Goal: Task Accomplishment & Management: Complete application form

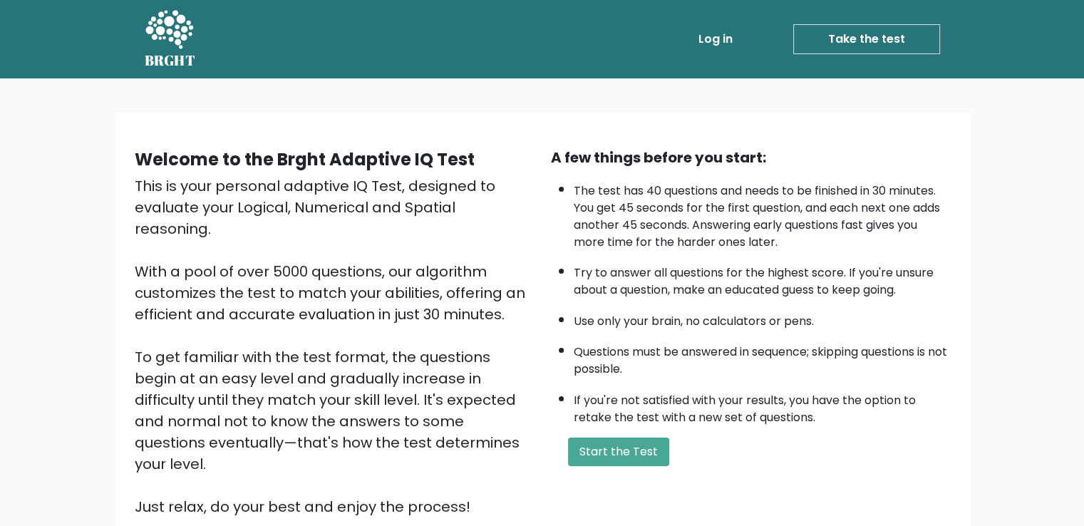
click at [731, 52] on link "Log in" at bounding box center [716, 39] width 46 height 29
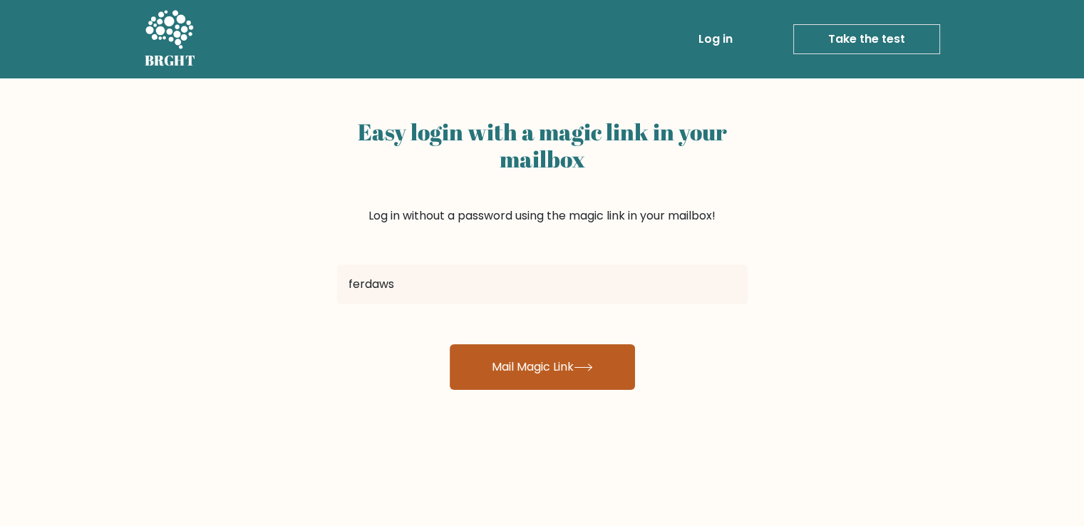
type input "ferdawskakkr1999@gmail.com"
click at [528, 363] on button "Mail Magic Link" at bounding box center [542, 367] width 185 height 46
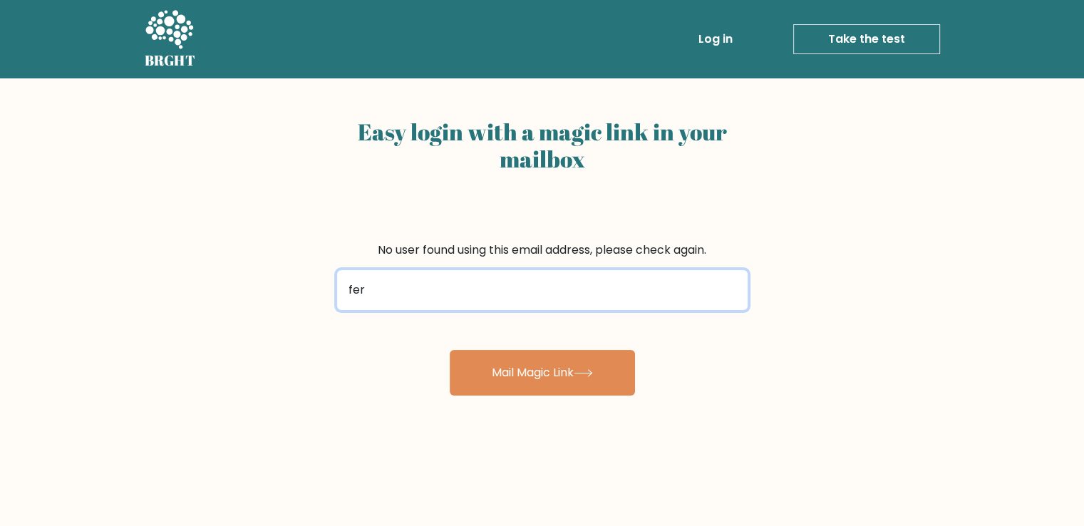
click at [469, 307] on input "fer" at bounding box center [542, 290] width 410 height 40
type input "f"
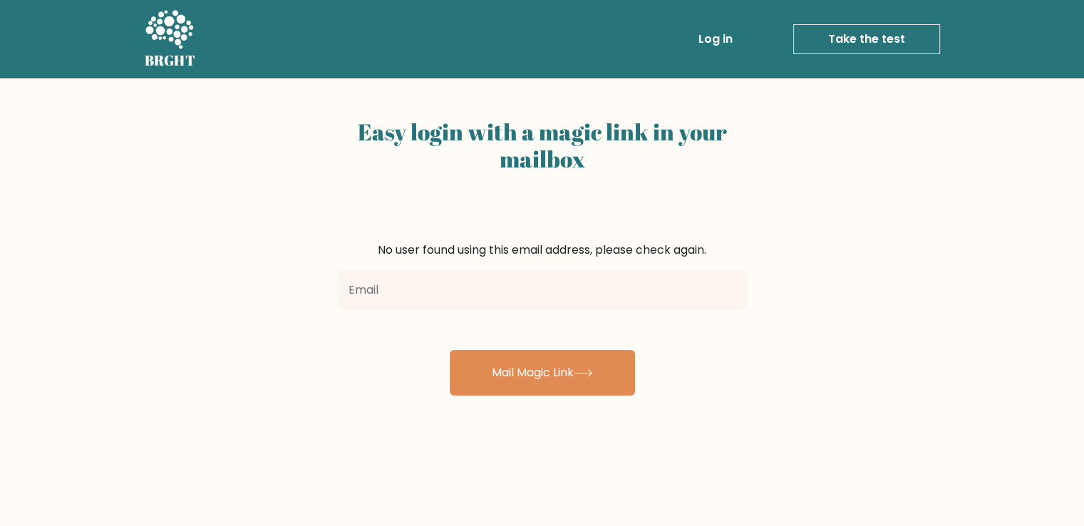
click at [338, 448] on div "Easy login with a magic link in your mailbox No user found using this email add…" at bounding box center [542, 348] width 1084 height 540
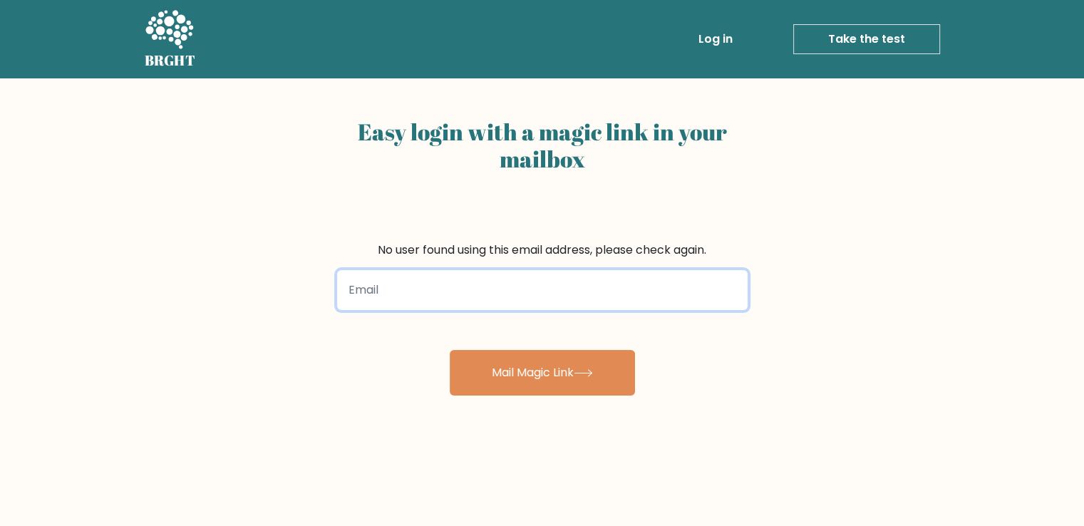
click at [382, 309] on input "email" at bounding box center [542, 290] width 410 height 40
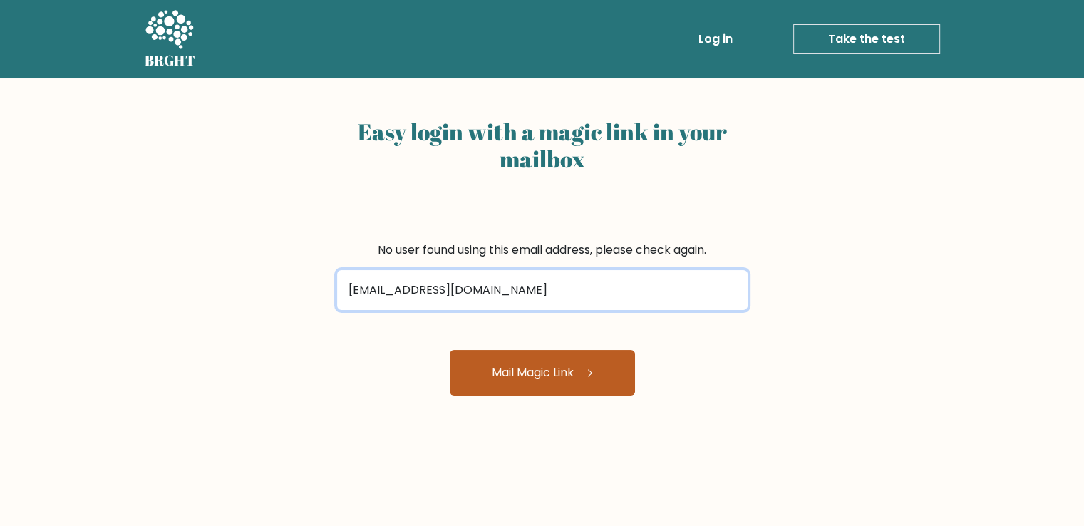
type input "ferdawskakkr1999@gfmail.com"
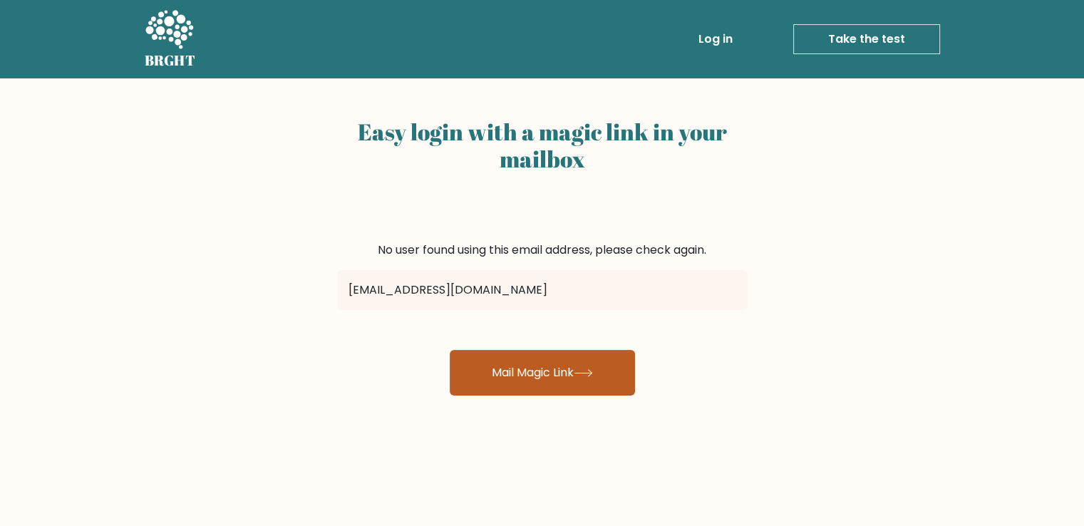
click at [533, 382] on button "Mail Magic Link" at bounding box center [542, 373] width 185 height 46
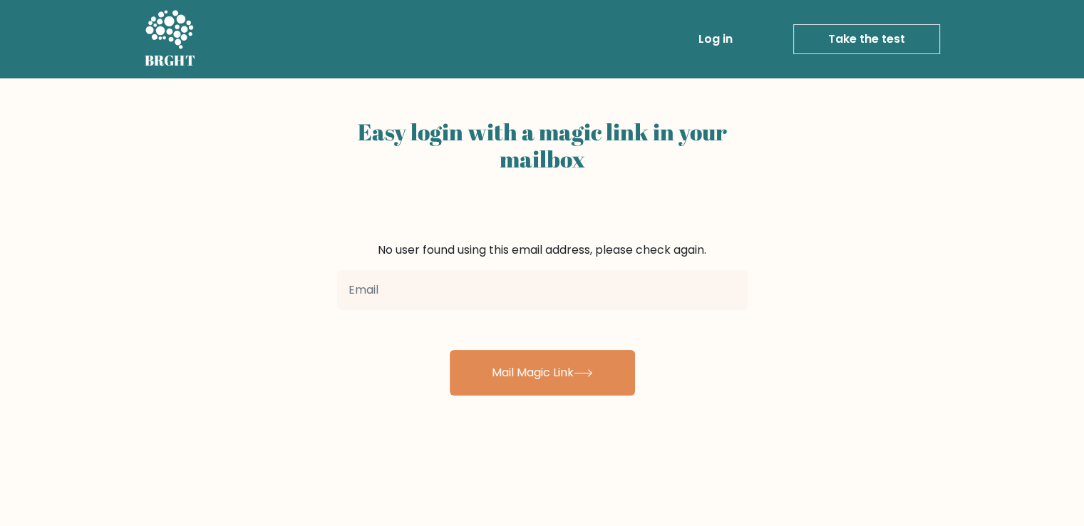
click at [421, 298] on input "email" at bounding box center [542, 290] width 410 height 40
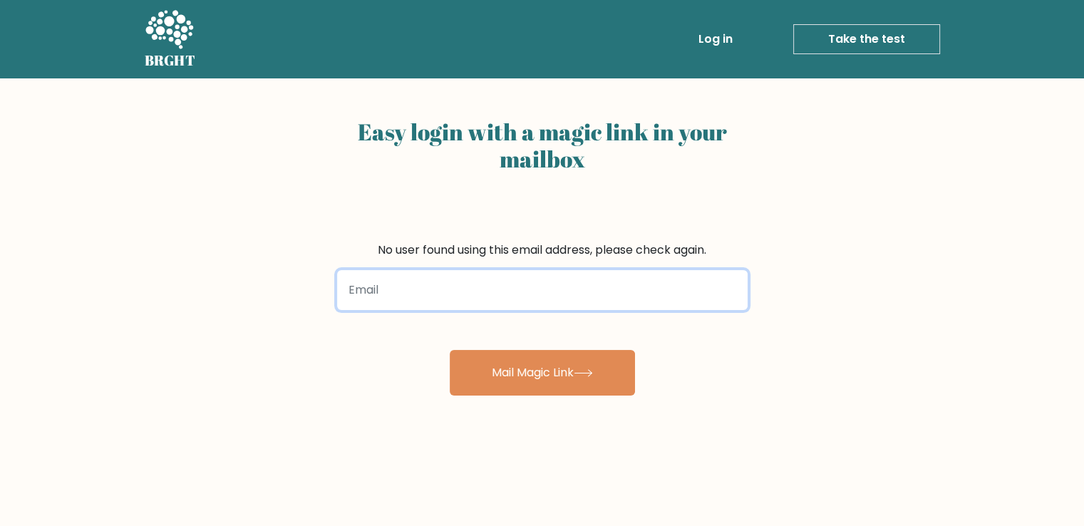
click at [444, 284] on input "email" at bounding box center [542, 290] width 410 height 40
type input "kakarferdaws1001@gmail.com"
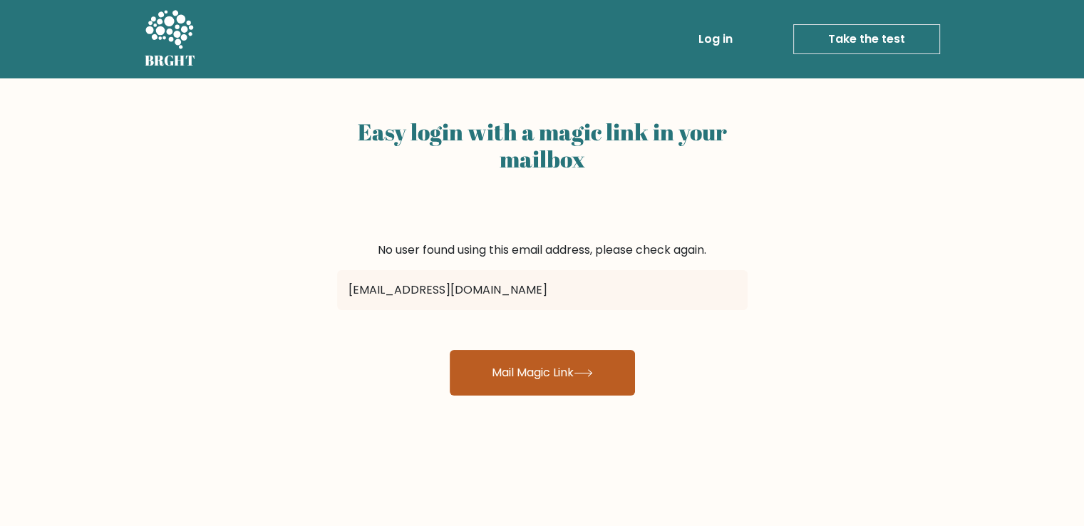
click at [524, 356] on button "Mail Magic Link" at bounding box center [542, 373] width 185 height 46
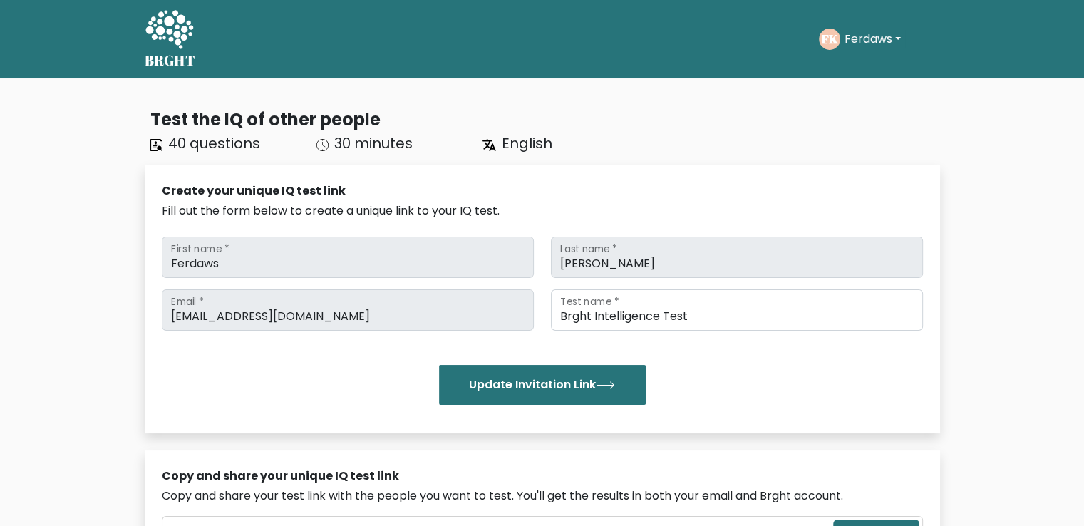
click at [201, 35] on div "BRGHT BRGHT Take the test FK Ferdaws Dashboard Profile Settings Logout Dashboar…" at bounding box center [542, 39] width 812 height 67
click at [177, 26] on icon at bounding box center [169, 29] width 48 height 38
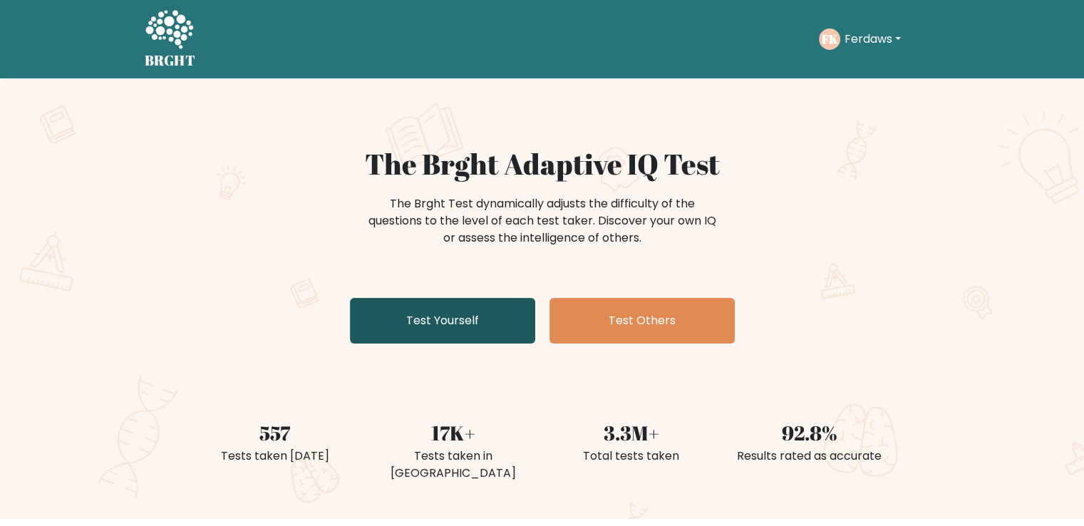
click at [384, 332] on link "Test Yourself" at bounding box center [442, 321] width 185 height 46
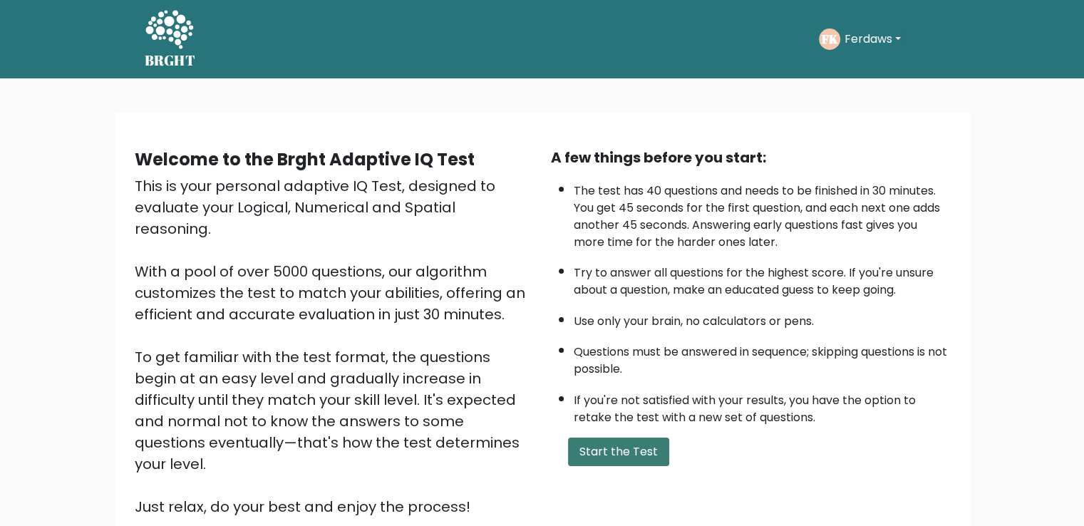
click at [616, 444] on button "Start the Test" at bounding box center [618, 451] width 101 height 29
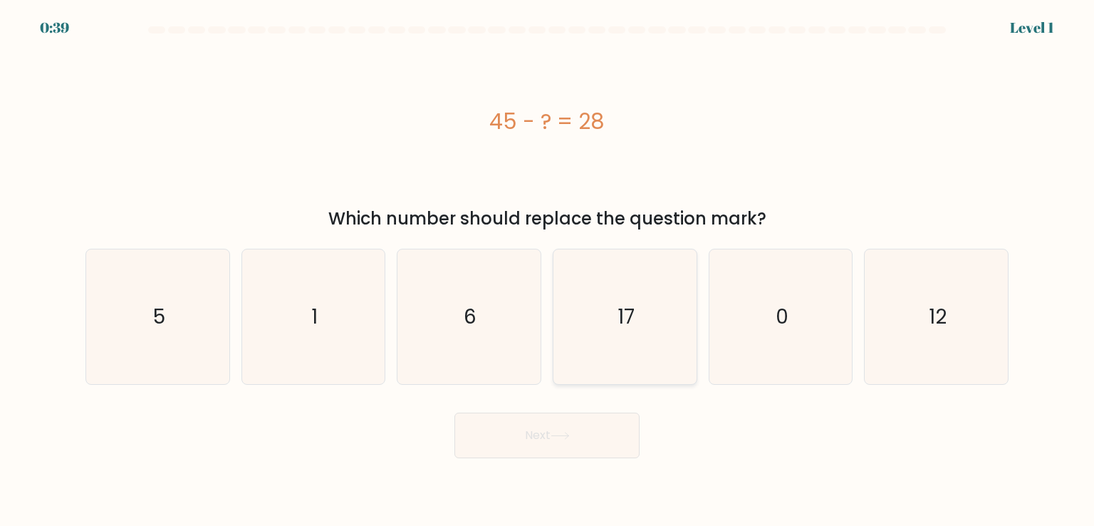
click at [616, 345] on icon "17" at bounding box center [625, 316] width 134 height 134
click at [548, 270] on input "d. 17" at bounding box center [547, 266] width 1 height 7
radio input "true"
click at [576, 430] on button "Next" at bounding box center [547, 436] width 185 height 46
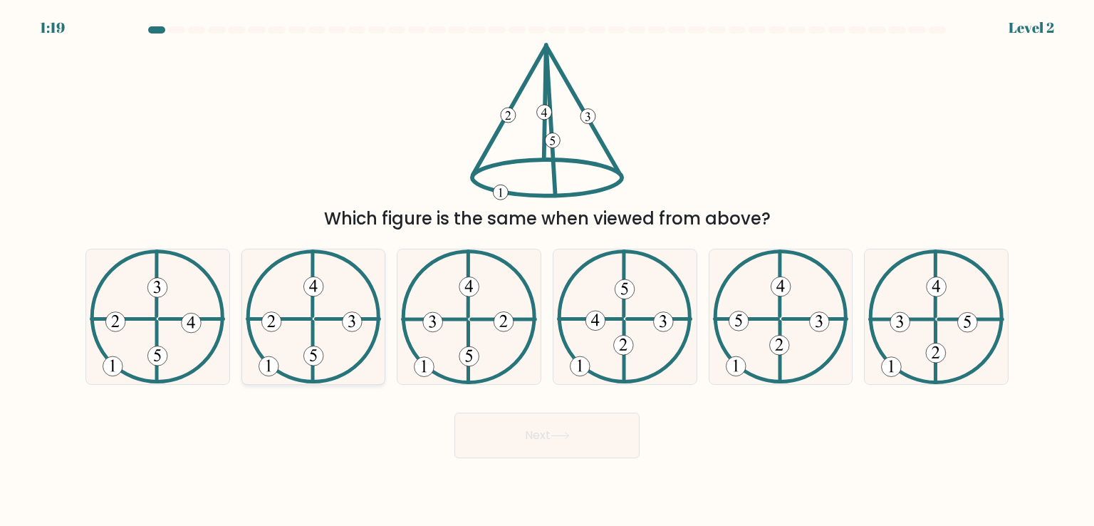
click at [324, 357] on icon at bounding box center [313, 316] width 135 height 134
click at [547, 270] on input "b." at bounding box center [547, 266] width 1 height 7
radio input "true"
click at [561, 425] on button "Next" at bounding box center [547, 436] width 185 height 46
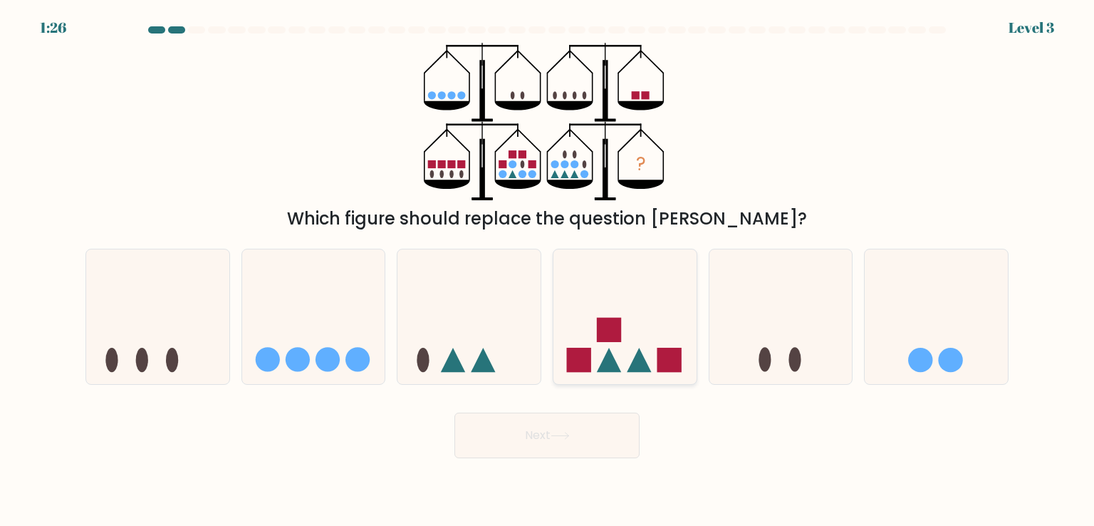
click at [604, 362] on icon at bounding box center [609, 360] width 24 height 24
click at [548, 270] on input "d." at bounding box center [547, 266] width 1 height 7
radio input "true"
click at [604, 362] on icon at bounding box center [609, 360] width 24 height 24
click at [548, 270] on input "d." at bounding box center [547, 266] width 1 height 7
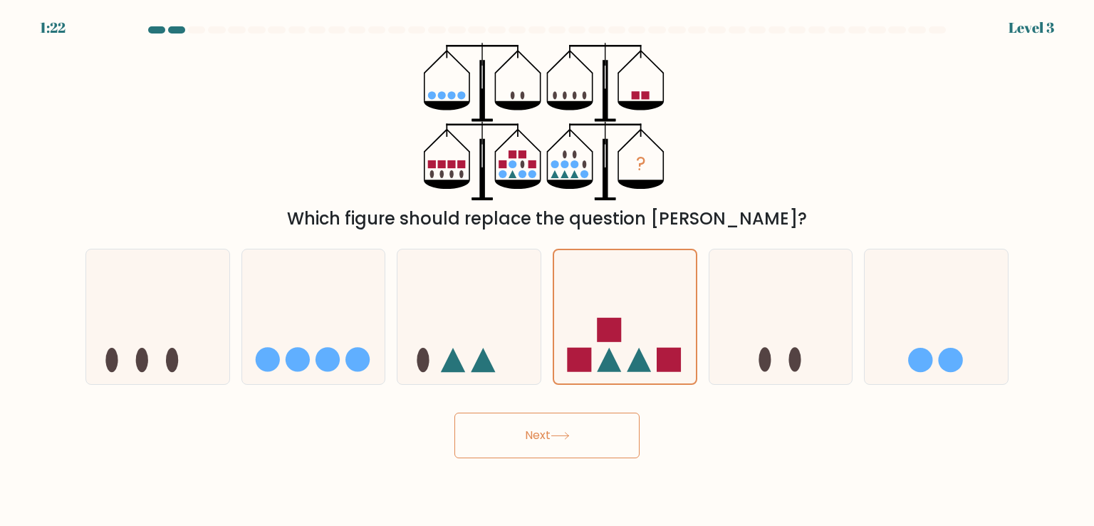
click at [565, 423] on button "Next" at bounding box center [547, 436] width 185 height 46
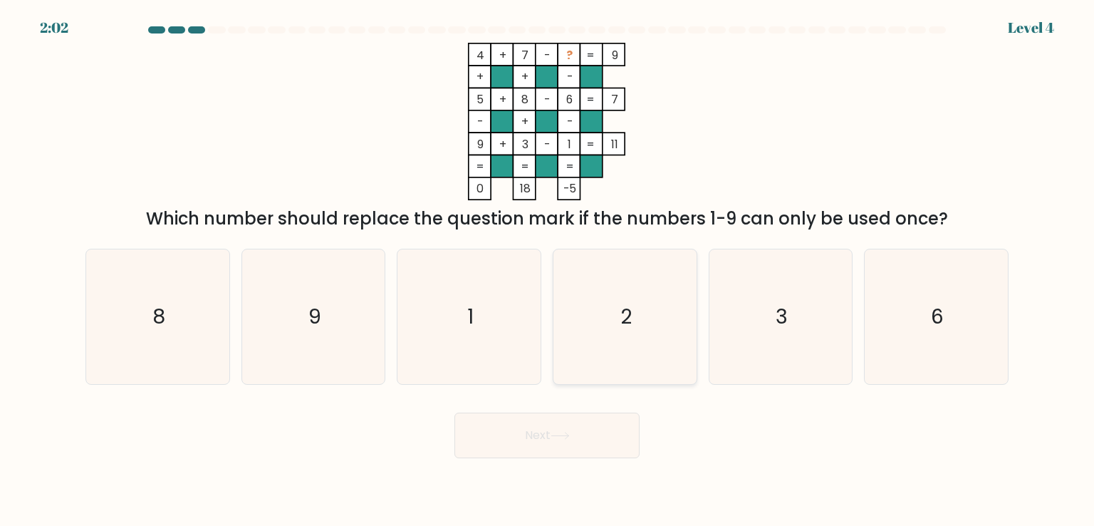
click at [604, 296] on icon "2" at bounding box center [625, 316] width 134 height 134
click at [548, 270] on input "d. 2" at bounding box center [547, 266] width 1 height 7
radio input "true"
click at [569, 432] on icon at bounding box center [560, 436] width 19 height 8
click at [564, 430] on button "Next" at bounding box center [547, 436] width 185 height 46
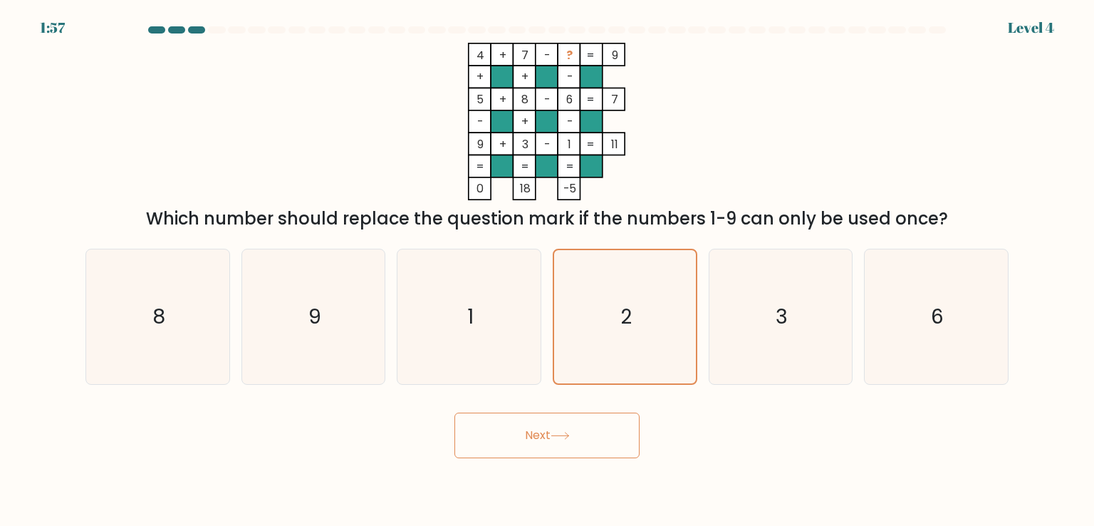
click at [619, 433] on button "Next" at bounding box center [547, 436] width 185 height 46
click at [612, 440] on button "Next" at bounding box center [547, 436] width 185 height 46
click at [601, 435] on button "Next" at bounding box center [547, 436] width 185 height 46
click at [624, 298] on icon "2" at bounding box center [625, 316] width 134 height 134
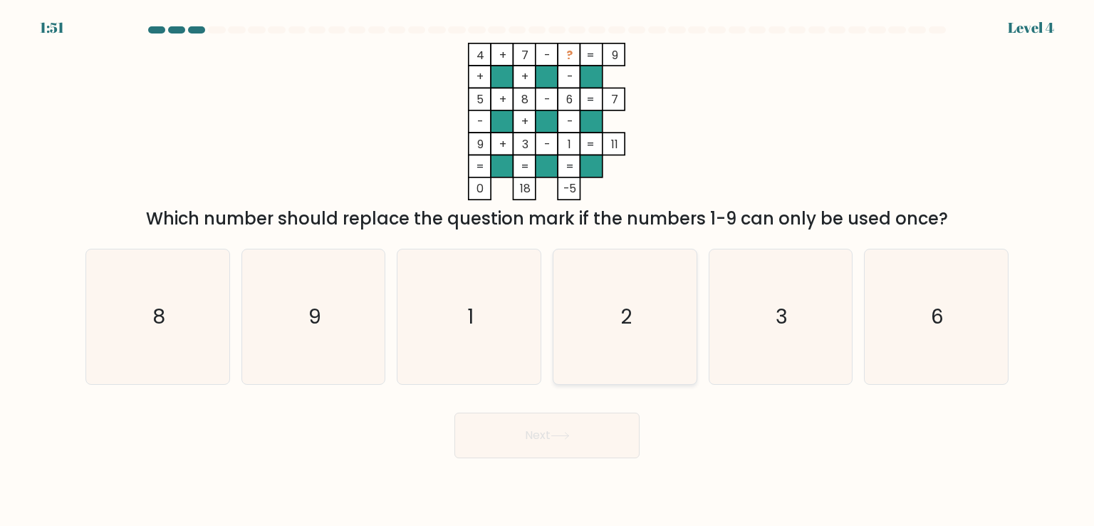
click at [548, 270] on input "d. 2" at bounding box center [547, 266] width 1 height 7
radio input "true"
click at [595, 425] on button "Next" at bounding box center [547, 436] width 185 height 46
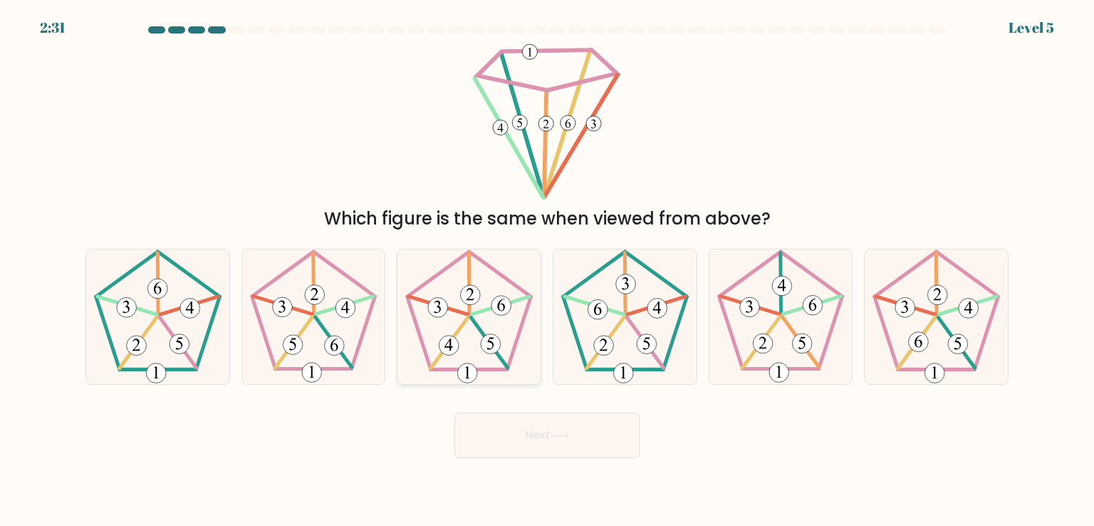
click at [504, 328] on icon at bounding box center [469, 316] width 134 height 134
click at [547, 270] on input "c." at bounding box center [547, 266] width 1 height 7
radio input "true"
click at [353, 328] on icon at bounding box center [314, 316] width 134 height 134
click at [547, 270] on input "b." at bounding box center [547, 266] width 1 height 7
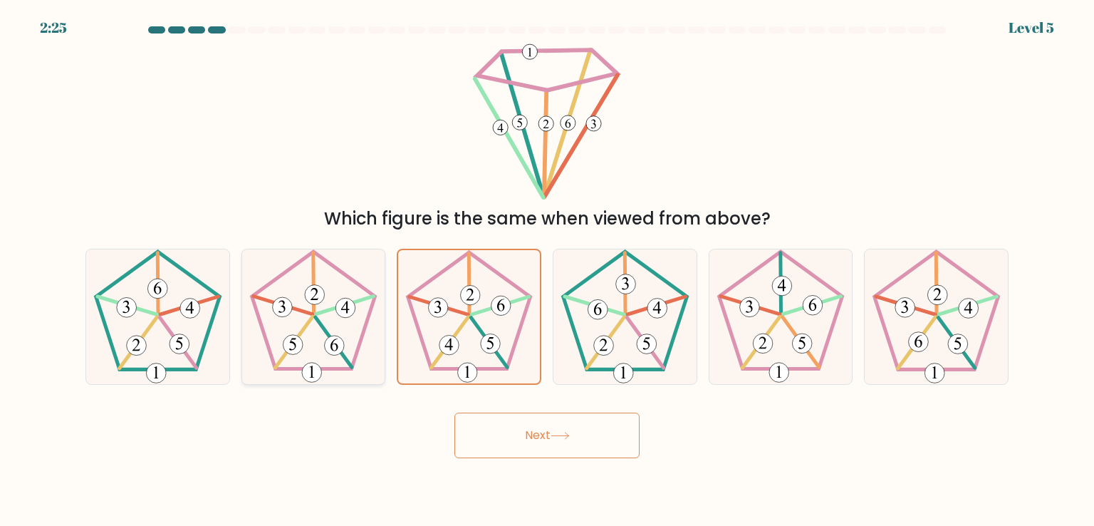
radio input "true"
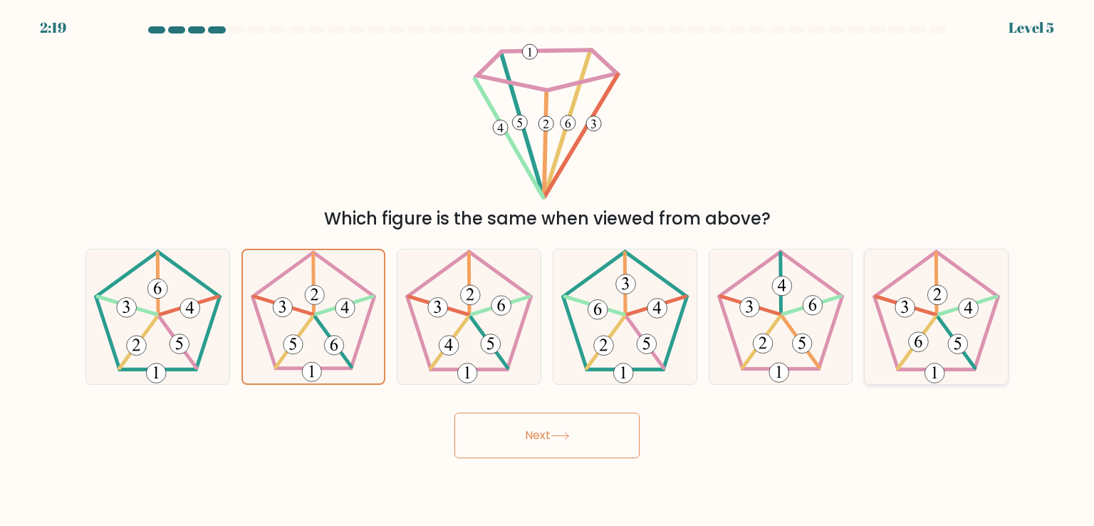
click at [911, 346] on 285 at bounding box center [919, 342] width 20 height 20
click at [548, 270] on input "f." at bounding box center [547, 266] width 1 height 7
radio input "true"
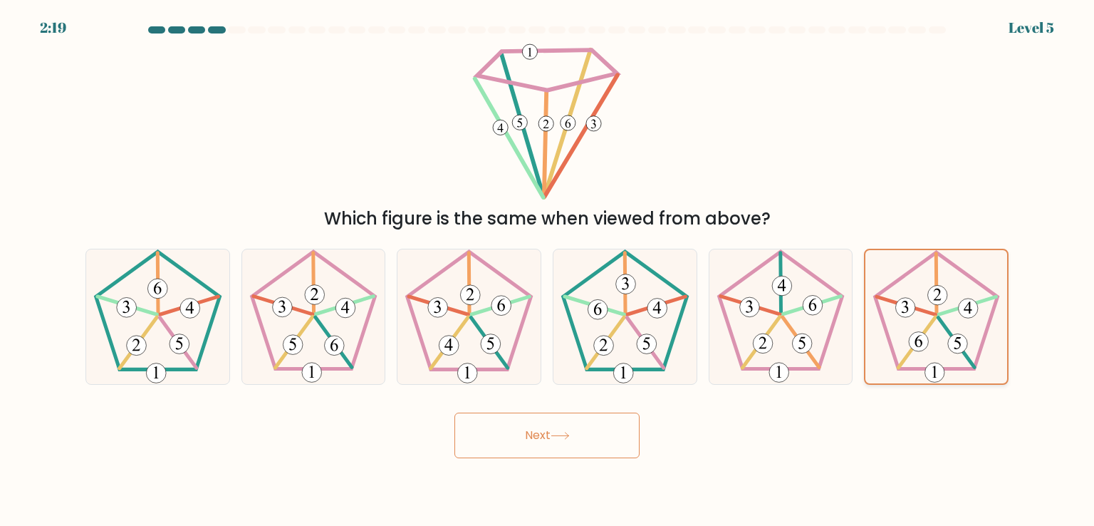
click at [911, 346] on 285 at bounding box center [918, 341] width 19 height 19
click at [548, 270] on input "f." at bounding box center [547, 266] width 1 height 7
click at [613, 442] on button "Next" at bounding box center [547, 436] width 185 height 46
click at [519, 423] on button "Next" at bounding box center [547, 436] width 185 height 46
click at [588, 424] on button "Next" at bounding box center [547, 436] width 185 height 46
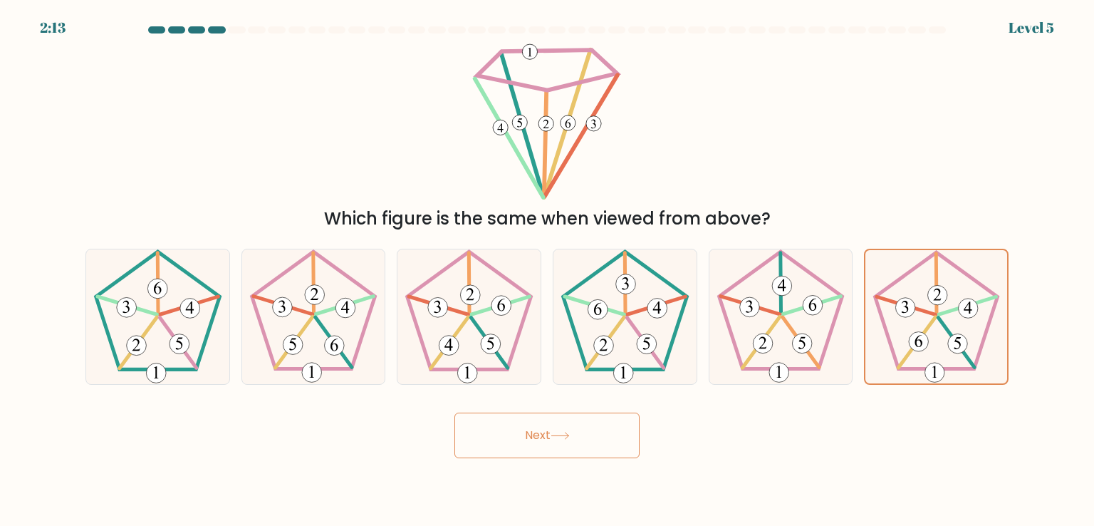
click at [588, 423] on button "Next" at bounding box center [547, 436] width 185 height 46
click at [602, 113] on icon at bounding box center [547, 121] width 157 height 157
click at [932, 309] on icon at bounding box center [936, 316] width 134 height 134
click at [548, 270] on input "f." at bounding box center [547, 266] width 1 height 7
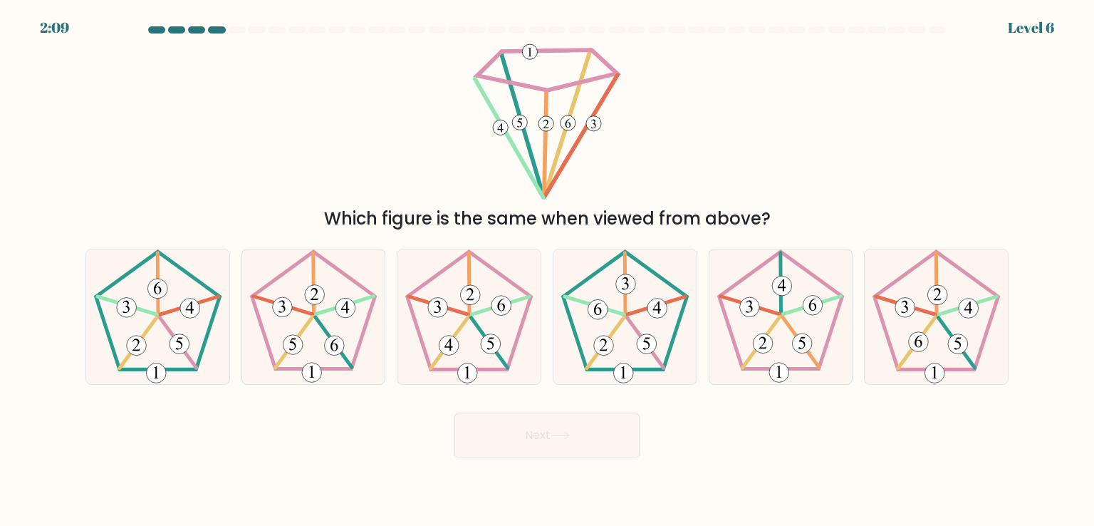
radio input "true"
click at [595, 425] on button "Next" at bounding box center [547, 436] width 185 height 46
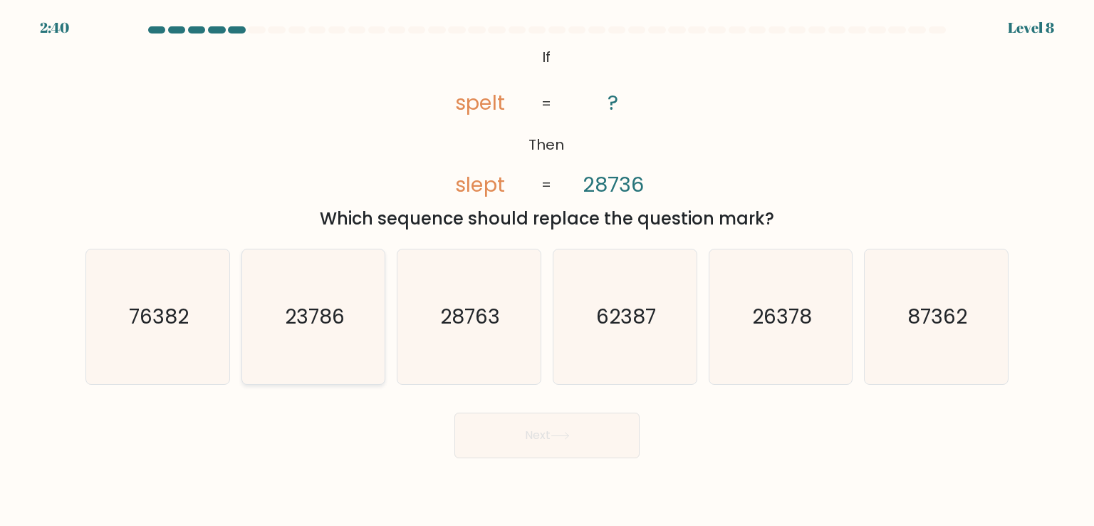
click at [353, 336] on icon "23786" at bounding box center [314, 316] width 134 height 134
click at [547, 270] on input "b. 23786" at bounding box center [547, 266] width 1 height 7
radio input "true"
click at [353, 336] on icon "23786" at bounding box center [313, 316] width 133 height 133
click at [547, 270] on input "b. 23786" at bounding box center [547, 266] width 1 height 7
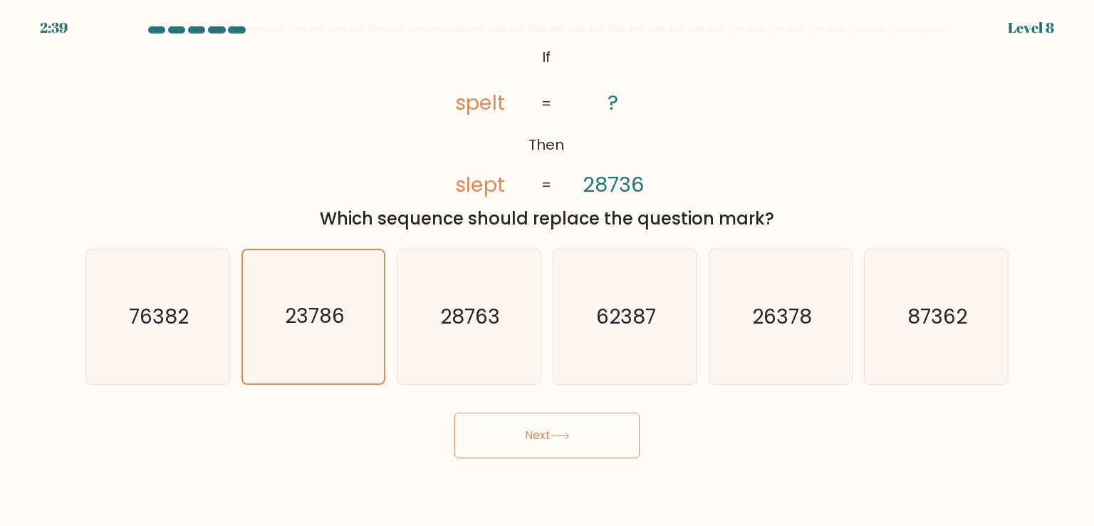
click at [495, 435] on button "Next" at bounding box center [547, 436] width 185 height 46
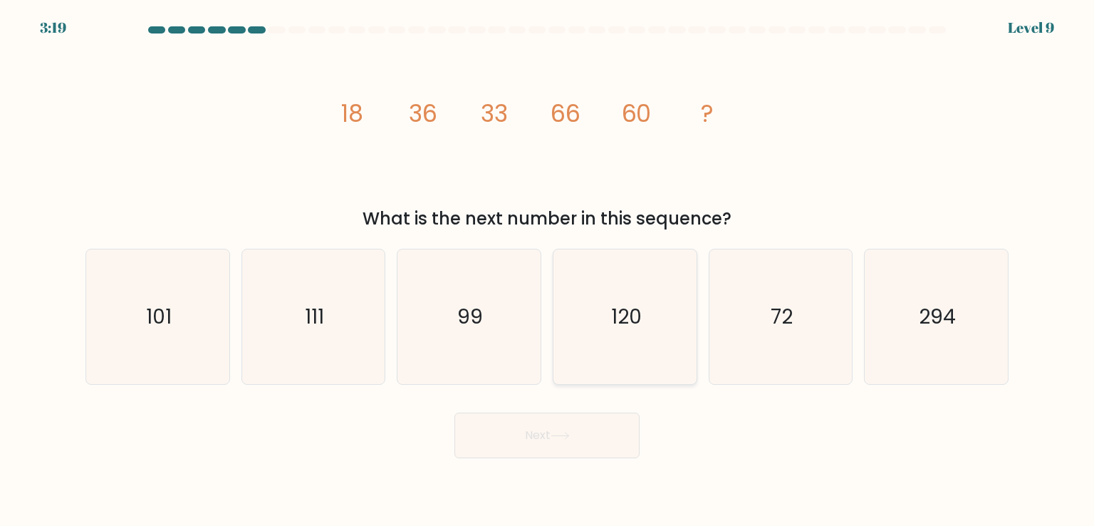
click at [678, 302] on icon "120" at bounding box center [625, 316] width 134 height 134
click at [548, 270] on input "d. 120" at bounding box center [547, 266] width 1 height 7
radio input "true"
click at [600, 425] on button "Next" at bounding box center [547, 436] width 185 height 46
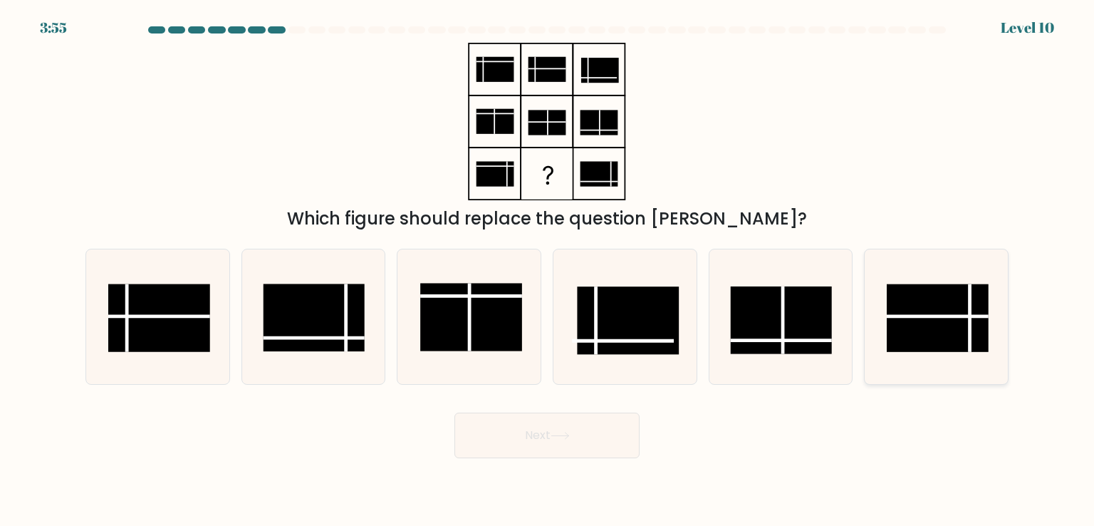
click at [943, 316] on line at bounding box center [937, 316] width 101 height 0
click at [548, 270] on input "f." at bounding box center [547, 266] width 1 height 7
radio input "true"
click at [605, 434] on button "Next" at bounding box center [547, 436] width 185 height 46
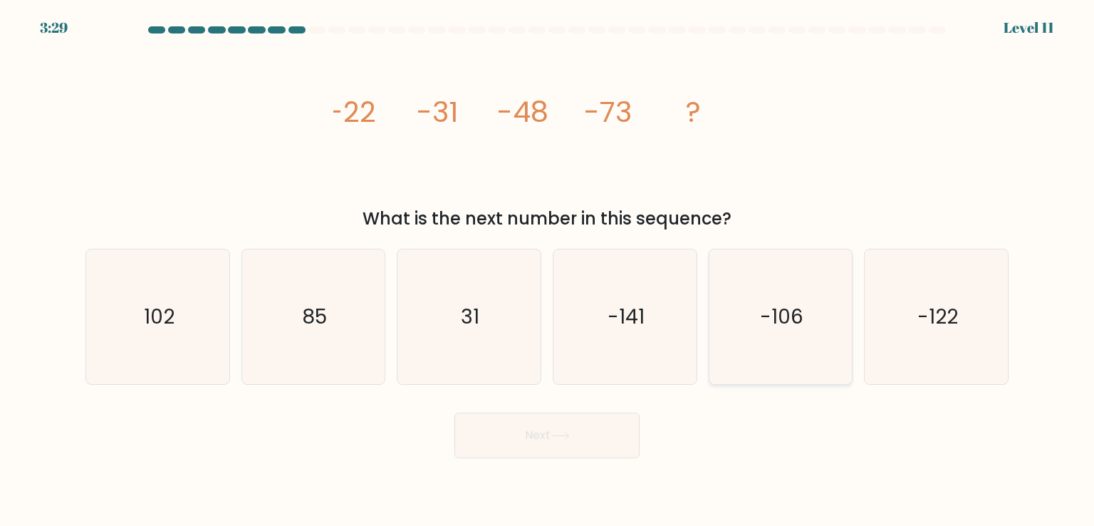
click at [778, 336] on icon "-106" at bounding box center [781, 316] width 134 height 134
click at [548, 270] on input "e. -106" at bounding box center [547, 266] width 1 height 7
radio input "true"
click at [512, 431] on button "Next" at bounding box center [547, 436] width 185 height 46
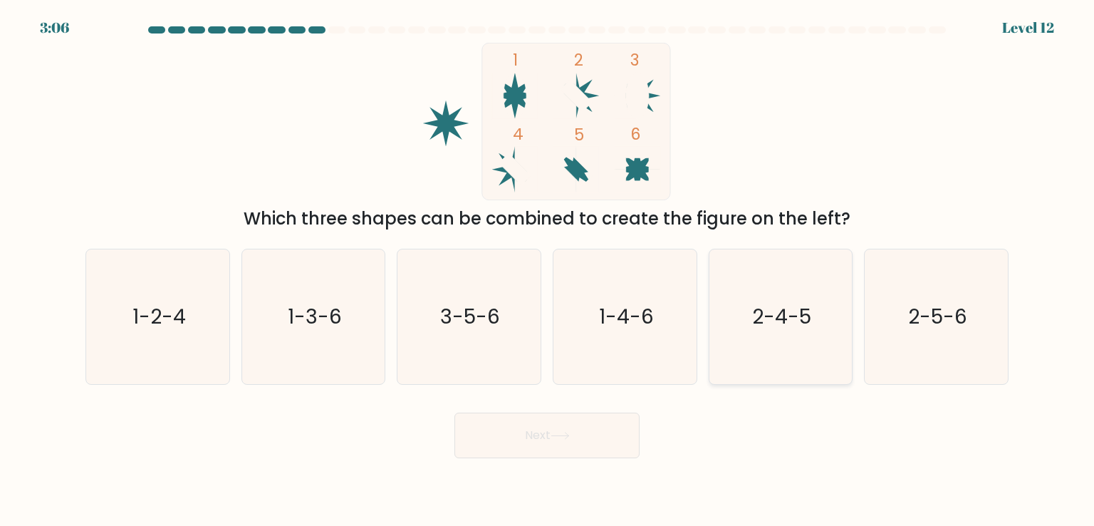
click at [763, 326] on text "2-4-5" at bounding box center [781, 316] width 59 height 29
click at [548, 270] on input "e. 2-4-5" at bounding box center [547, 266] width 1 height 7
radio input "true"
click at [627, 410] on div "Next" at bounding box center [547, 430] width 941 height 56
click at [624, 430] on button "Next" at bounding box center [547, 436] width 185 height 46
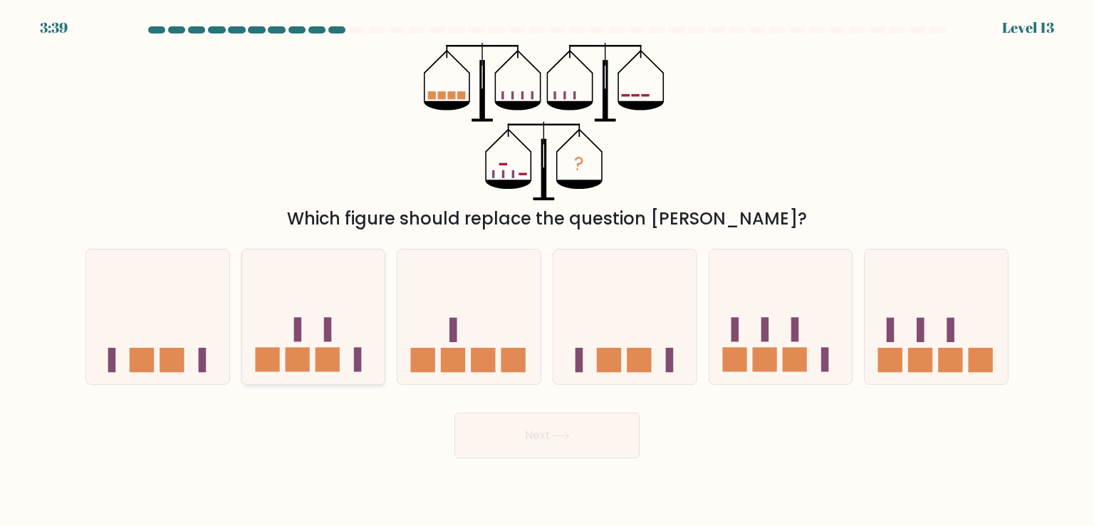
click at [331, 328] on rect at bounding box center [328, 330] width 8 height 24
click at [547, 270] on input "b." at bounding box center [547, 266] width 1 height 7
radio input "true"
click at [499, 357] on icon at bounding box center [469, 316] width 143 height 118
click at [547, 270] on input "c." at bounding box center [547, 266] width 1 height 7
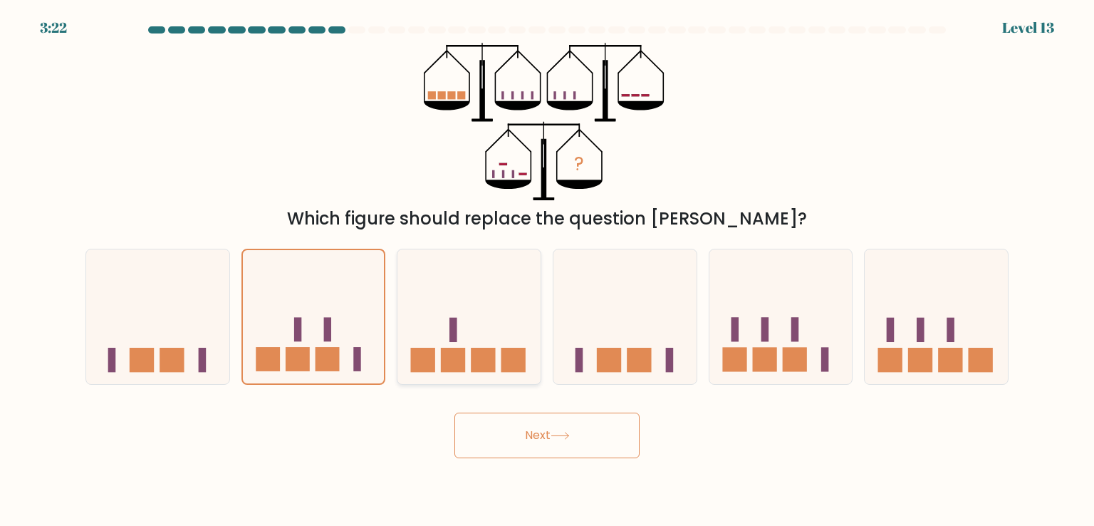
radio input "true"
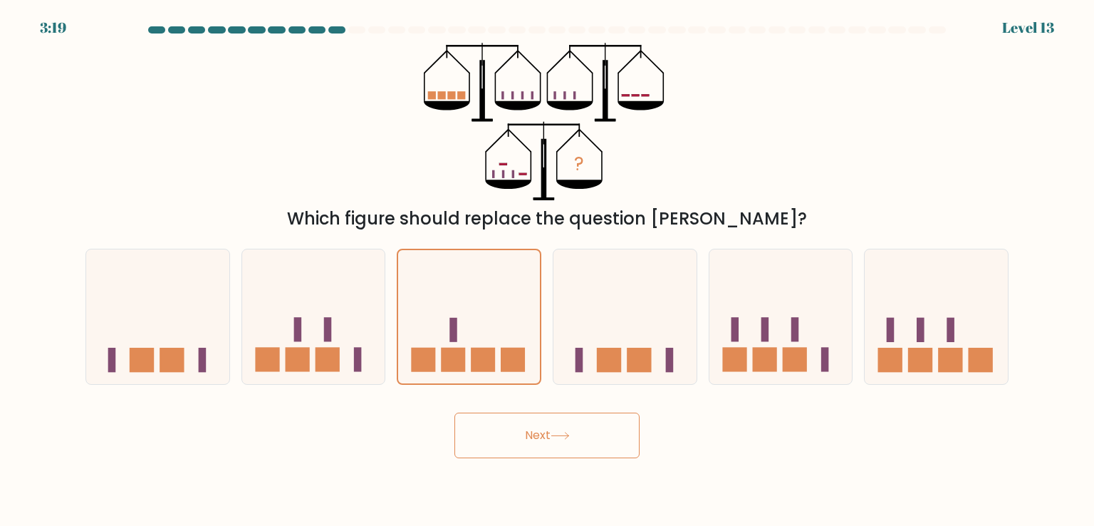
click at [511, 437] on button "Next" at bounding box center [547, 436] width 185 height 46
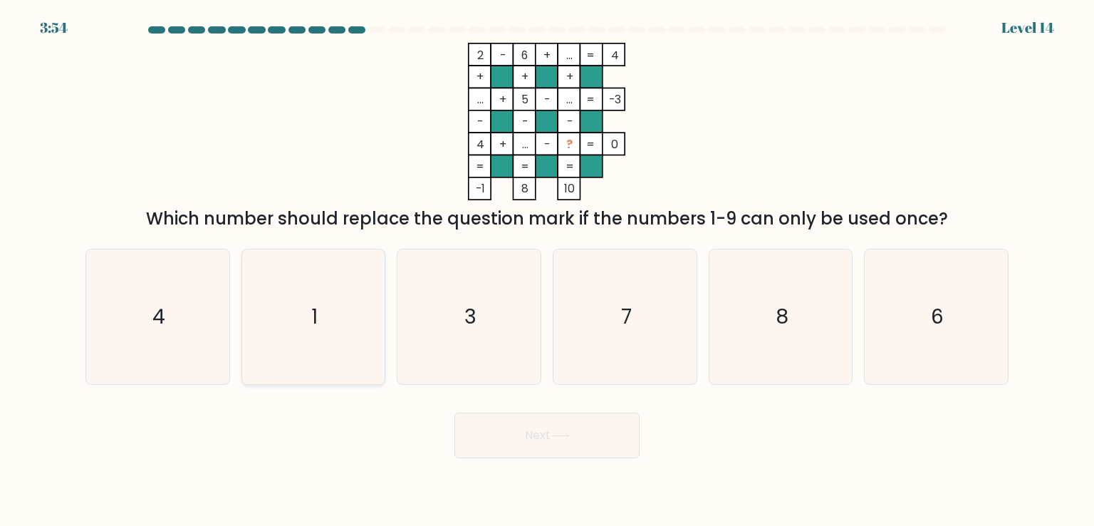
click at [247, 313] on icon "1" at bounding box center [314, 316] width 134 height 134
click at [547, 270] on input "b. 1" at bounding box center [547, 266] width 1 height 7
radio input "true"
click at [652, 334] on icon "7" at bounding box center [625, 316] width 134 height 134
click at [548, 270] on input "d. 7" at bounding box center [547, 266] width 1 height 7
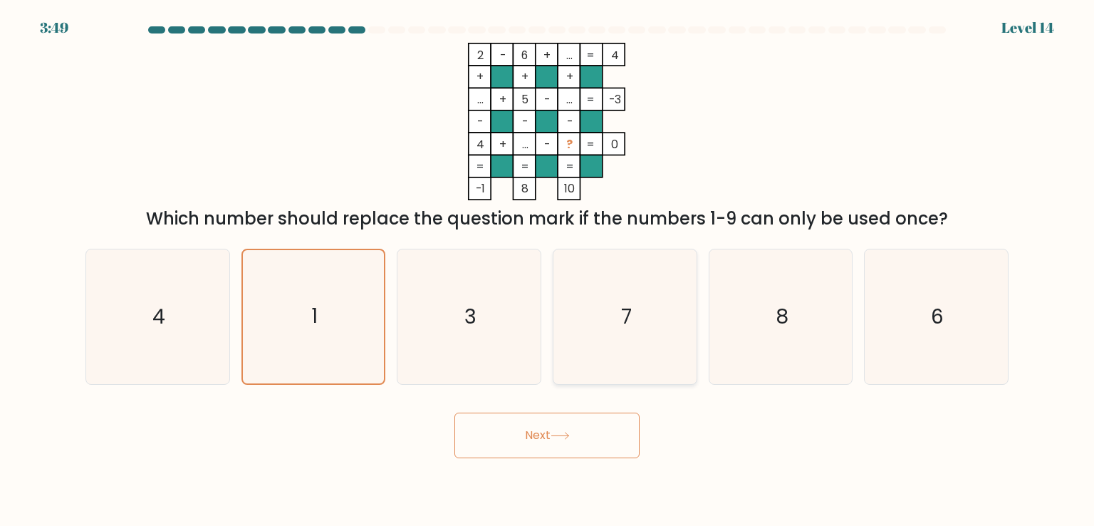
radio input "true"
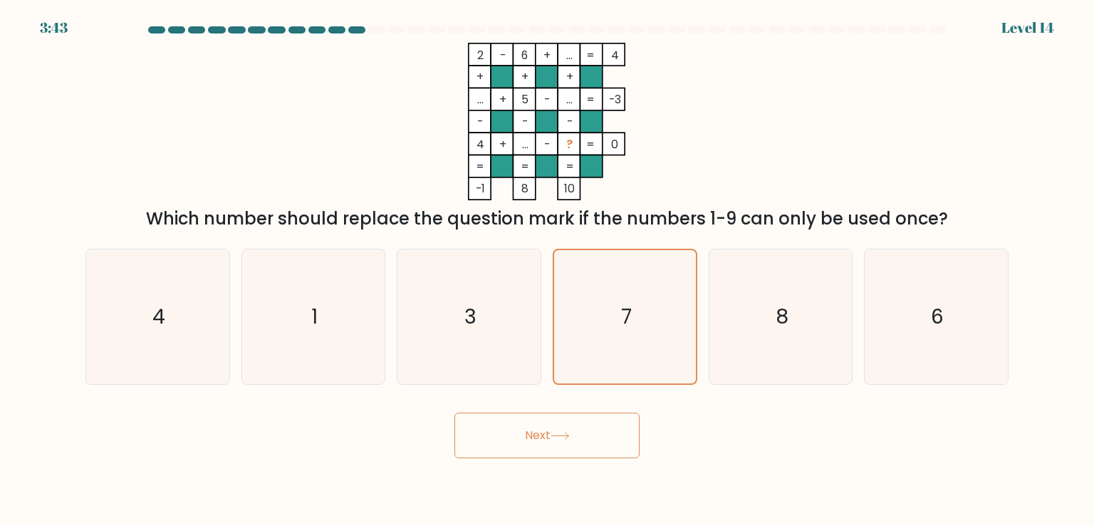
click at [559, 431] on button "Next" at bounding box center [547, 436] width 185 height 46
click at [626, 427] on button "Next" at bounding box center [547, 436] width 185 height 46
click at [614, 433] on button "Next" at bounding box center [547, 436] width 185 height 46
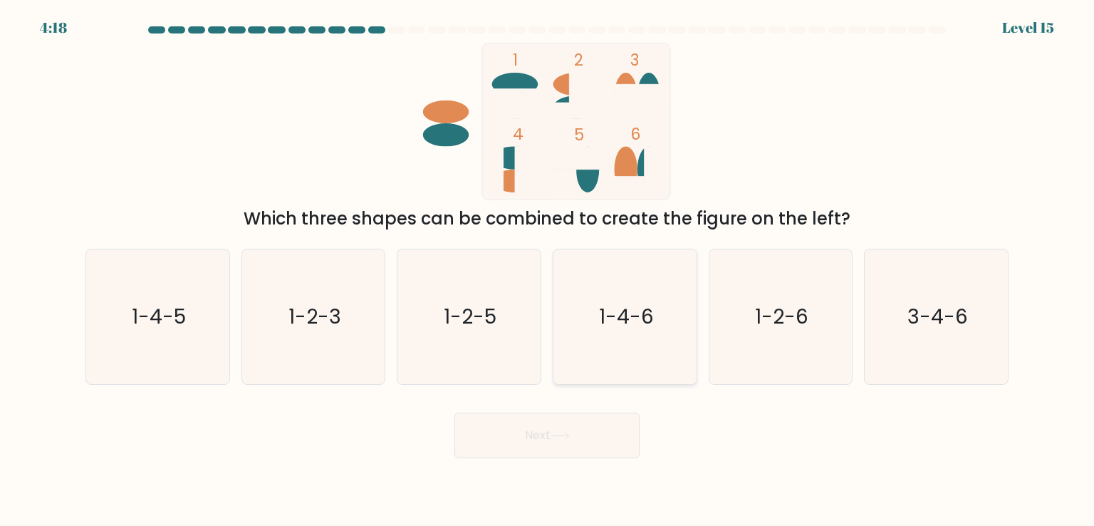
click at [606, 310] on text "1-4-6" at bounding box center [626, 316] width 55 height 29
click at [548, 270] on input "d. 1-4-6" at bounding box center [547, 266] width 1 height 7
radio input "true"
click at [731, 324] on icon "1-2-6" at bounding box center [781, 316] width 134 height 134
click at [548, 270] on input "e. 1-2-6" at bounding box center [547, 266] width 1 height 7
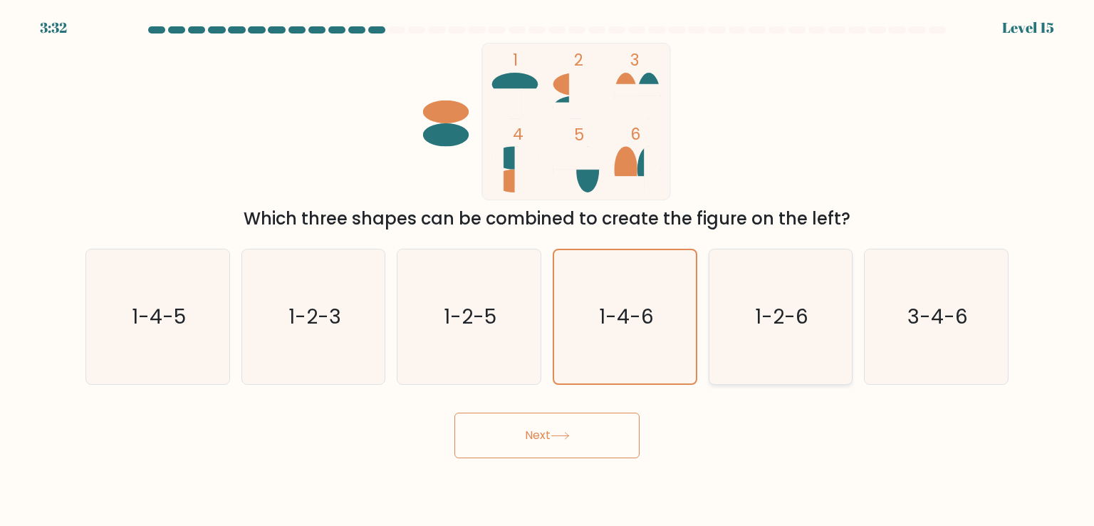
radio input "true"
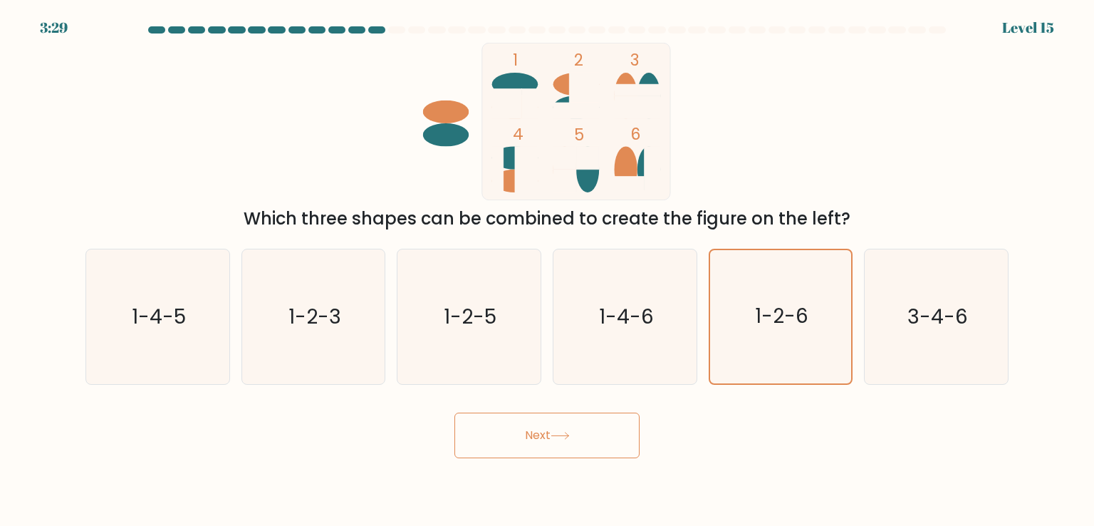
click at [606, 422] on button "Next" at bounding box center [547, 436] width 185 height 46
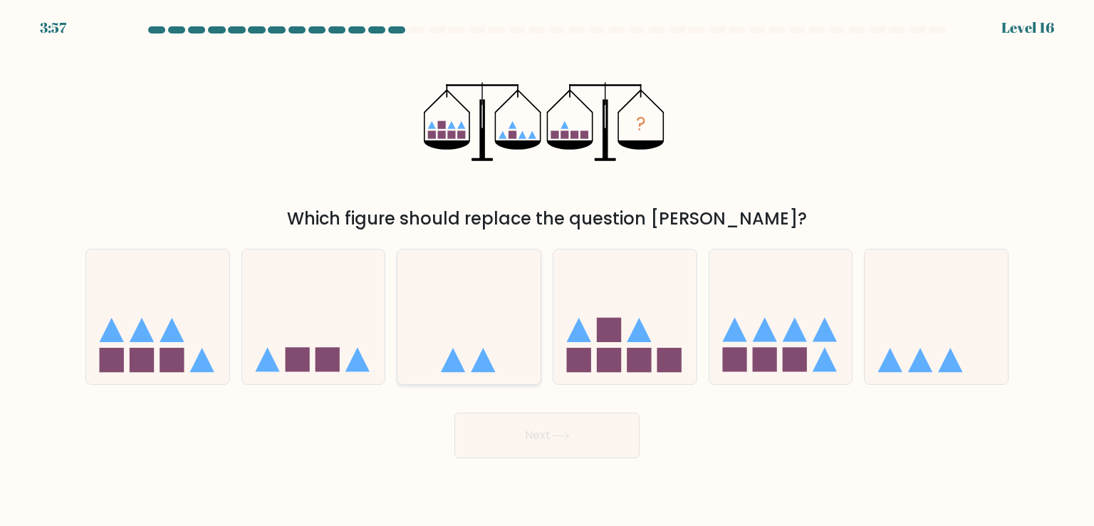
click at [482, 306] on icon at bounding box center [469, 316] width 143 height 118
click at [547, 270] on input "c." at bounding box center [547, 266] width 1 height 7
radio input "true"
click at [515, 448] on button "Next" at bounding box center [547, 436] width 185 height 46
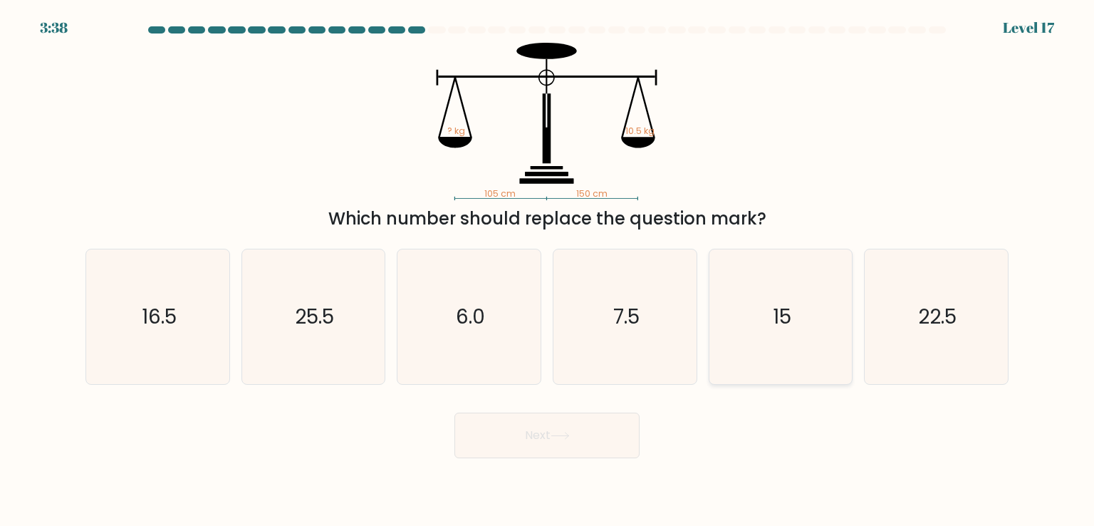
click at [784, 301] on icon "15" at bounding box center [781, 316] width 134 height 134
click at [548, 270] on input "e. 15" at bounding box center [547, 266] width 1 height 7
radio input "true"
click at [115, 304] on icon "16.5" at bounding box center [157, 316] width 134 height 134
click at [547, 270] on input "a. 16.5" at bounding box center [547, 266] width 1 height 7
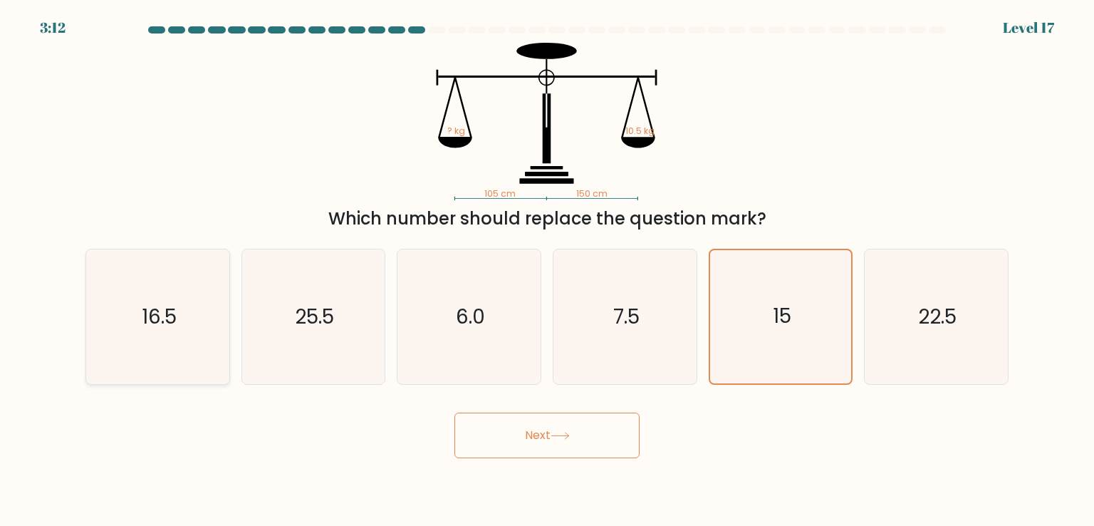
radio input "true"
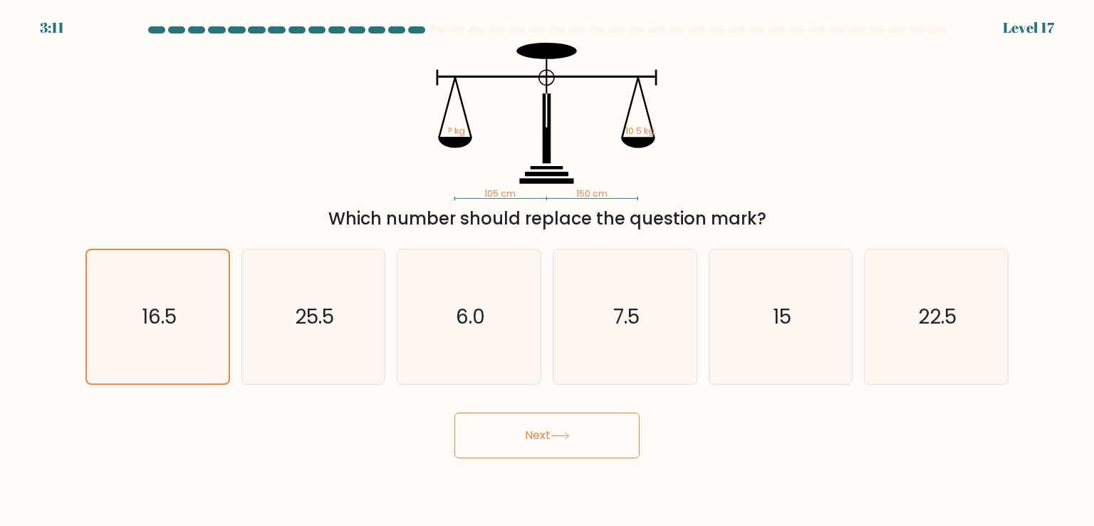
click at [573, 440] on button "Next" at bounding box center [547, 436] width 185 height 46
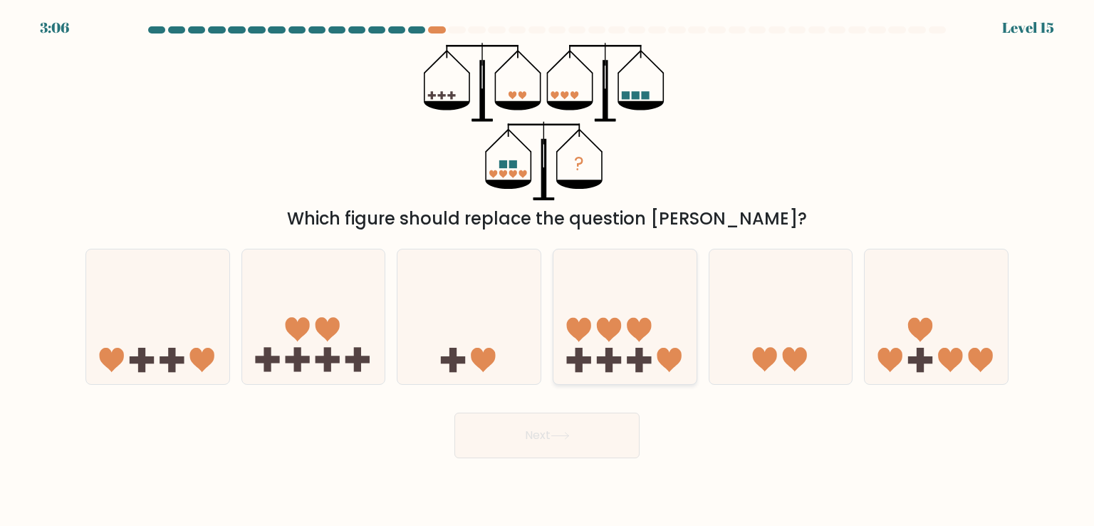
click at [625, 319] on icon at bounding box center [625, 316] width 143 height 118
click at [548, 270] on input "d." at bounding box center [547, 266] width 1 height 7
radio input "true"
click at [536, 428] on button "Next" at bounding box center [547, 436] width 185 height 46
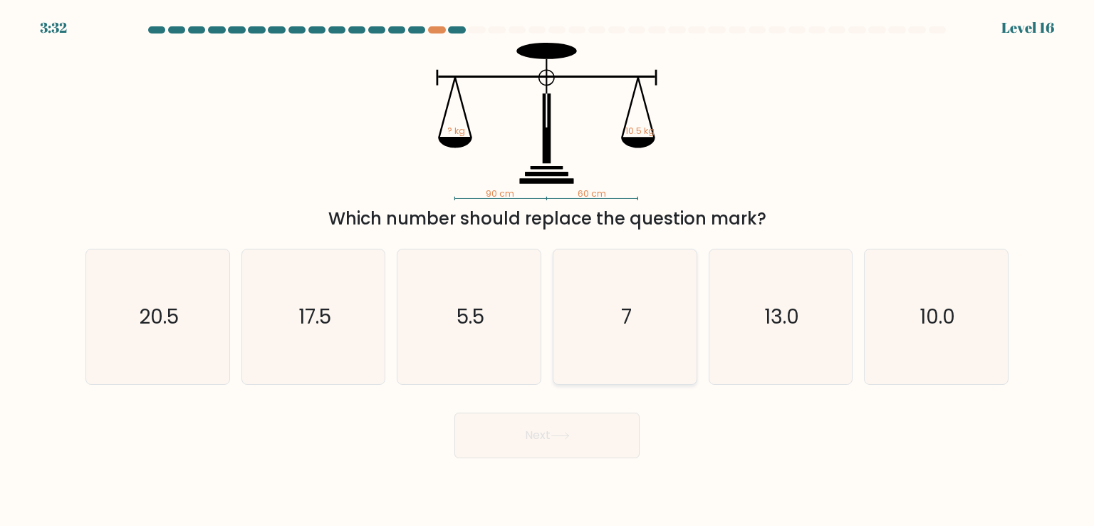
click at [594, 314] on icon "7" at bounding box center [625, 316] width 134 height 134
click at [548, 270] on input "d. 7" at bounding box center [547, 266] width 1 height 7
radio input "true"
click at [618, 448] on button "Next" at bounding box center [547, 436] width 185 height 46
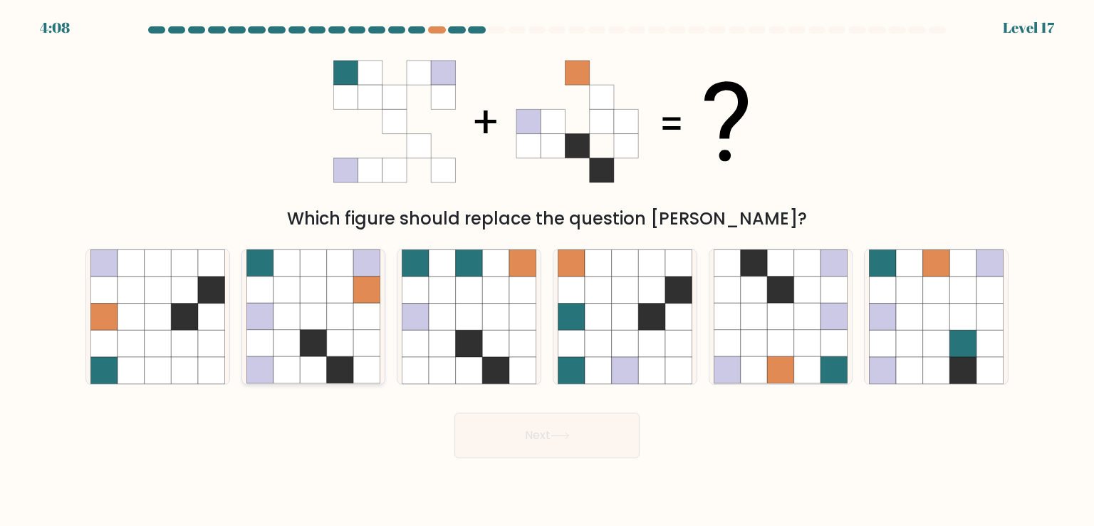
click at [334, 333] on icon at bounding box center [340, 343] width 27 height 27
click at [547, 270] on input "b." at bounding box center [547, 266] width 1 height 7
radio input "true"
click at [588, 445] on button "Next" at bounding box center [547, 436] width 185 height 46
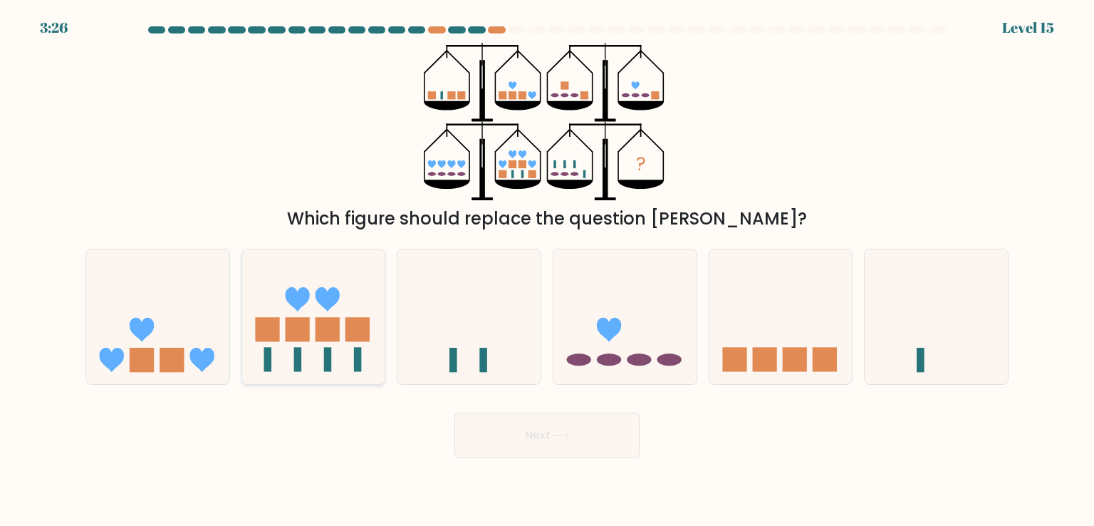
click at [256, 334] on rect at bounding box center [267, 330] width 24 height 24
click at [547, 270] on input "b." at bounding box center [547, 266] width 1 height 7
radio input "true"
click at [586, 436] on button "Next" at bounding box center [547, 436] width 185 height 46
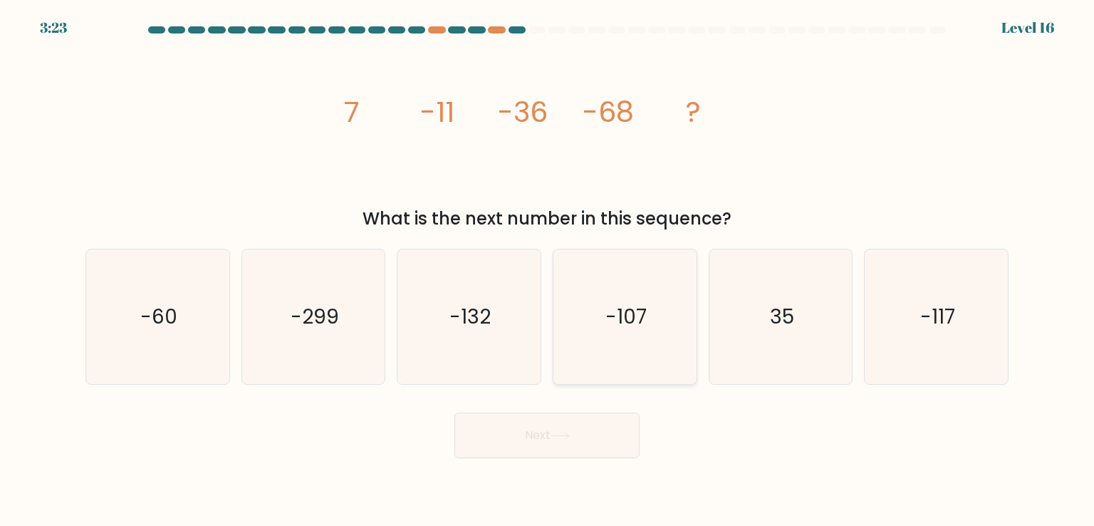
click at [627, 269] on icon "-107" at bounding box center [625, 316] width 134 height 134
click at [548, 269] on input "d. -107" at bounding box center [547, 266] width 1 height 7
radio input "true"
click at [918, 309] on icon "-117" at bounding box center [936, 316] width 134 height 134
click at [548, 270] on input "f. -117" at bounding box center [547, 266] width 1 height 7
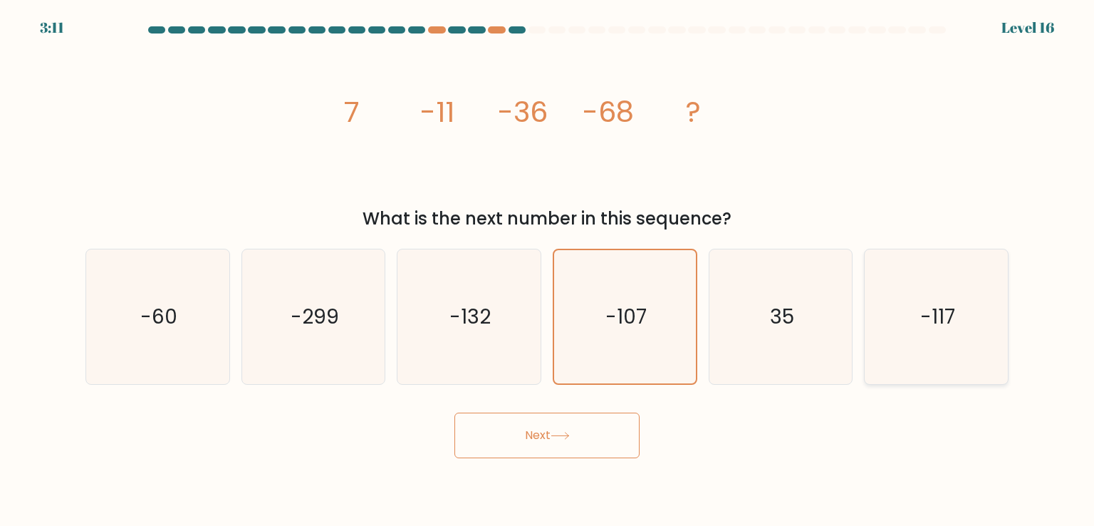
radio input "true"
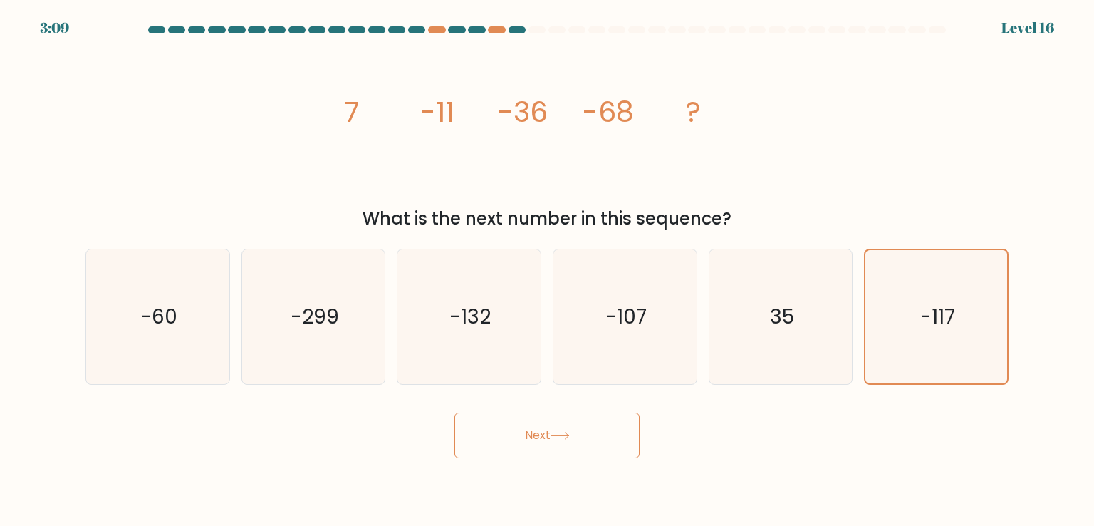
click at [557, 435] on icon at bounding box center [560, 436] width 17 height 6
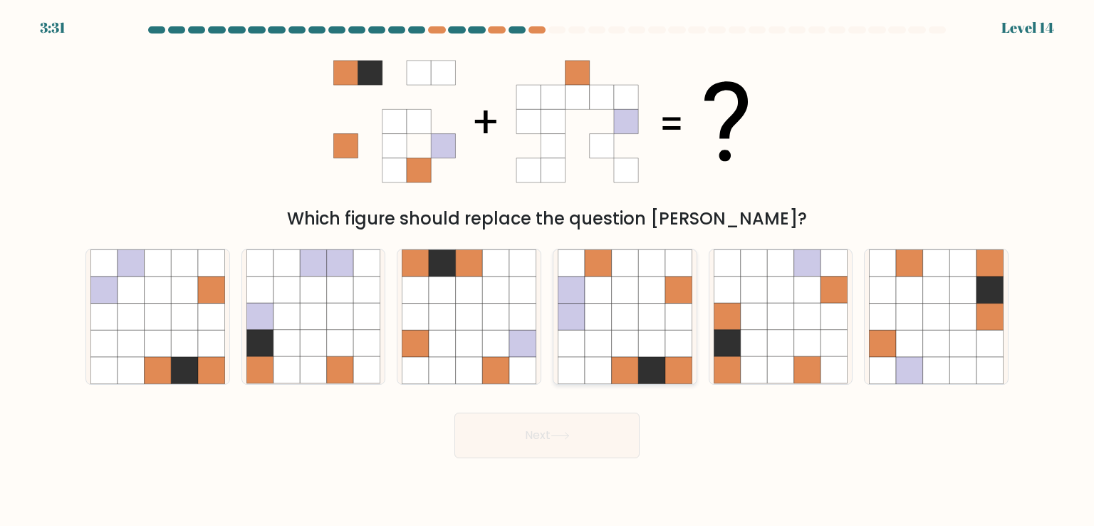
click at [610, 357] on icon at bounding box center [598, 370] width 27 height 27
click at [548, 270] on input "d." at bounding box center [547, 266] width 1 height 7
radio input "true"
click at [568, 425] on button "Next" at bounding box center [547, 436] width 185 height 46
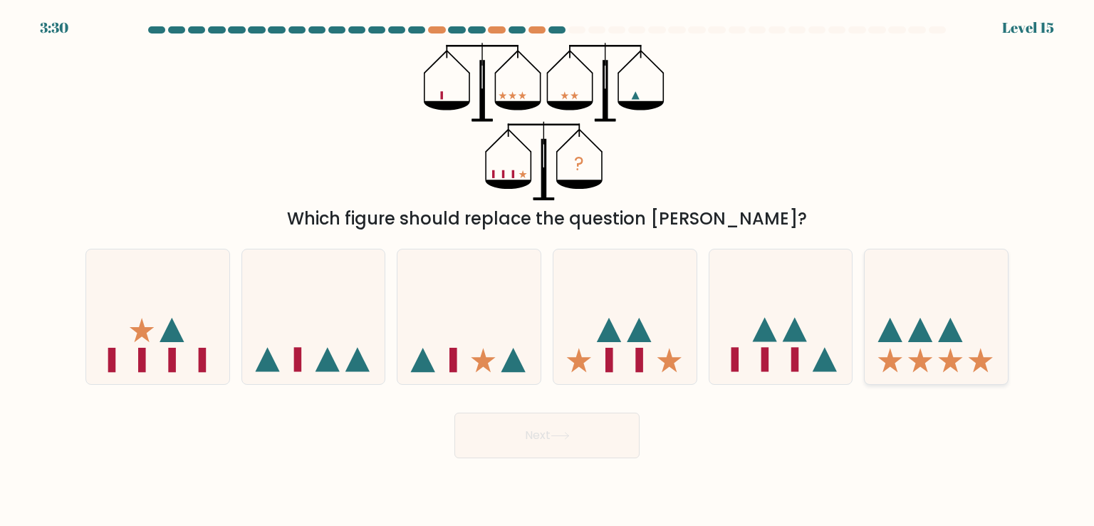
click at [904, 343] on icon at bounding box center [936, 316] width 143 height 118
click at [548, 270] on input "f." at bounding box center [547, 266] width 1 height 7
radio input "true"
click at [605, 436] on button "Next" at bounding box center [547, 436] width 185 height 46
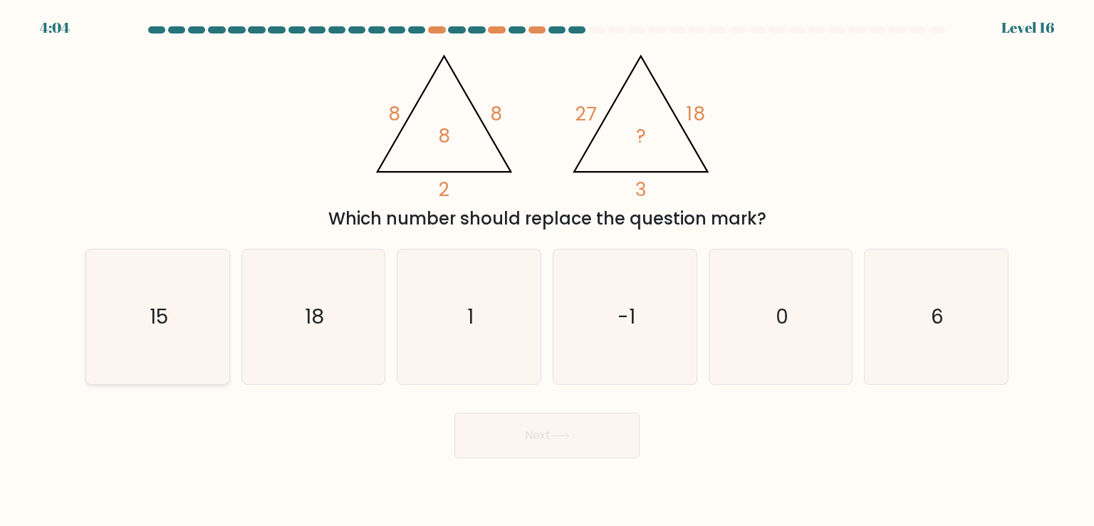
click at [162, 289] on icon "15" at bounding box center [157, 316] width 134 height 134
click at [547, 270] on input "a. 15" at bounding box center [547, 266] width 1 height 7
radio input "true"
click at [547, 434] on button "Next" at bounding box center [547, 436] width 185 height 46
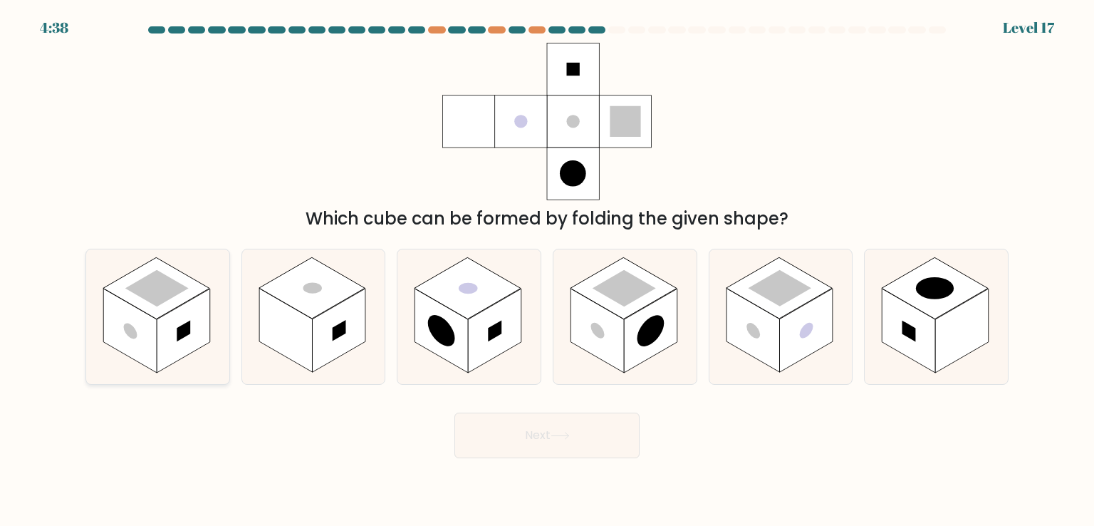
click at [212, 340] on icon at bounding box center [157, 316] width 143 height 134
click at [547, 270] on input "a." at bounding box center [547, 266] width 1 height 7
radio input "true"
click at [626, 330] on rect at bounding box center [650, 331] width 53 height 84
click at [548, 270] on input "d." at bounding box center [547, 266] width 1 height 7
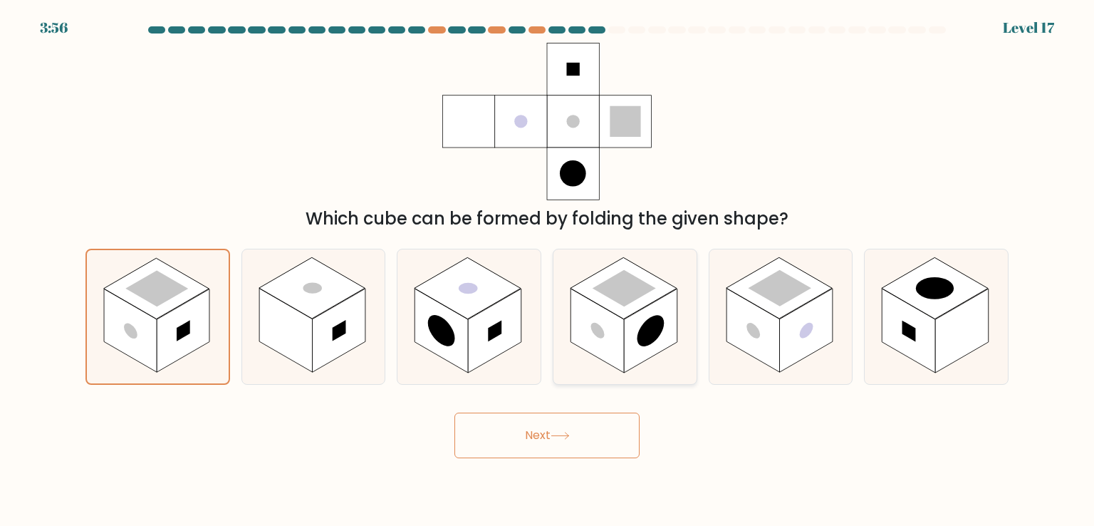
radio input "true"
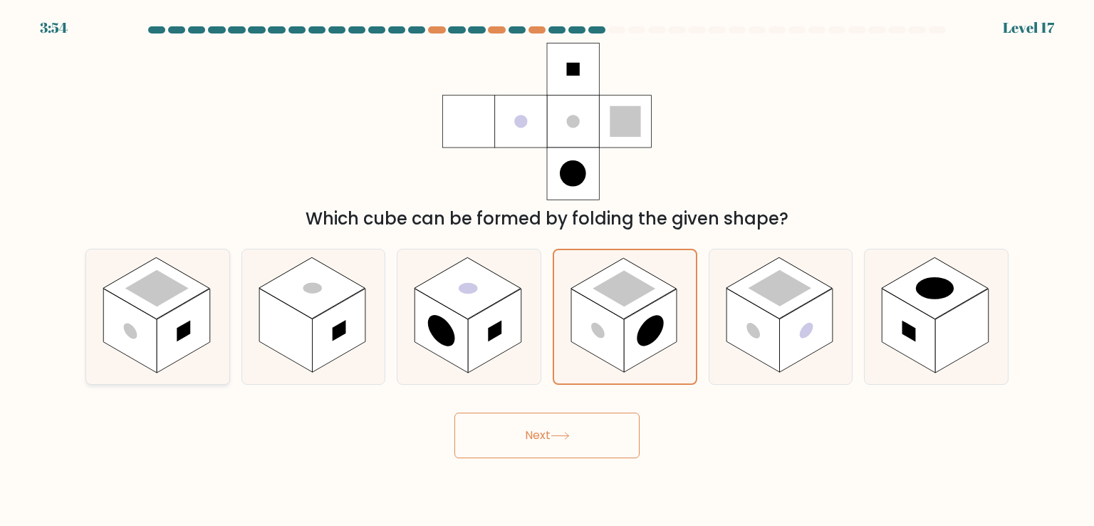
click at [185, 337] on rect at bounding box center [183, 331] width 53 height 84
click at [547, 270] on input "a." at bounding box center [547, 266] width 1 height 7
radio input "true"
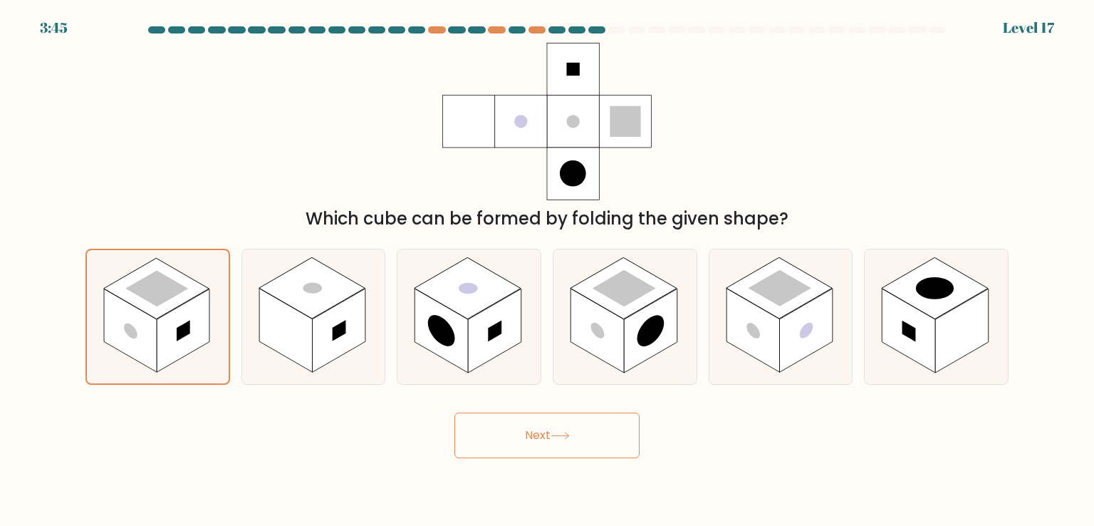
click at [497, 420] on button "Next" at bounding box center [547, 436] width 185 height 46
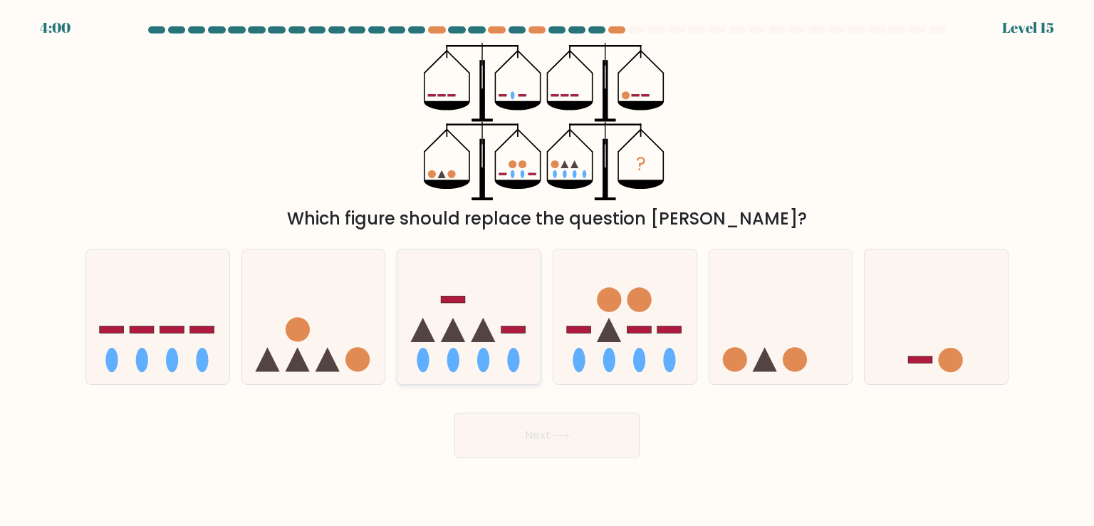
click at [487, 323] on icon at bounding box center [469, 316] width 143 height 118
click at [547, 270] on input "c." at bounding box center [547, 266] width 1 height 7
radio input "true"
click at [544, 425] on button "Next" at bounding box center [547, 436] width 185 height 46
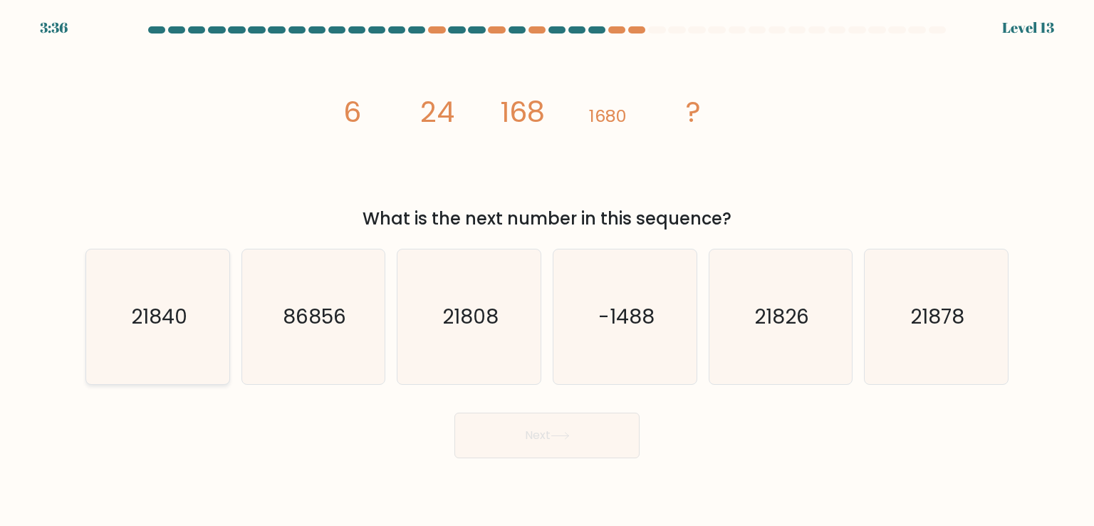
click at [176, 301] on icon "21840" at bounding box center [157, 316] width 134 height 134
click at [547, 270] on input "a. 21840" at bounding box center [547, 266] width 1 height 7
radio input "true"
click at [613, 442] on button "Next" at bounding box center [547, 436] width 185 height 46
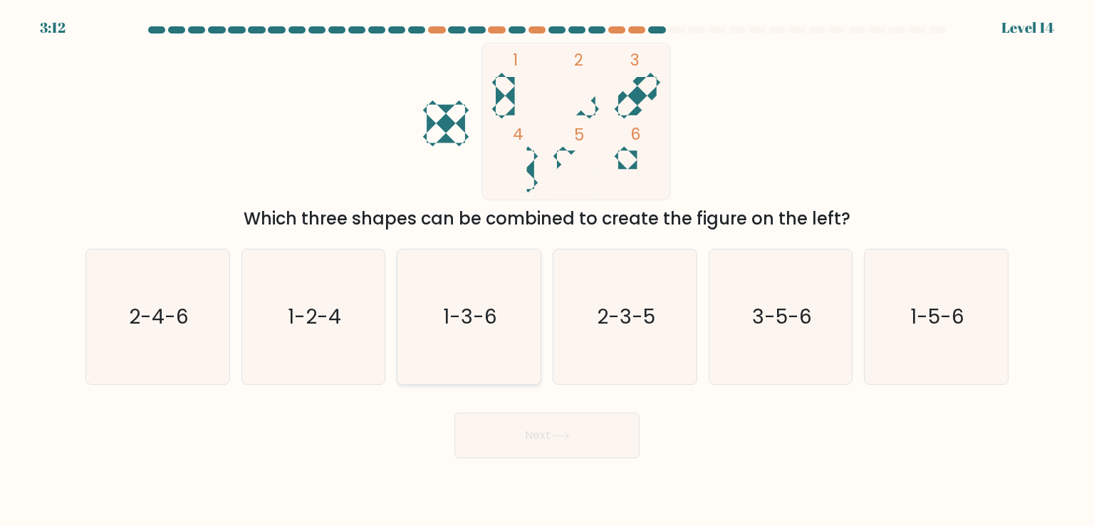
click at [475, 334] on icon "1-3-6" at bounding box center [469, 316] width 134 height 134
click at [547, 270] on input "c. 1-3-6" at bounding box center [547, 266] width 1 height 7
radio input "true"
click at [519, 431] on button "Next" at bounding box center [547, 436] width 185 height 46
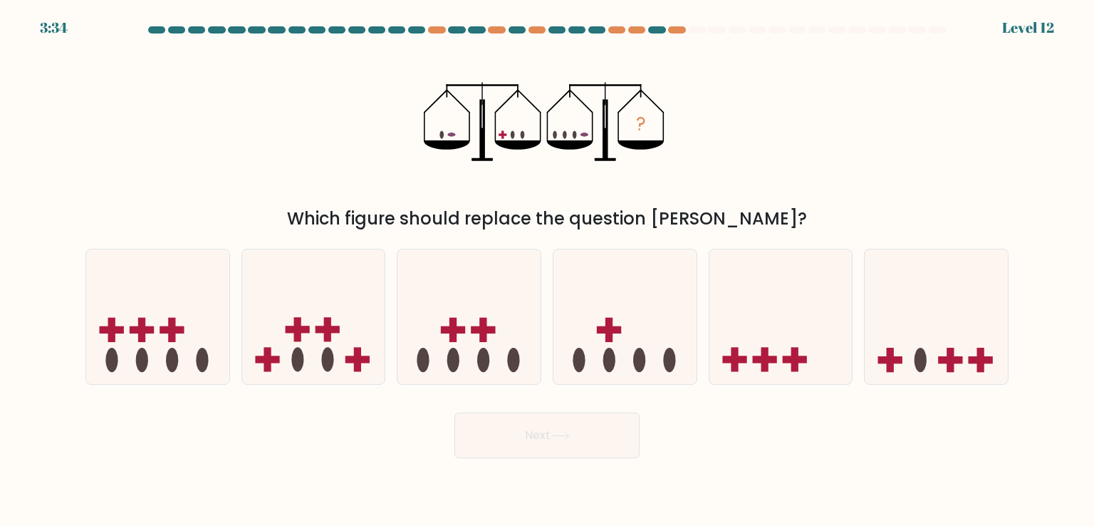
click at [450, 130] on icon "?" at bounding box center [547, 121] width 247 height 157
click at [604, 329] on rect at bounding box center [609, 329] width 24 height 7
click at [548, 270] on input "d." at bounding box center [547, 266] width 1 height 7
radio input "true"
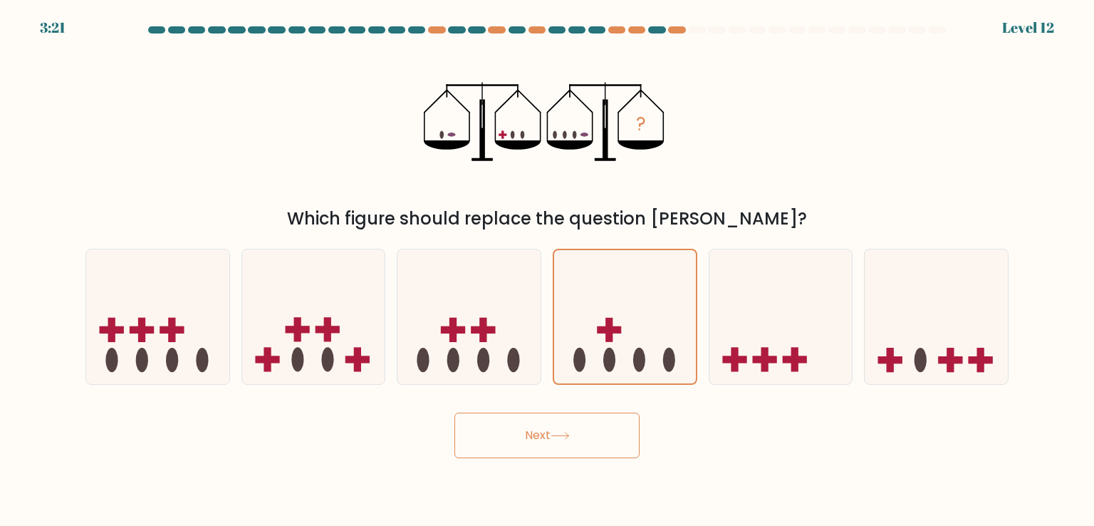
click at [573, 421] on button "Next" at bounding box center [547, 436] width 185 height 46
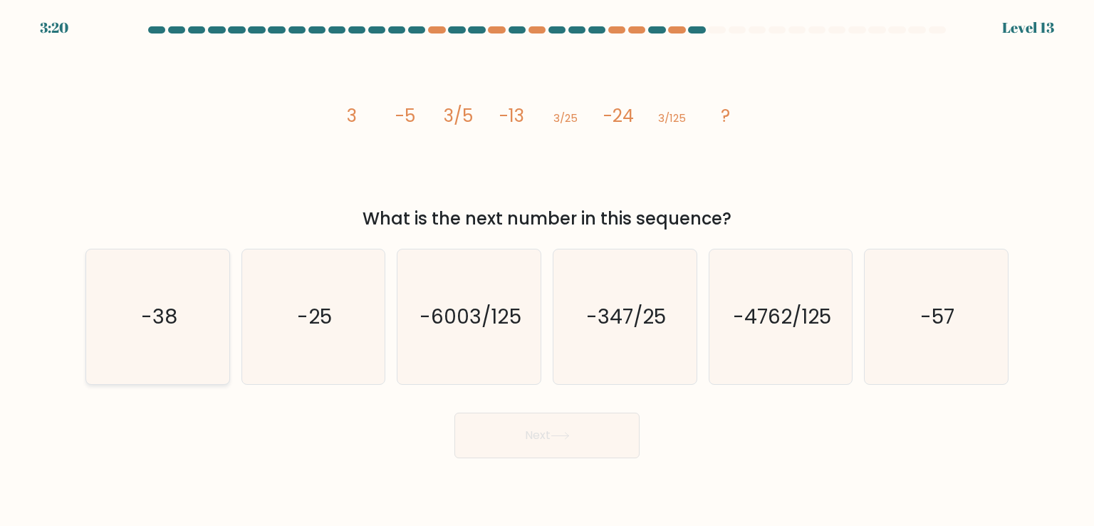
click at [204, 319] on icon "-38" at bounding box center [157, 316] width 134 height 134
click at [547, 270] on input "a. -38" at bounding box center [547, 266] width 1 height 7
radio input "true"
click at [544, 425] on button "Next" at bounding box center [547, 436] width 185 height 46
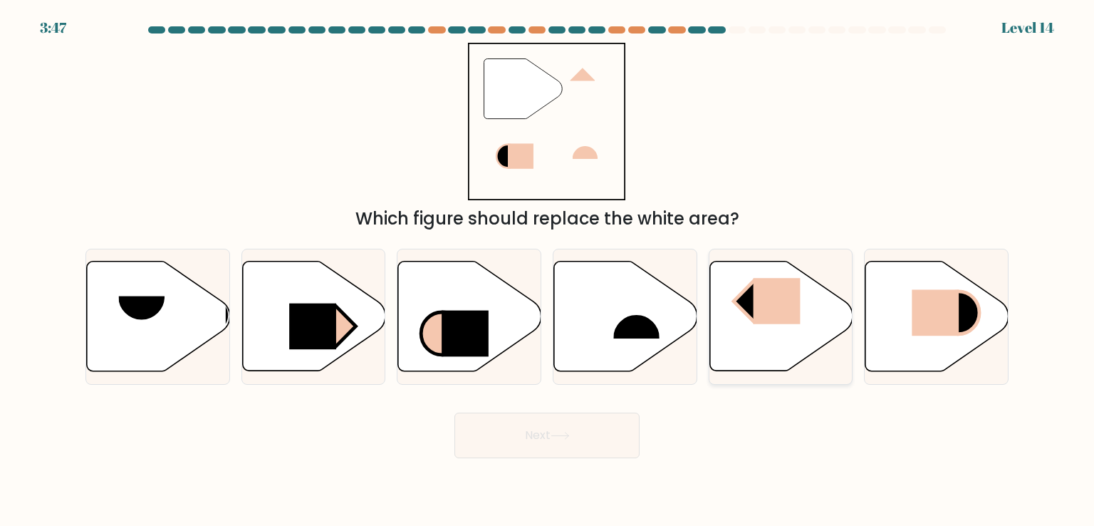
click at [782, 343] on icon at bounding box center [781, 316] width 143 height 110
click at [548, 270] on input "e." at bounding box center [547, 266] width 1 height 7
radio input "true"
click at [590, 448] on button "Next" at bounding box center [547, 436] width 185 height 46
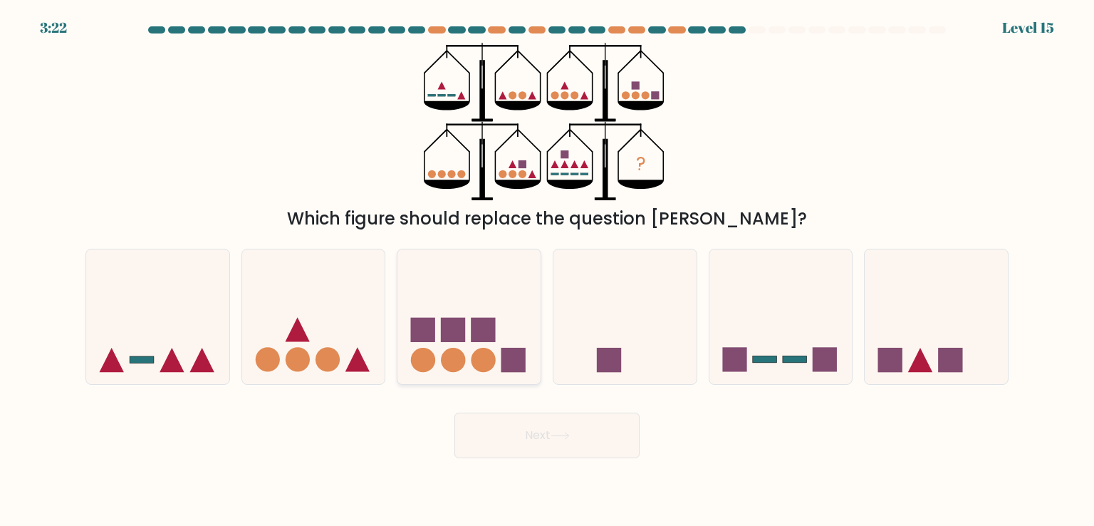
click at [458, 341] on rect at bounding box center [453, 330] width 24 height 24
click at [547, 270] on input "c." at bounding box center [547, 266] width 1 height 7
radio input "true"
click at [458, 341] on rect at bounding box center [453, 330] width 24 height 24
click at [547, 270] on input "c." at bounding box center [547, 266] width 1 height 7
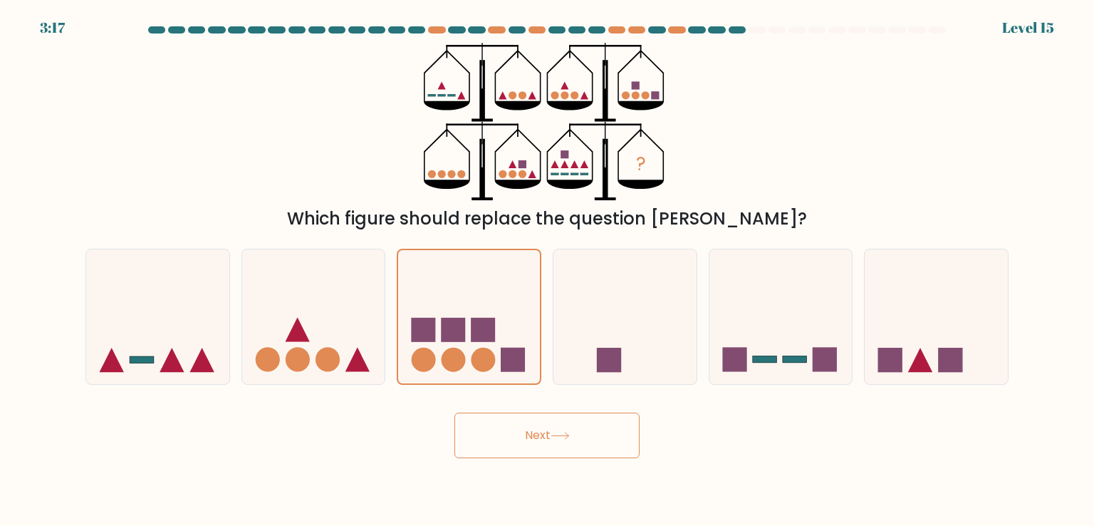
click at [517, 428] on button "Next" at bounding box center [547, 436] width 185 height 46
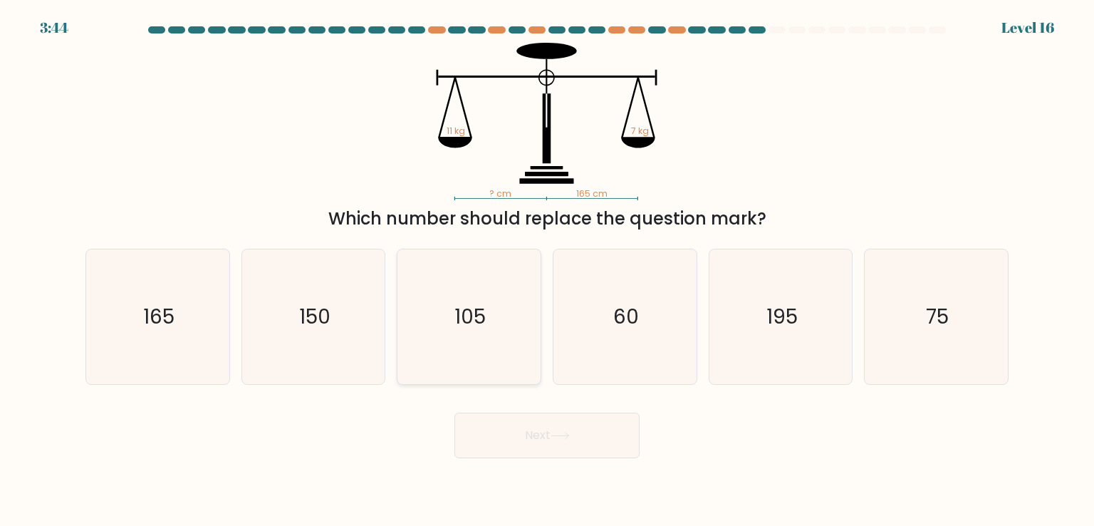
click at [527, 359] on icon "105" at bounding box center [469, 316] width 134 height 134
click at [547, 270] on input "c. 105" at bounding box center [547, 266] width 1 height 7
radio input "true"
click at [523, 440] on button "Next" at bounding box center [547, 436] width 185 height 46
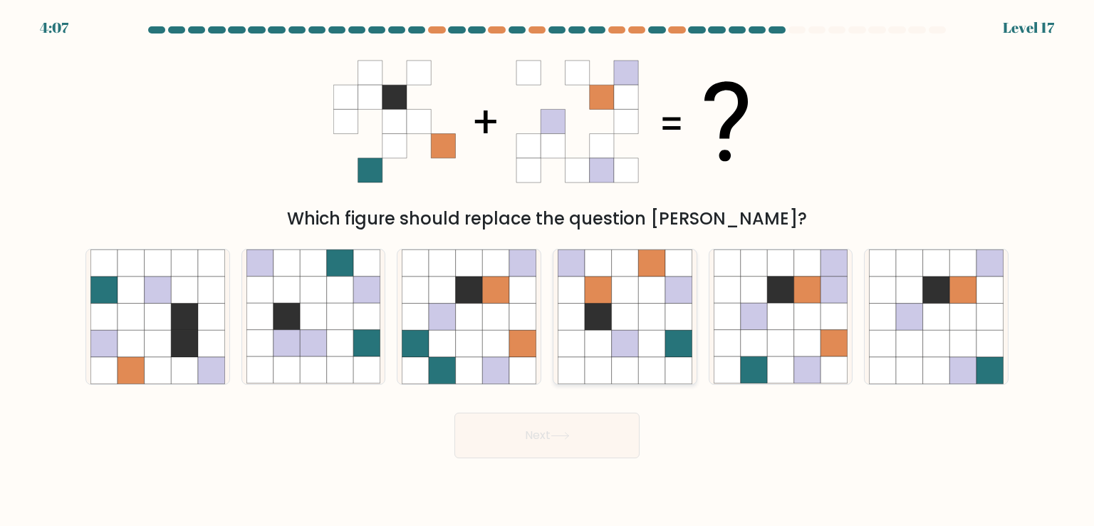
click at [638, 345] on icon at bounding box center [651, 343] width 27 height 27
click at [548, 270] on input "d." at bounding box center [547, 266] width 1 height 7
radio input "true"
click at [607, 437] on button "Next" at bounding box center [547, 436] width 185 height 46
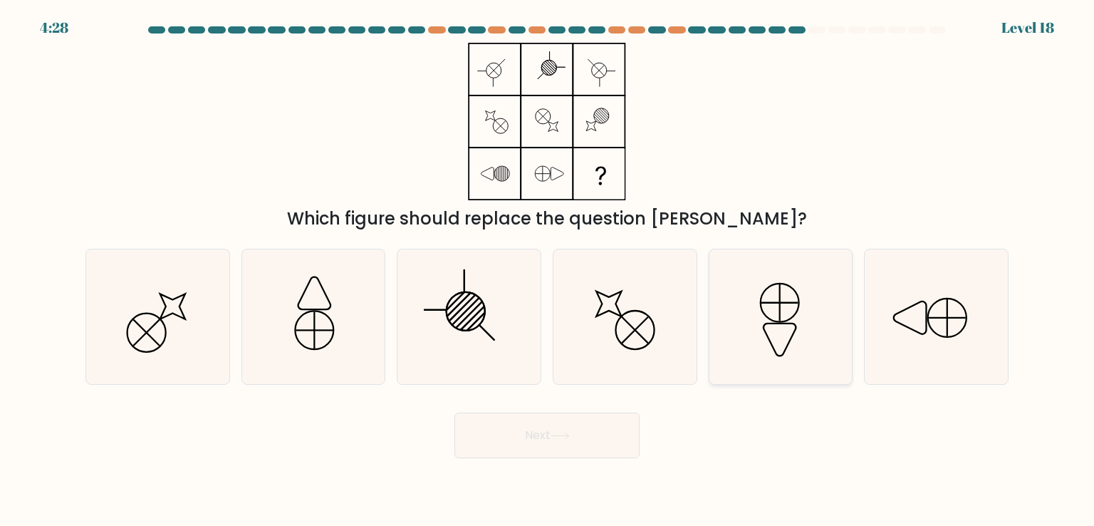
click at [762, 320] on icon at bounding box center [781, 316] width 134 height 134
click at [548, 270] on input "e." at bounding box center [547, 266] width 1 height 7
radio input "true"
click at [574, 435] on button "Next" at bounding box center [547, 436] width 185 height 46
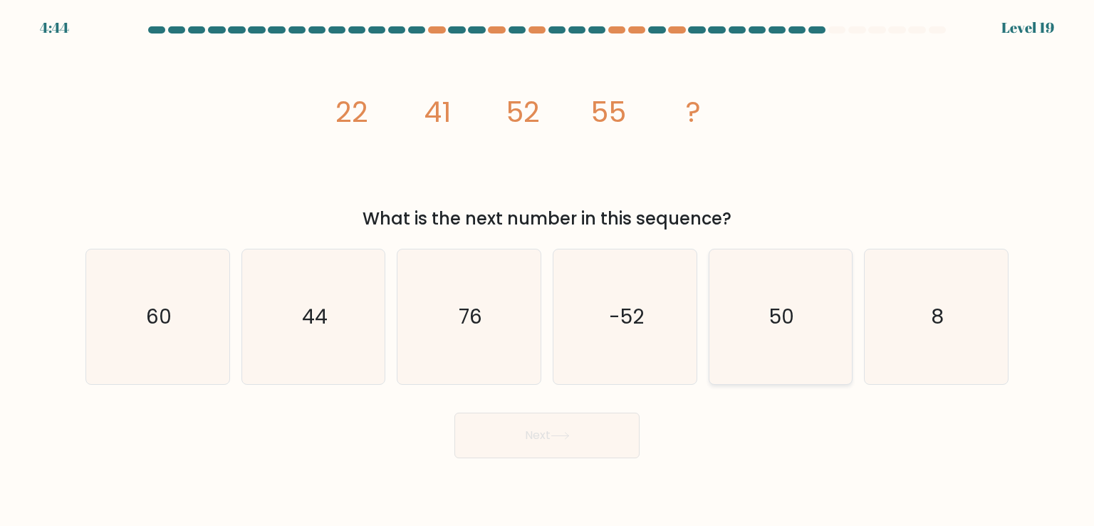
click at [807, 314] on icon "50" at bounding box center [781, 316] width 134 height 134
click at [548, 270] on input "e. 50" at bounding box center [547, 266] width 1 height 7
radio input "true"
click at [616, 425] on button "Next" at bounding box center [547, 436] width 185 height 46
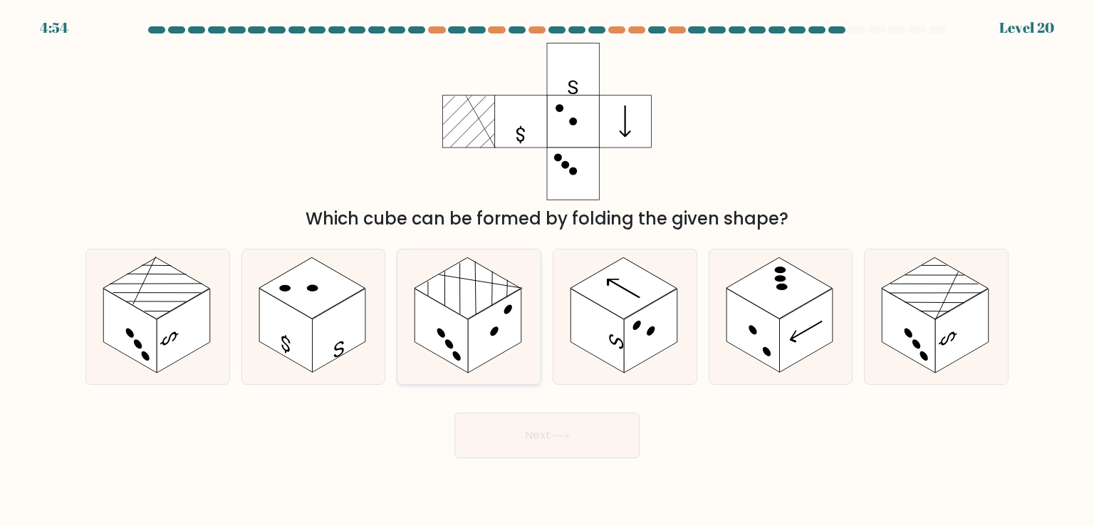
click at [455, 323] on rect at bounding box center [441, 331] width 53 height 84
click at [547, 270] on input "c." at bounding box center [547, 266] width 1 height 7
radio input "true"
click at [502, 431] on button "Next" at bounding box center [547, 436] width 185 height 46
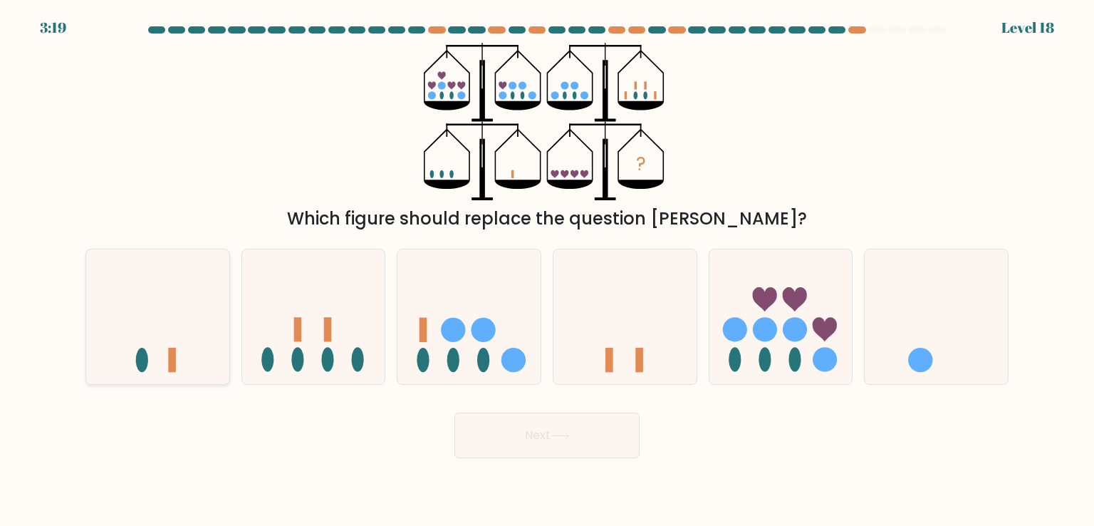
click at [197, 366] on icon at bounding box center [157, 316] width 143 height 118
click at [547, 270] on input "a." at bounding box center [547, 266] width 1 height 7
radio input "true"
click at [476, 435] on button "Next" at bounding box center [547, 436] width 185 height 46
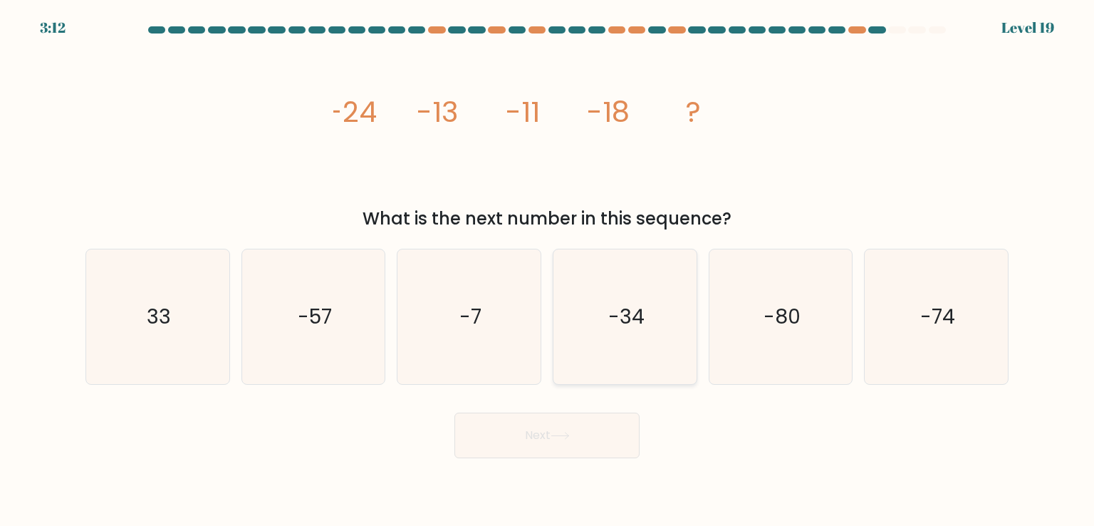
click at [604, 280] on icon "-34" at bounding box center [625, 316] width 134 height 134
click at [548, 270] on input "d. -34" at bounding box center [547, 266] width 1 height 7
radio input "true"
click at [604, 429] on button "Next" at bounding box center [547, 436] width 185 height 46
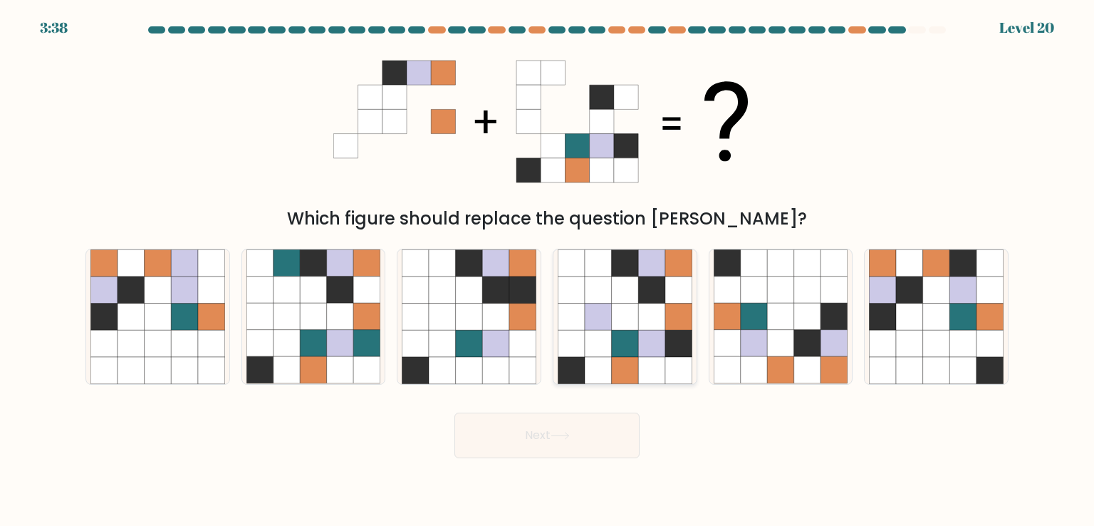
click at [631, 348] on icon at bounding box center [625, 343] width 27 height 27
click at [548, 270] on input "d." at bounding box center [547, 266] width 1 height 7
radio input "true"
click at [779, 344] on icon at bounding box center [780, 343] width 27 height 27
click at [548, 270] on input "e." at bounding box center [547, 266] width 1 height 7
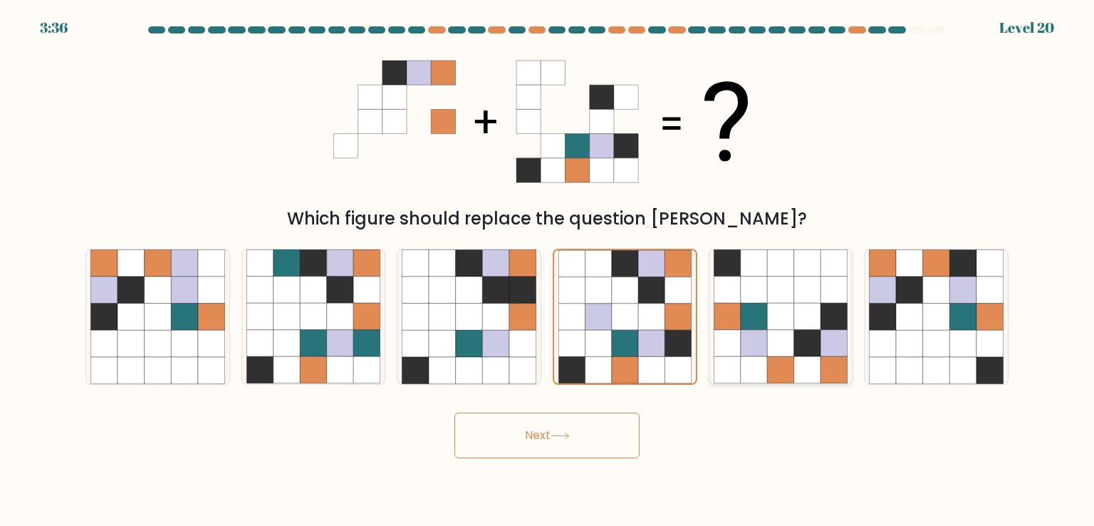
radio input "true"
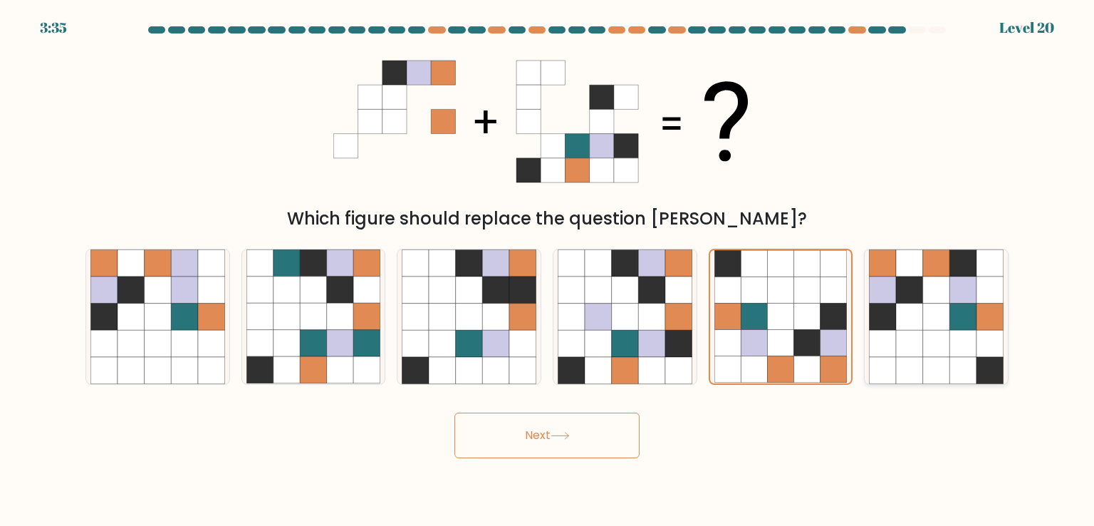
click at [888, 332] on icon at bounding box center [883, 343] width 27 height 27
click at [548, 270] on input "f." at bounding box center [547, 266] width 1 height 7
radio input "true"
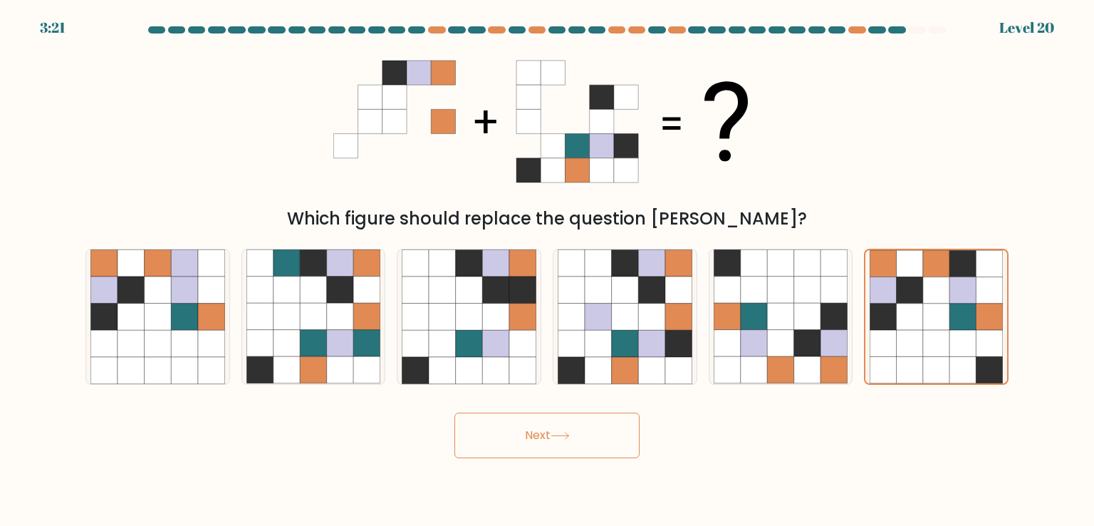
click at [616, 440] on button "Next" at bounding box center [547, 436] width 185 height 46
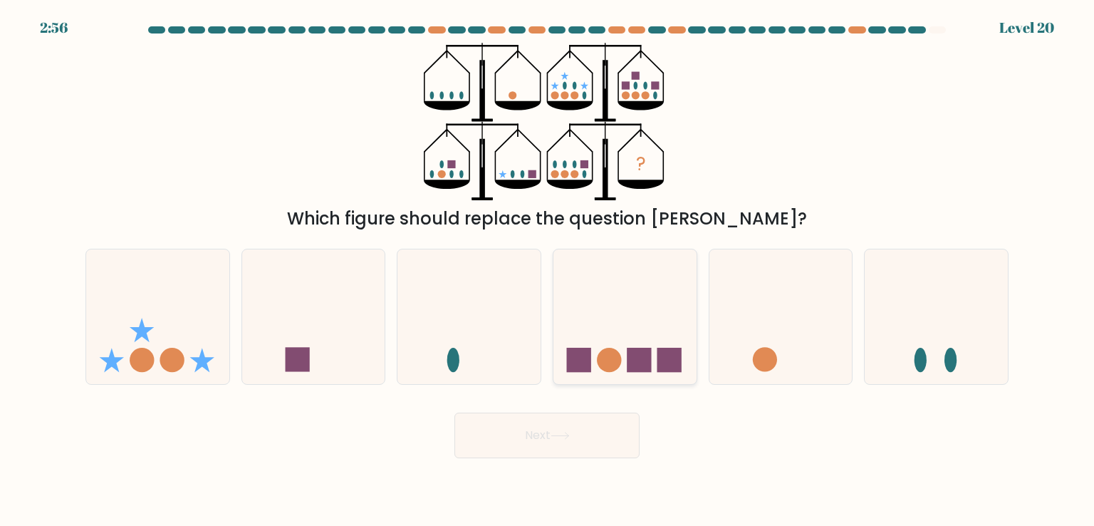
click at [613, 330] on icon at bounding box center [625, 316] width 143 height 118
click at [548, 270] on input "d." at bounding box center [547, 266] width 1 height 7
radio input "true"
click at [591, 449] on button "Next" at bounding box center [547, 436] width 185 height 46
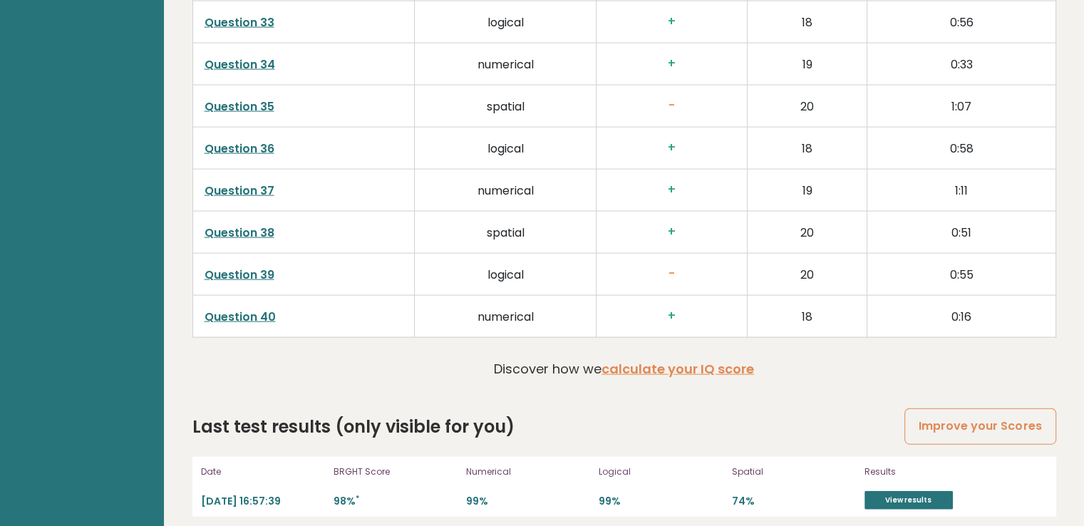
scroll to position [3491, 0]
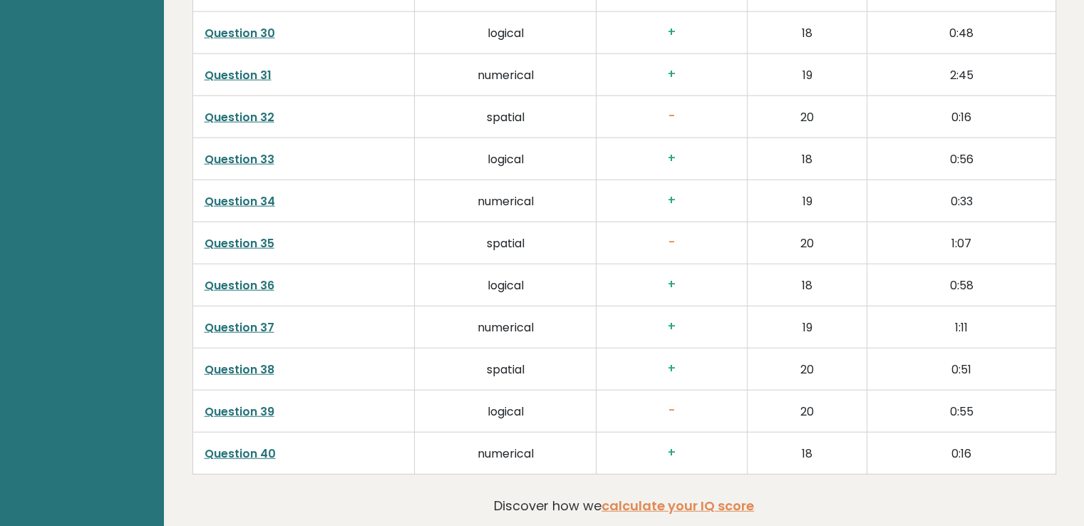
click at [896, 138] on td "0:56" at bounding box center [961, 159] width 188 height 42
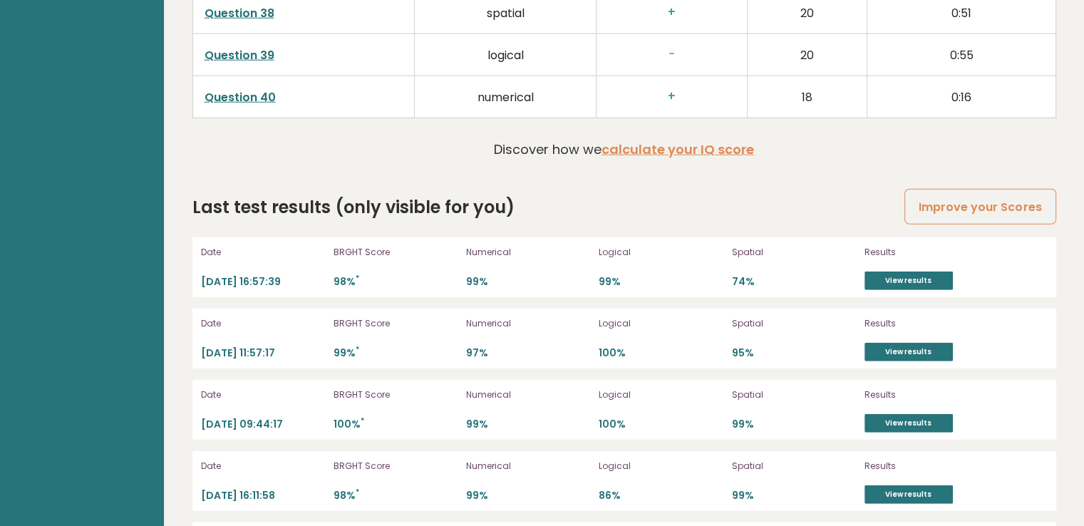
scroll to position [3919, 0]
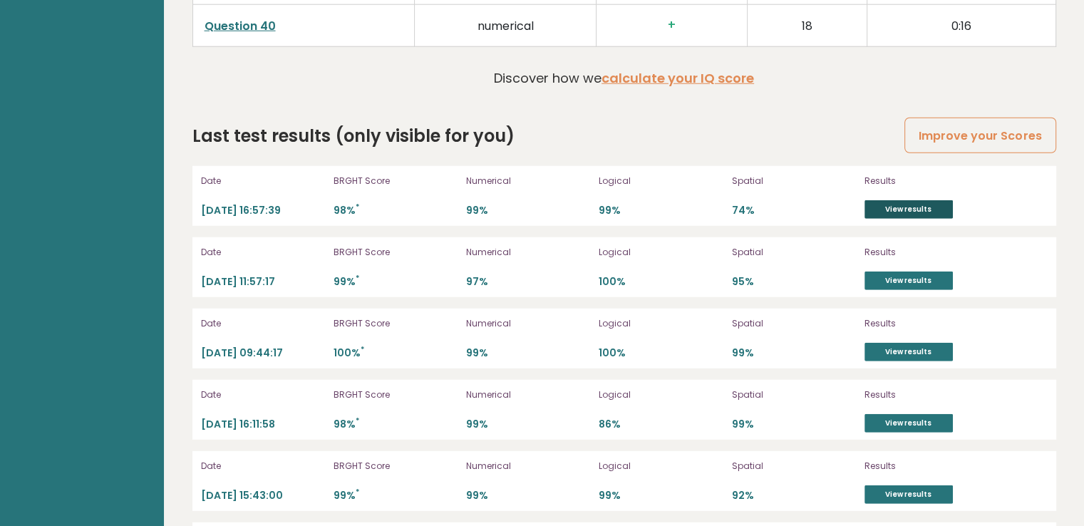
click at [897, 203] on link "View results" at bounding box center [908, 209] width 88 height 19
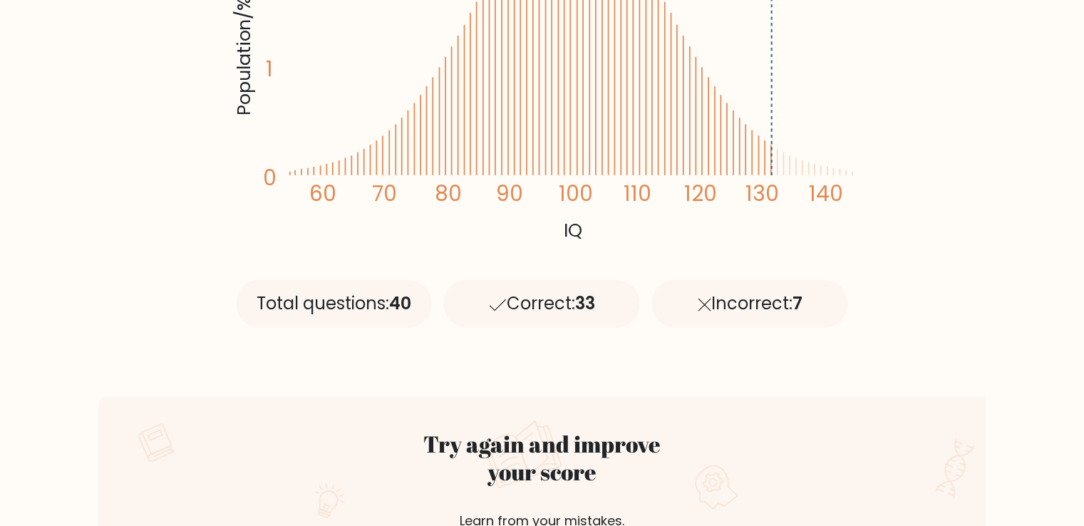
scroll to position [784, 0]
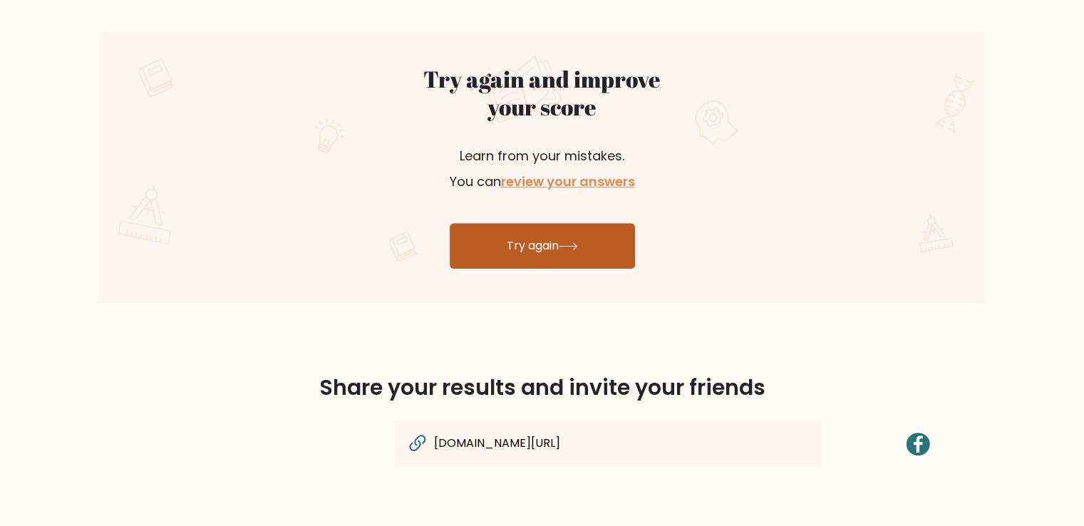
click at [593, 243] on link "Try again" at bounding box center [542, 246] width 185 height 46
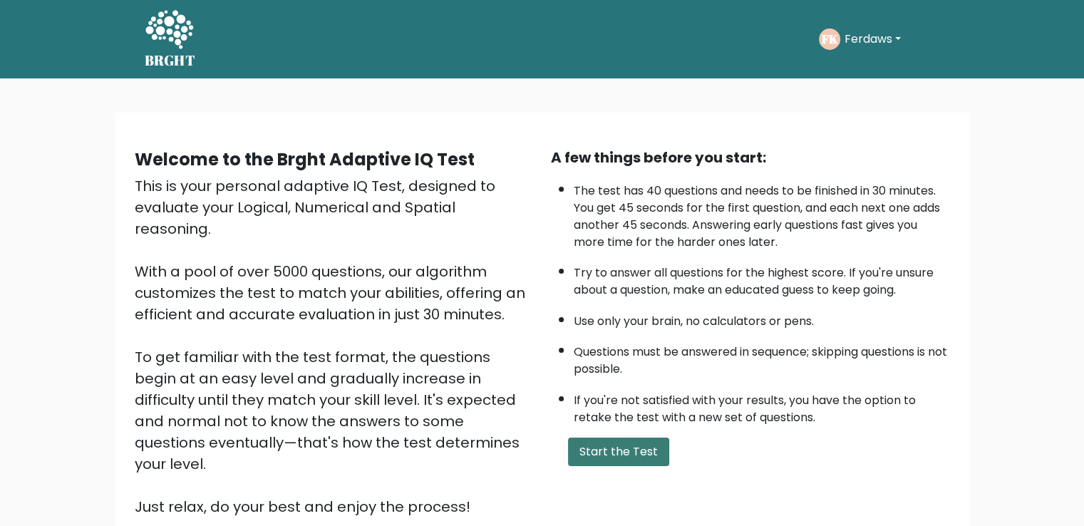
click at [647, 450] on button "Start the Test" at bounding box center [618, 451] width 101 height 29
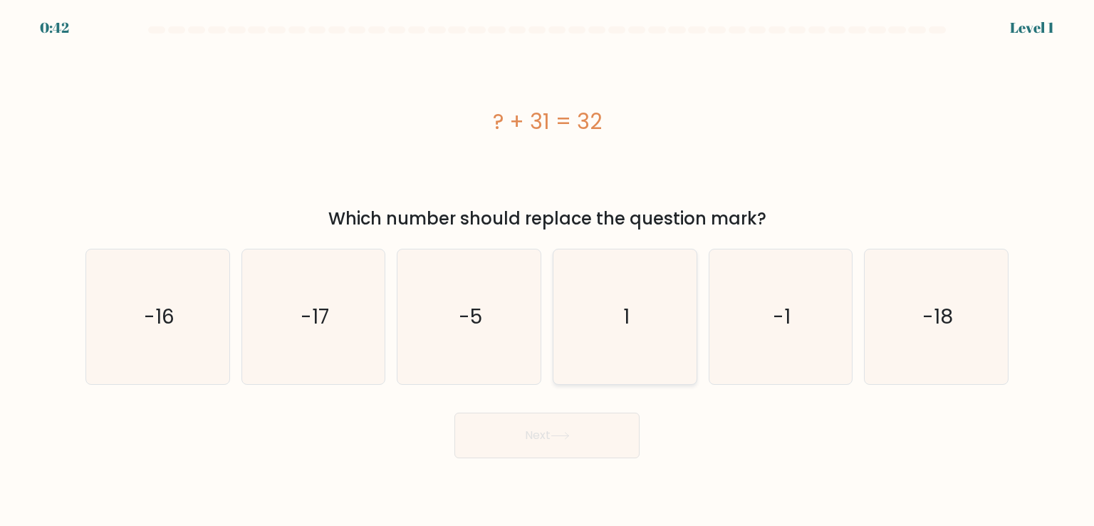
click at [655, 338] on icon "1" at bounding box center [625, 316] width 134 height 134
click at [548, 270] on input "d. 1" at bounding box center [547, 266] width 1 height 7
radio input "true"
click at [583, 441] on button "Next" at bounding box center [547, 436] width 185 height 46
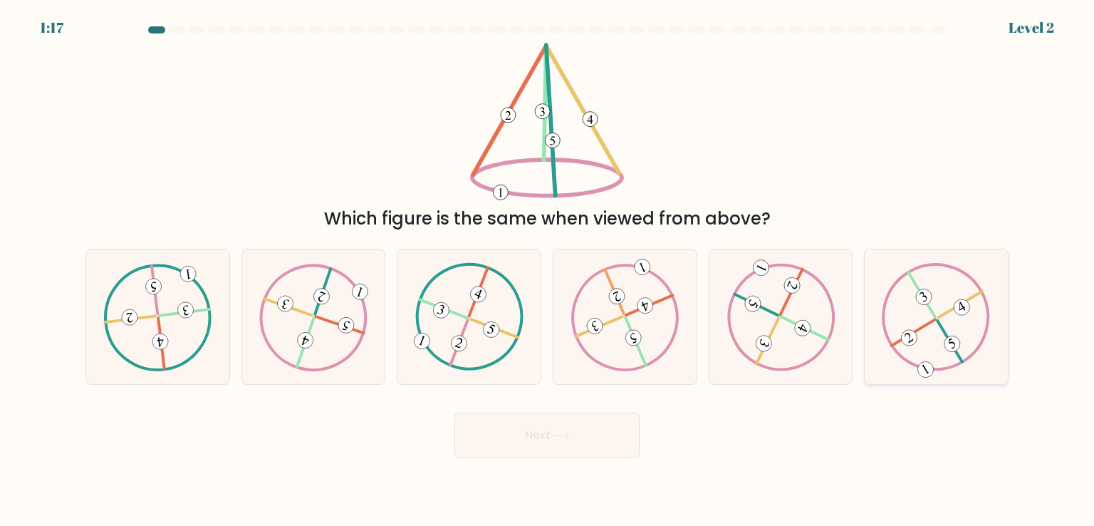
click at [931, 328] on icon at bounding box center [936, 317] width 108 height 108
click at [548, 270] on input "f." at bounding box center [547, 266] width 1 height 7
radio input "true"
click at [623, 438] on button "Next" at bounding box center [547, 436] width 185 height 46
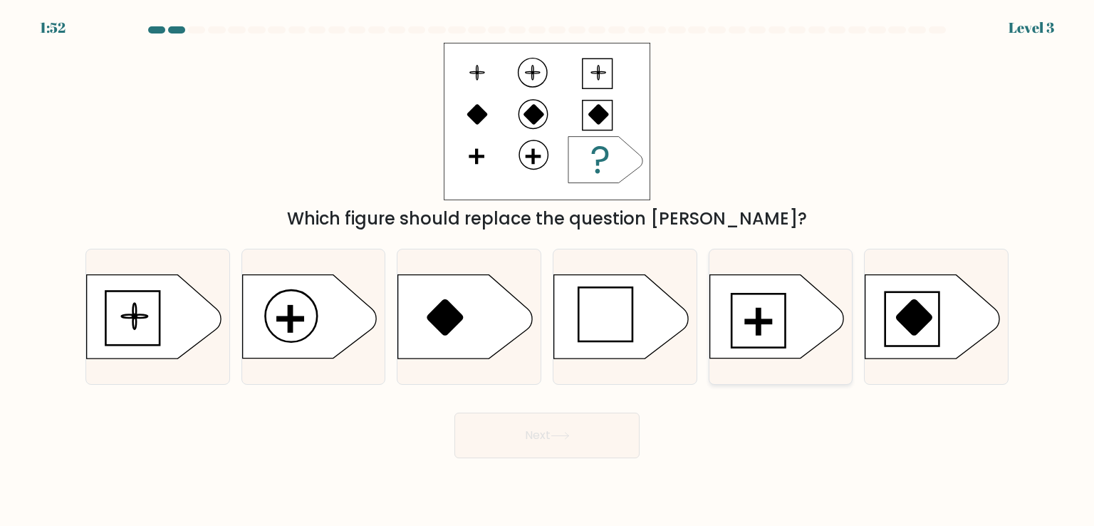
click at [752, 314] on icon at bounding box center [777, 316] width 134 height 83
click at [548, 270] on input "e." at bounding box center [547, 266] width 1 height 7
radio input "true"
click at [601, 437] on button "Next" at bounding box center [547, 436] width 185 height 46
click at [616, 437] on button "Next" at bounding box center [547, 436] width 185 height 46
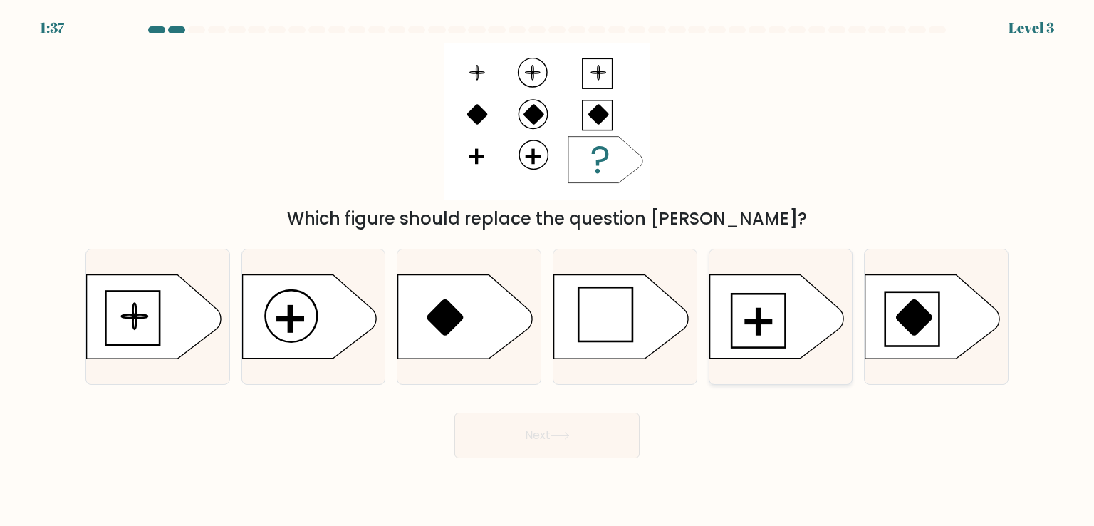
click at [769, 303] on icon at bounding box center [777, 316] width 134 height 83
click at [548, 270] on input "e." at bounding box center [547, 266] width 1 height 7
radio input "true"
click at [596, 440] on button "Next" at bounding box center [547, 436] width 185 height 46
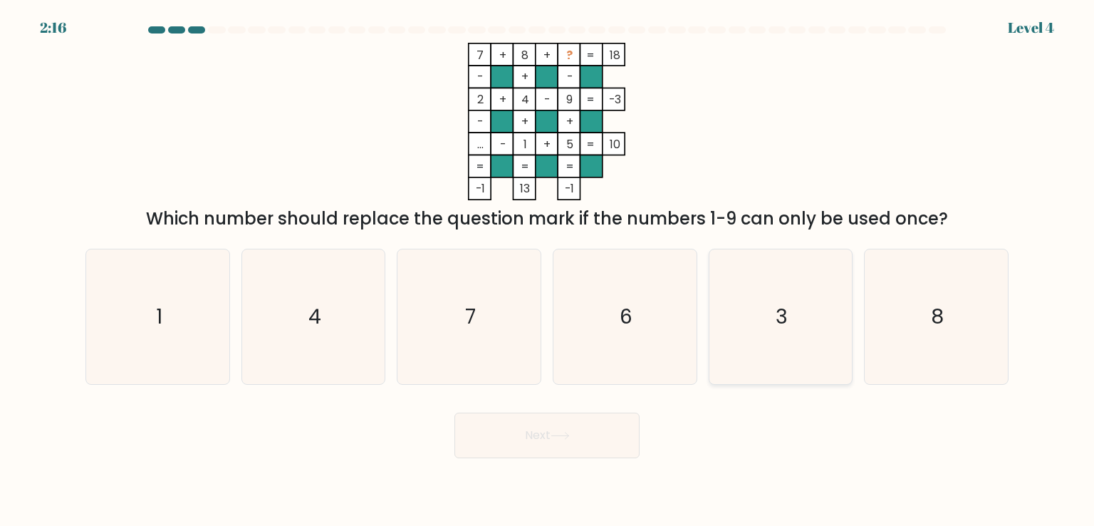
click at [764, 325] on icon "3" at bounding box center [781, 316] width 134 height 134
click at [548, 270] on input "e. 3" at bounding box center [547, 266] width 1 height 7
radio input "true"
click at [609, 413] on button "Next" at bounding box center [547, 436] width 185 height 46
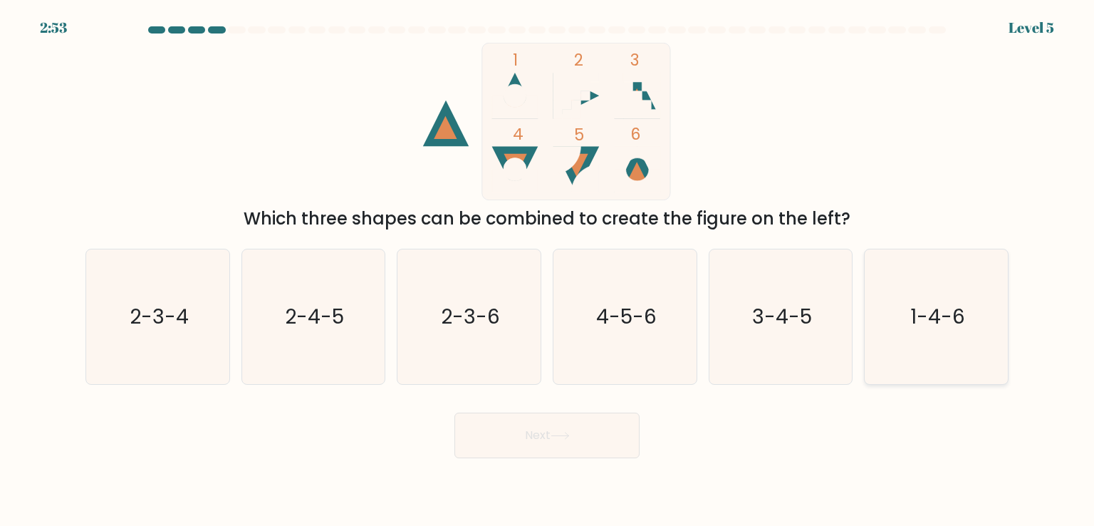
click at [898, 309] on icon "1-4-6" at bounding box center [936, 316] width 134 height 134
click at [548, 270] on input "f. 1-4-6" at bounding box center [547, 266] width 1 height 7
radio input "true"
click at [594, 452] on button "Next" at bounding box center [547, 436] width 185 height 46
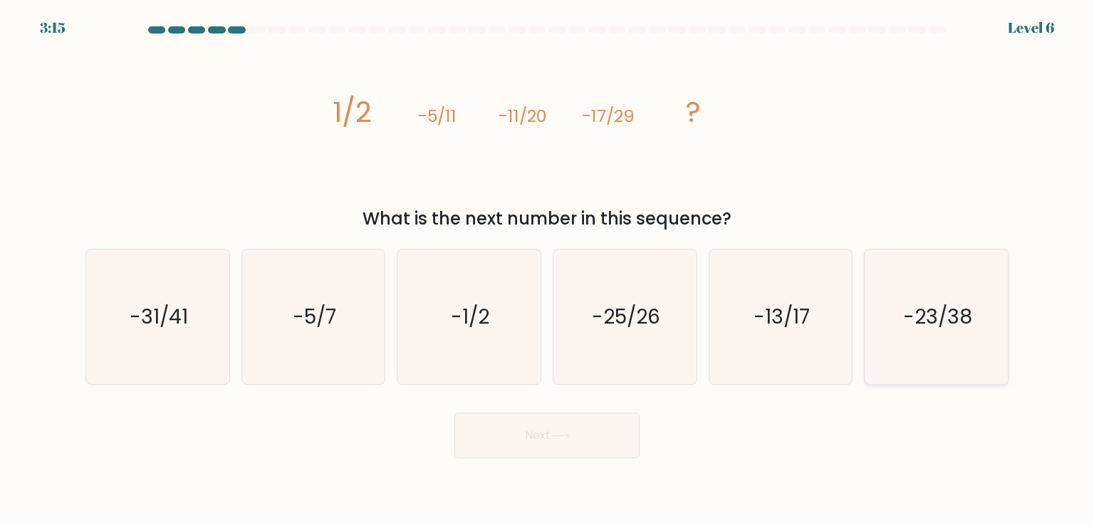
click at [932, 347] on icon "-23/38" at bounding box center [936, 316] width 134 height 134
click at [548, 270] on input "f. -23/38" at bounding box center [547, 266] width 1 height 7
radio input "true"
click at [574, 427] on button "Next" at bounding box center [547, 436] width 185 height 46
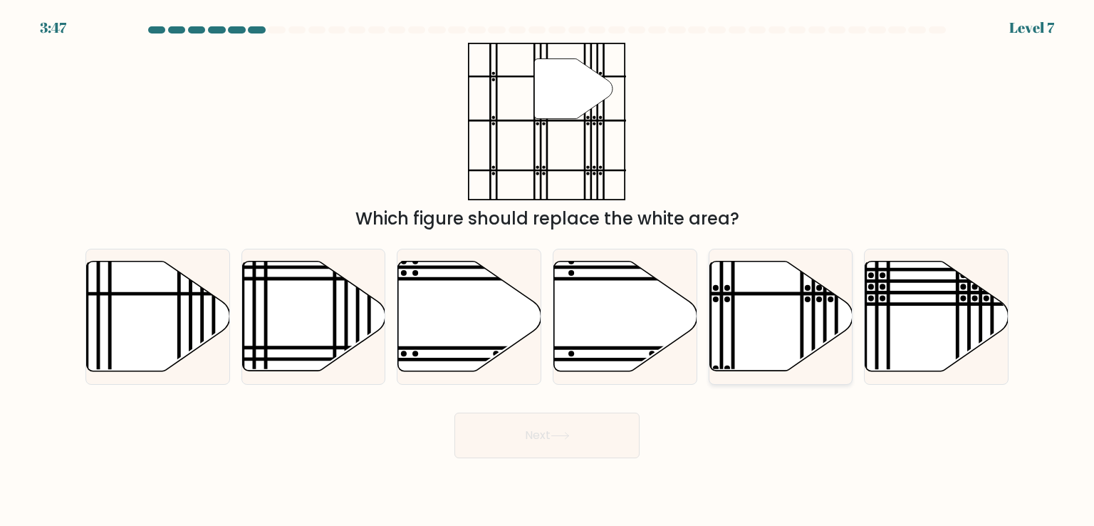
click at [772, 324] on icon at bounding box center [781, 316] width 143 height 110
click at [548, 270] on input "e." at bounding box center [547, 266] width 1 height 7
radio input "true"
click at [586, 425] on button "Next" at bounding box center [547, 436] width 185 height 46
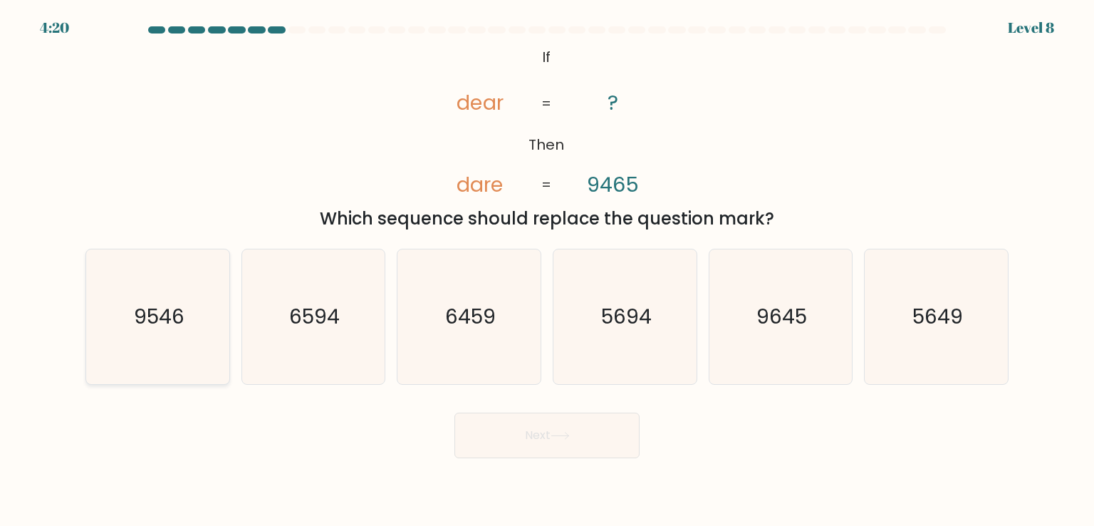
click at [195, 321] on icon "9546" at bounding box center [157, 316] width 134 height 134
click at [547, 270] on input "a. 9546" at bounding box center [547, 266] width 1 height 7
radio input "true"
click at [509, 428] on button "Next" at bounding box center [547, 436] width 185 height 46
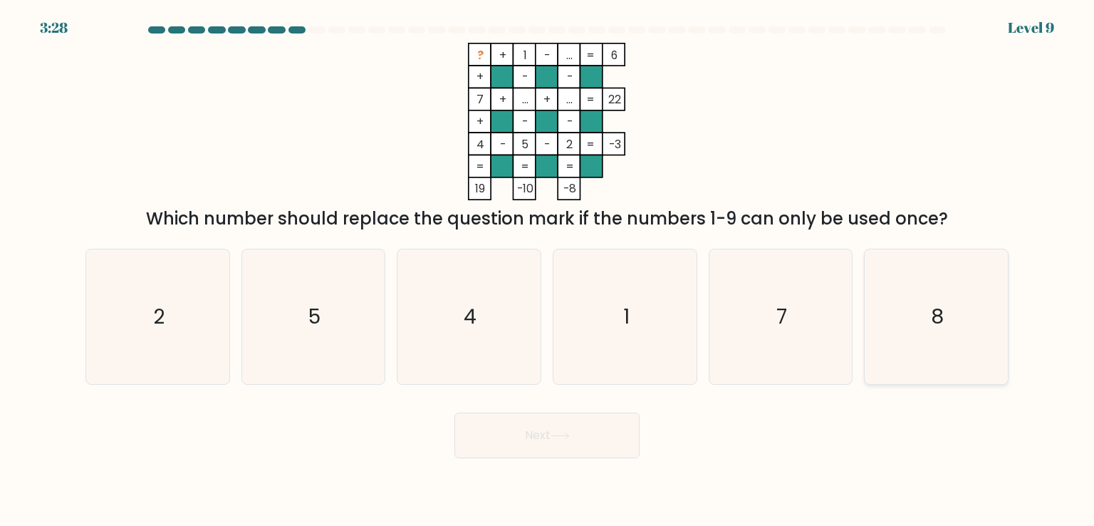
click at [923, 316] on icon "8" at bounding box center [936, 316] width 134 height 134
click at [548, 270] on input "f. 8" at bounding box center [547, 266] width 1 height 7
radio input "true"
click at [556, 448] on button "Next" at bounding box center [547, 436] width 185 height 46
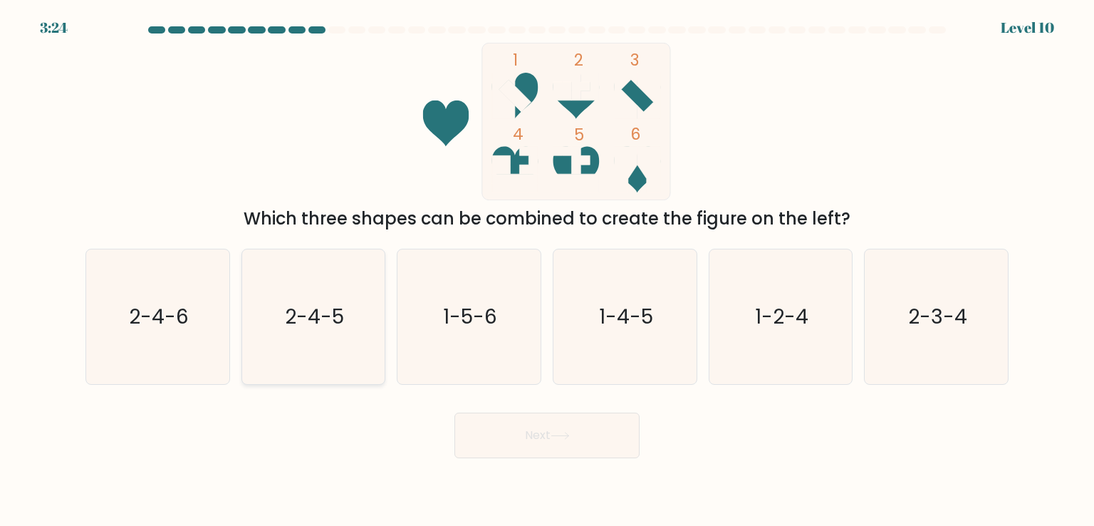
click at [311, 319] on text "2-4-5" at bounding box center [314, 316] width 59 height 29
click at [547, 270] on input "b. 2-4-5" at bounding box center [547, 266] width 1 height 7
radio input "true"
click at [311, 319] on text "2-4-5" at bounding box center [314, 317] width 59 height 28
click at [547, 270] on input "b. 2-4-5" at bounding box center [547, 266] width 1 height 7
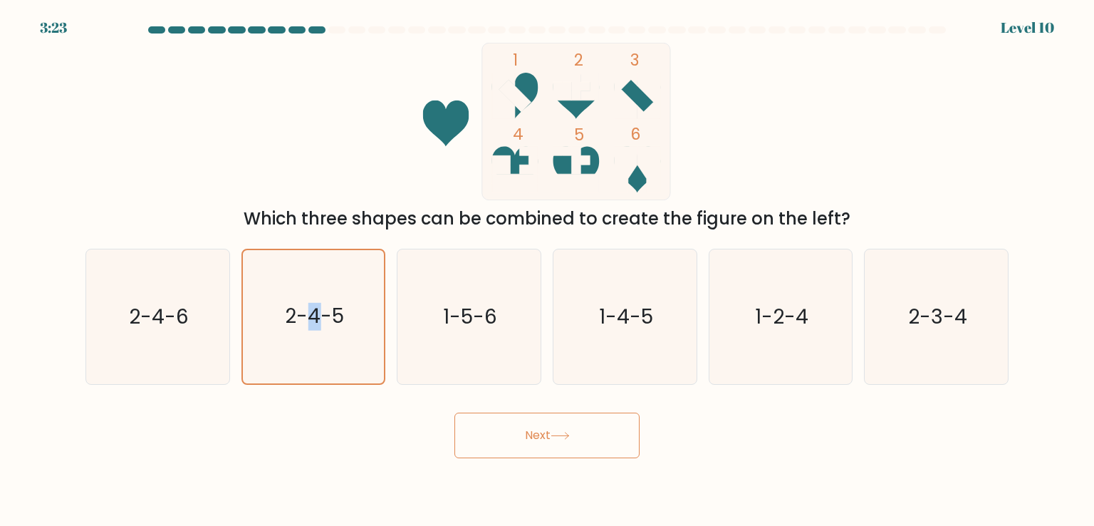
click at [506, 442] on button "Next" at bounding box center [547, 436] width 185 height 46
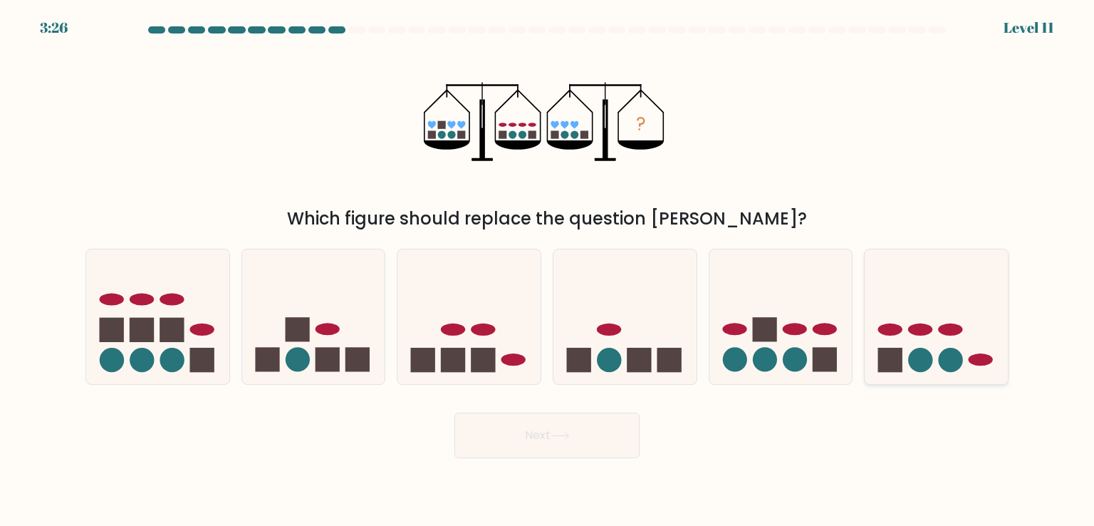
click at [937, 371] on icon at bounding box center [936, 316] width 143 height 118
click at [548, 270] on input "f." at bounding box center [547, 266] width 1 height 7
radio input "true"
click at [591, 427] on button "Next" at bounding box center [547, 436] width 185 height 46
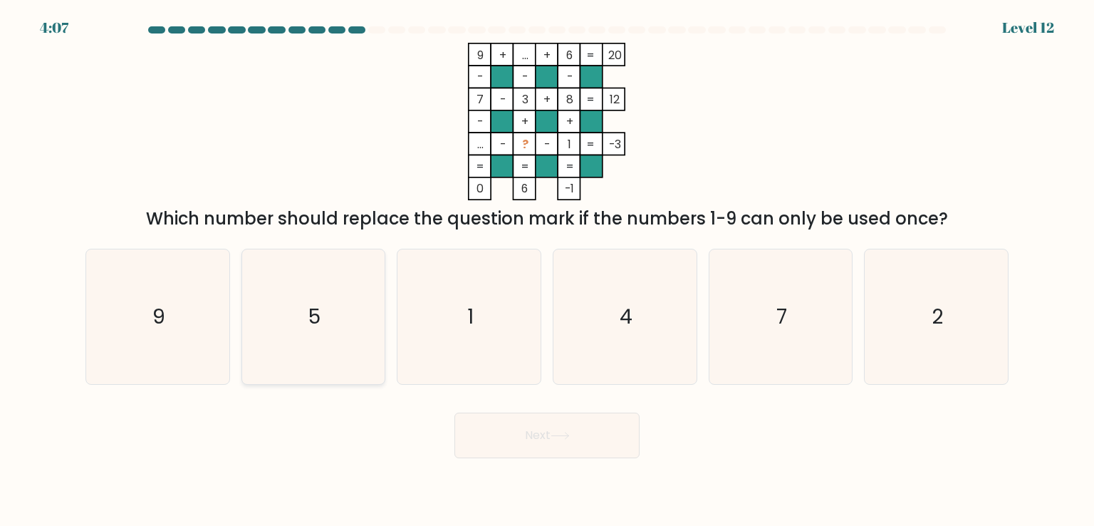
click at [250, 297] on icon "5" at bounding box center [314, 316] width 134 height 134
click at [547, 270] on input "b. 5" at bounding box center [547, 266] width 1 height 7
radio input "true"
click at [523, 283] on icon "1" at bounding box center [469, 316] width 134 height 134
click at [547, 270] on input "c. 1" at bounding box center [547, 266] width 1 height 7
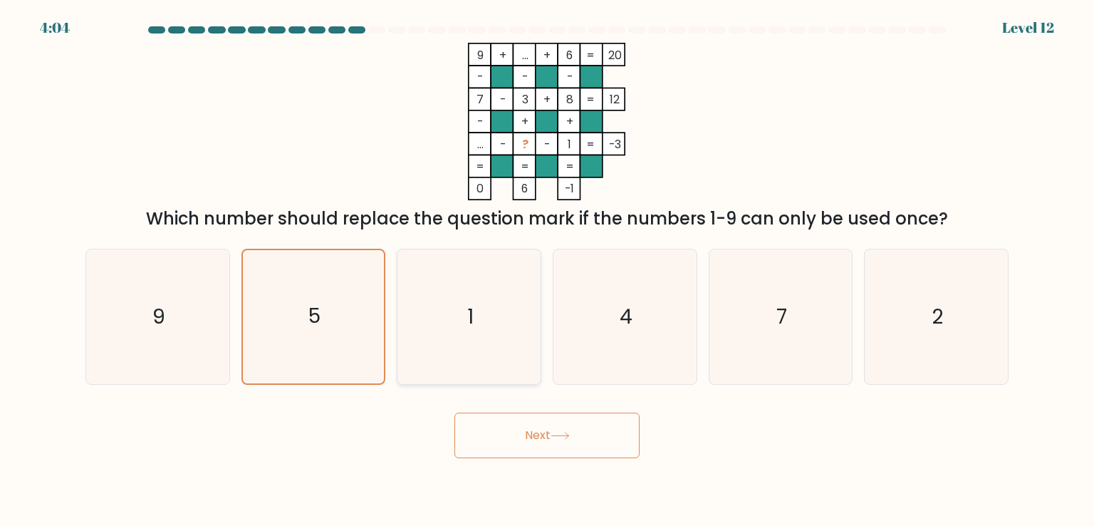
radio input "true"
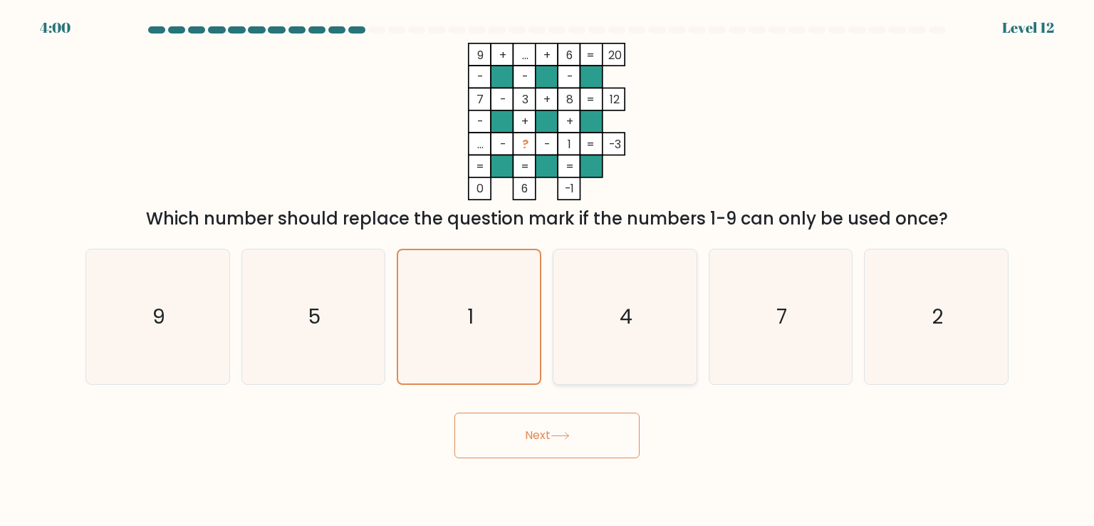
click at [604, 300] on icon "4" at bounding box center [625, 316] width 134 height 134
click at [548, 270] on input "d. 4" at bounding box center [547, 266] width 1 height 7
radio input "true"
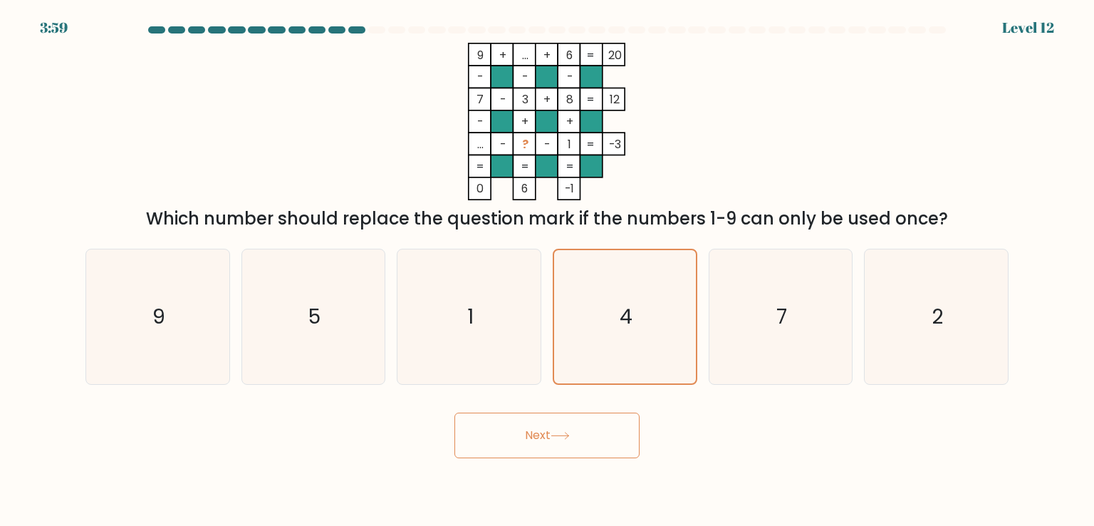
click at [522, 430] on button "Next" at bounding box center [547, 436] width 185 height 46
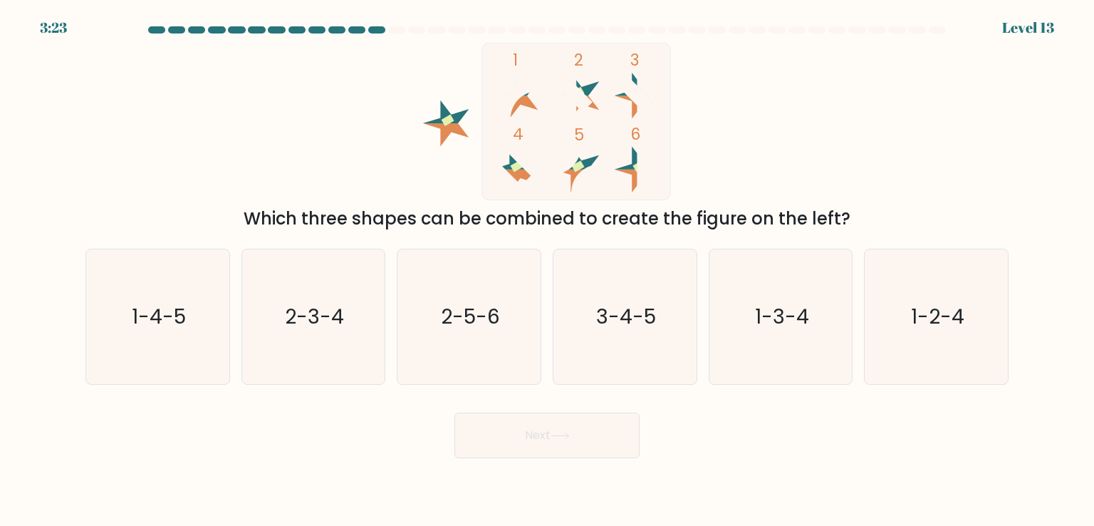
click at [539, 431] on button "Next" at bounding box center [547, 436] width 185 height 46
click at [332, 337] on icon "2-3-4" at bounding box center [314, 316] width 134 height 134
click at [547, 270] on input "b. 2-3-4" at bounding box center [547, 266] width 1 height 7
radio input "true"
click at [504, 429] on button "Next" at bounding box center [547, 436] width 185 height 46
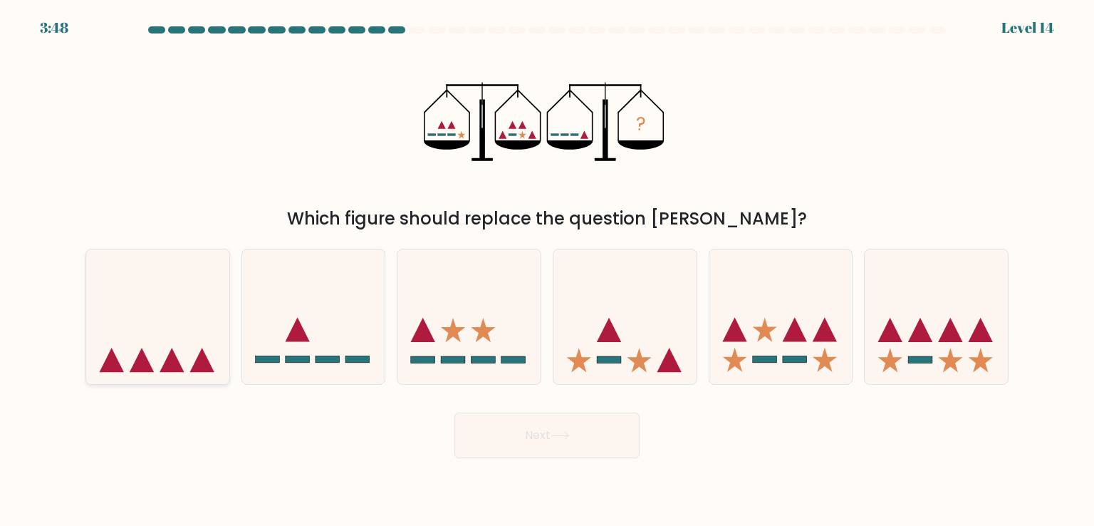
click at [170, 331] on icon at bounding box center [157, 316] width 143 height 118
click at [547, 270] on input "a." at bounding box center [547, 266] width 1 height 7
radio input "true"
click at [584, 436] on button "Next" at bounding box center [547, 436] width 185 height 46
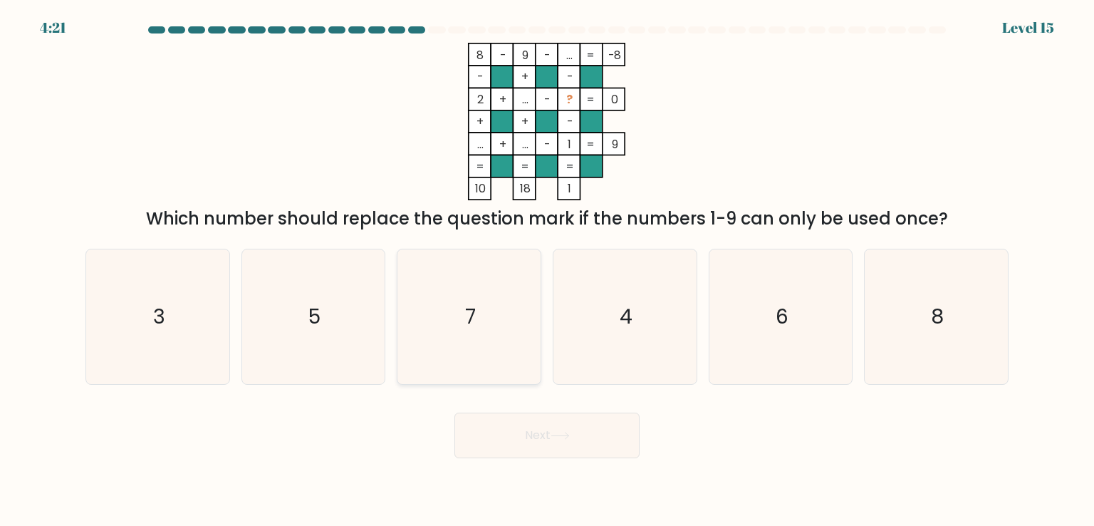
click at [478, 320] on icon "7" at bounding box center [469, 316] width 134 height 134
click at [547, 270] on input "c. 7" at bounding box center [547, 266] width 1 height 7
radio input "true"
click at [341, 295] on icon "5" at bounding box center [314, 316] width 134 height 134
click at [547, 270] on input "b. 5" at bounding box center [547, 266] width 1 height 7
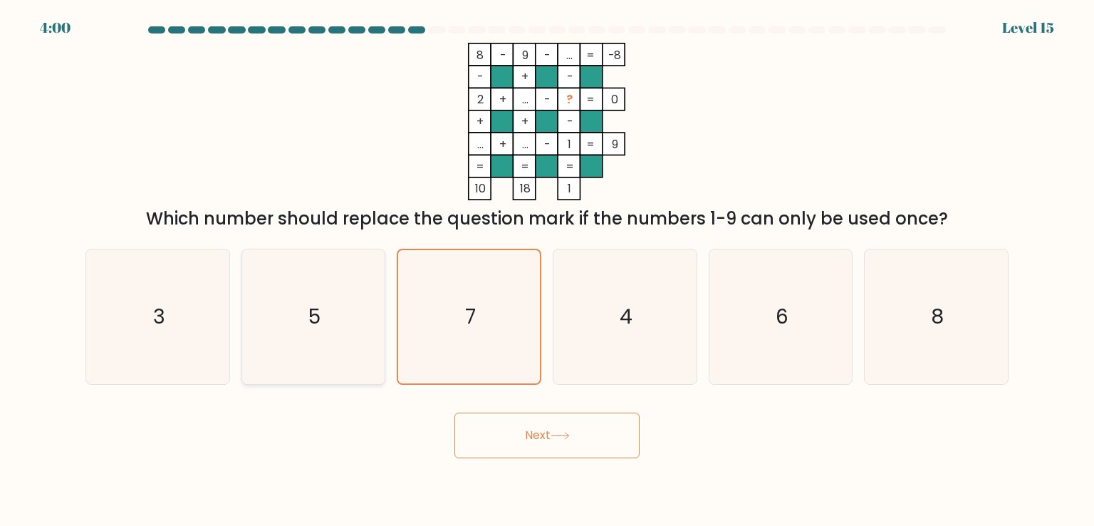
radio input "true"
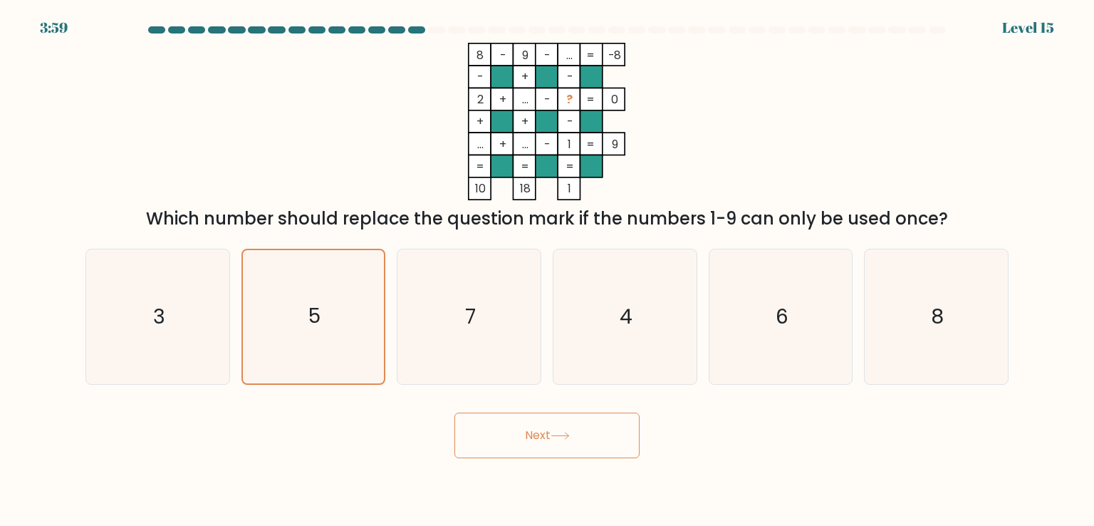
click at [512, 442] on button "Next" at bounding box center [547, 436] width 185 height 46
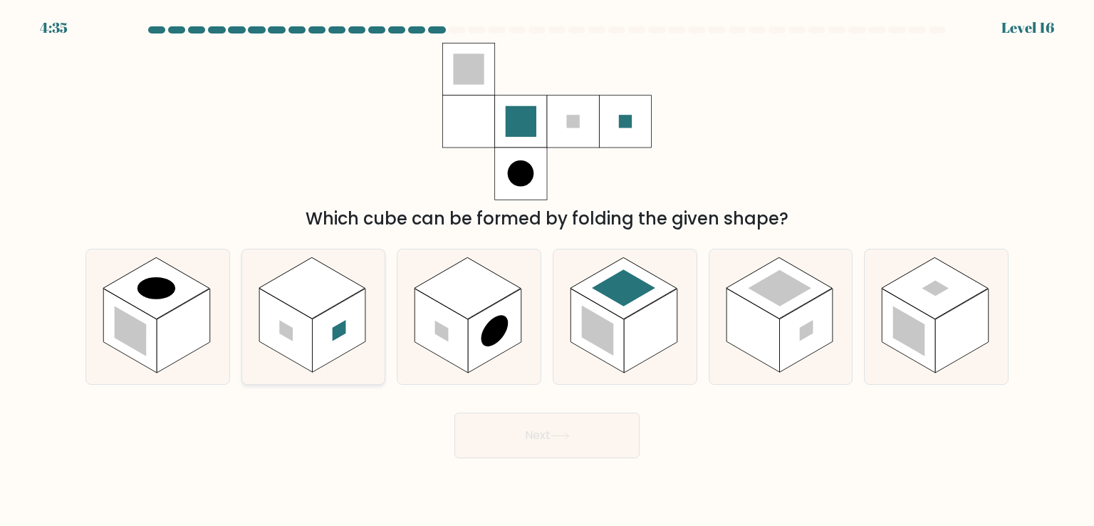
click at [319, 344] on rect at bounding box center [338, 331] width 53 height 84
click at [547, 270] on input "b." at bounding box center [547, 266] width 1 height 7
radio input "true"
click at [319, 344] on rect at bounding box center [338, 330] width 53 height 83
click at [547, 270] on input "b." at bounding box center [547, 266] width 1 height 7
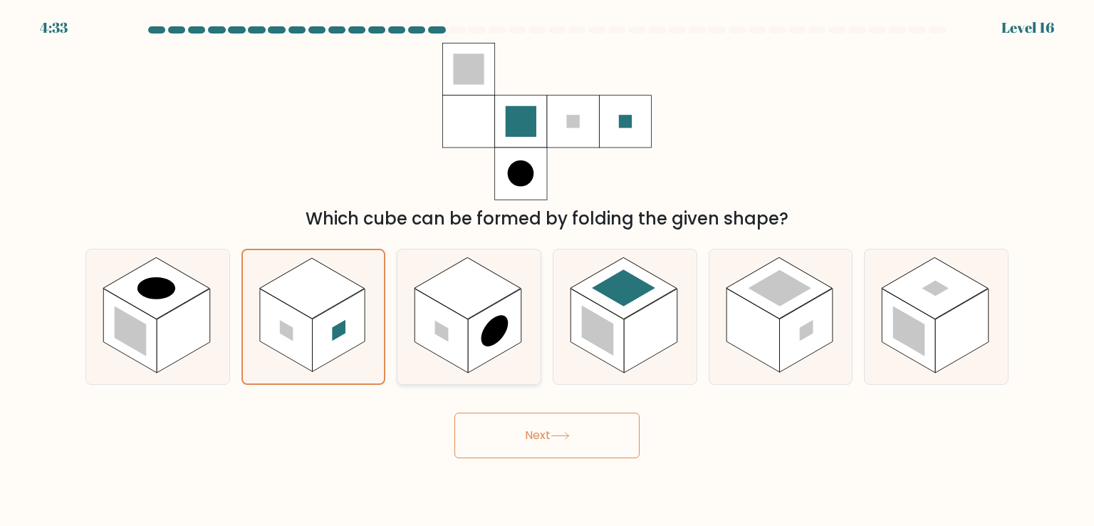
click at [466, 320] on rect at bounding box center [441, 331] width 53 height 84
click at [547, 270] on input "c." at bounding box center [547, 266] width 1 height 7
radio input "true"
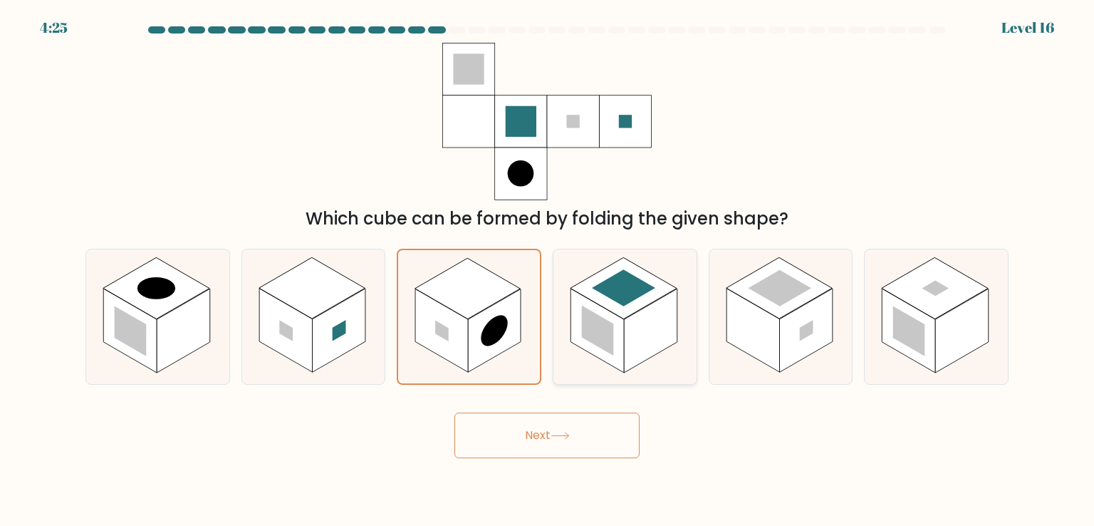
click at [616, 319] on rect at bounding box center [597, 331] width 53 height 84
click at [548, 270] on input "d." at bounding box center [547, 266] width 1 height 7
radio input "true"
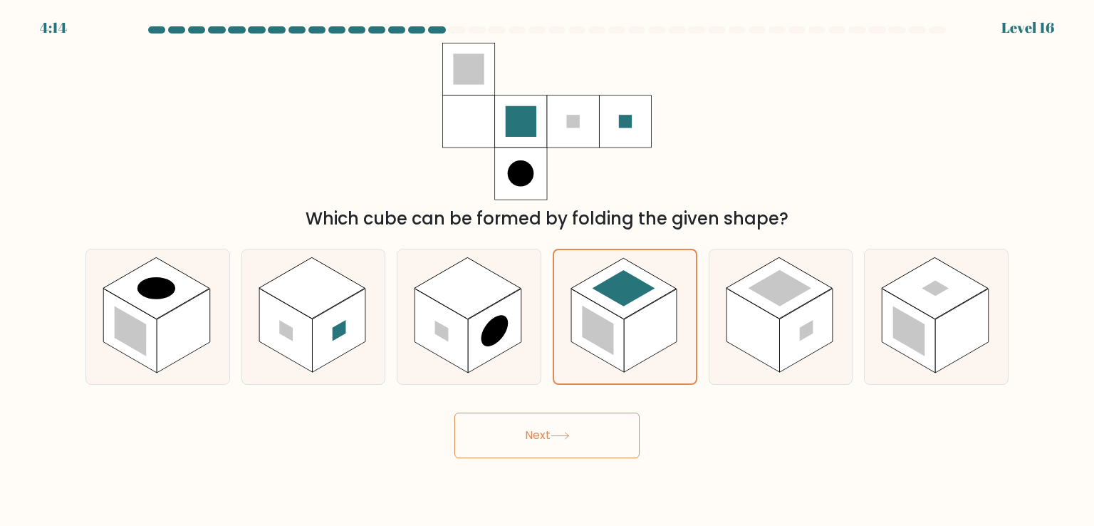
click at [604, 447] on button "Next" at bounding box center [547, 436] width 185 height 46
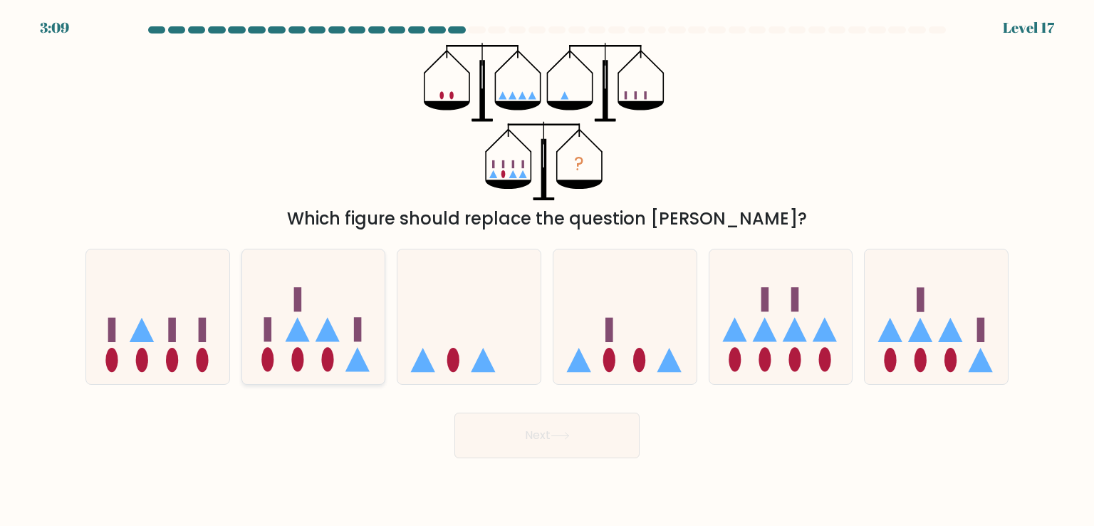
click at [341, 355] on icon at bounding box center [313, 316] width 143 height 118
click at [547, 270] on input "b." at bounding box center [547, 266] width 1 height 7
radio input "true"
click at [502, 433] on button "Next" at bounding box center [547, 436] width 185 height 46
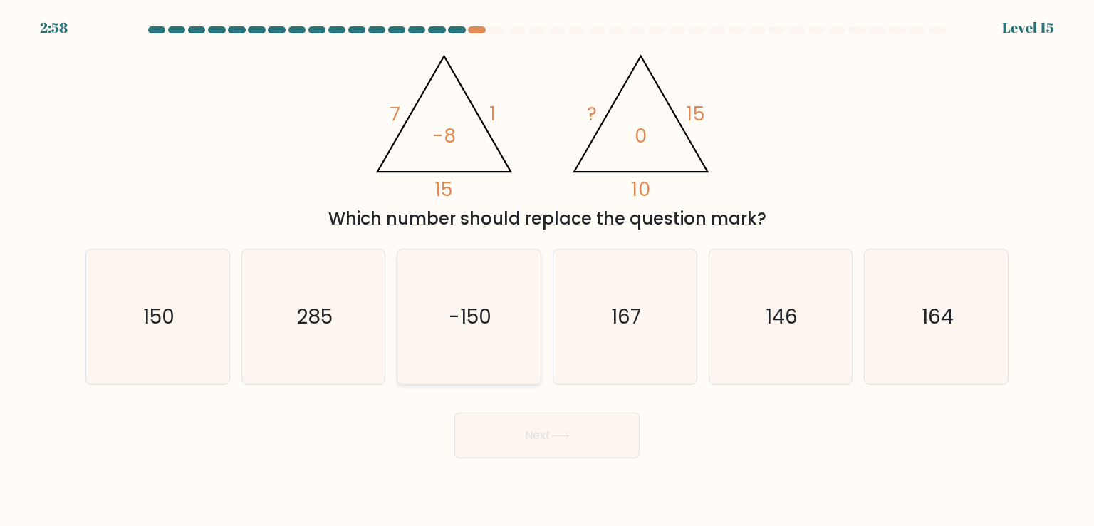
click at [472, 326] on text "-150" at bounding box center [471, 316] width 43 height 29
click at [547, 270] on input "c. -150" at bounding box center [547, 266] width 1 height 7
radio input "true"
click at [191, 299] on icon "150" at bounding box center [157, 316] width 134 height 134
click at [547, 270] on input "a. 150" at bounding box center [547, 266] width 1 height 7
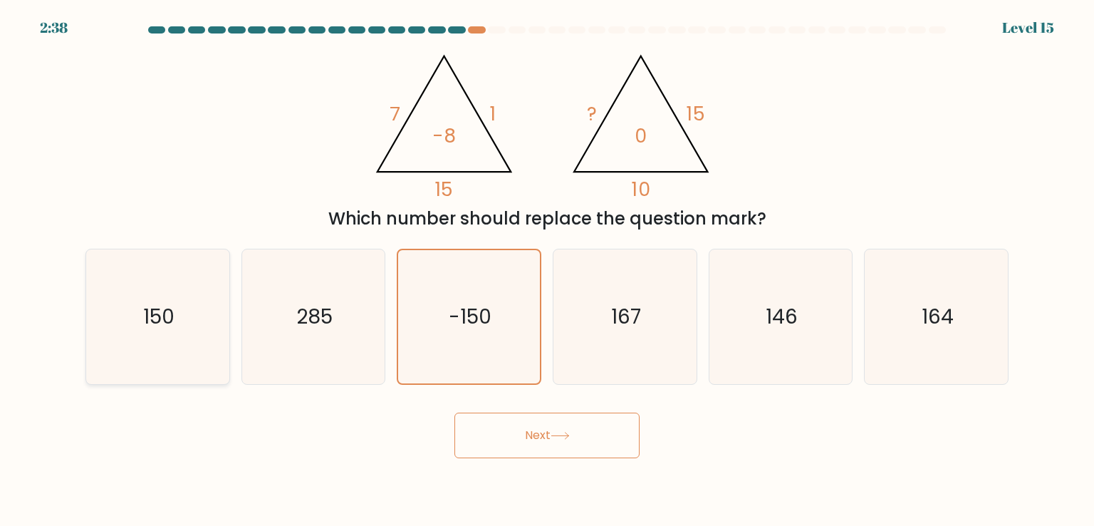
radio input "true"
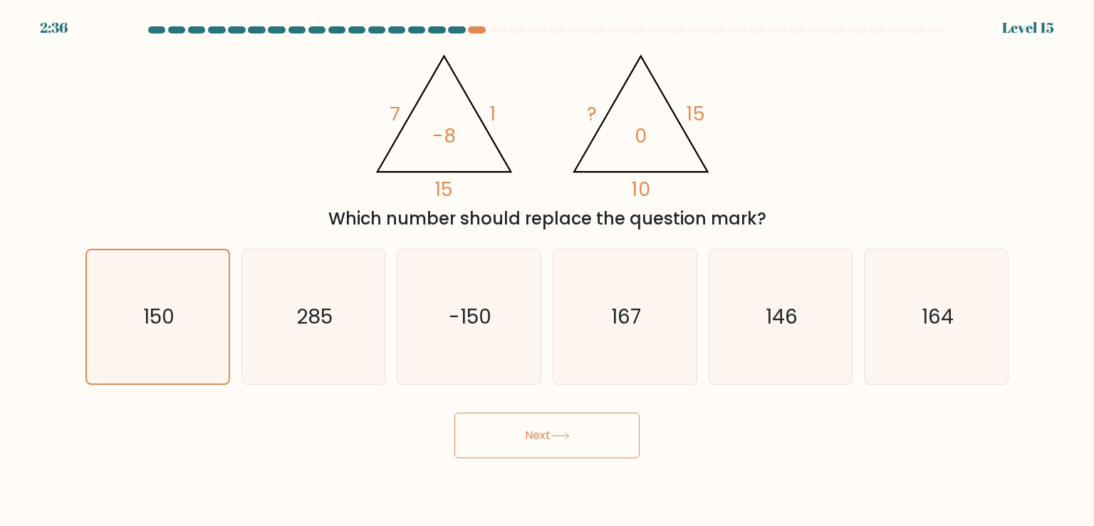
click at [502, 447] on button "Next" at bounding box center [547, 436] width 185 height 46
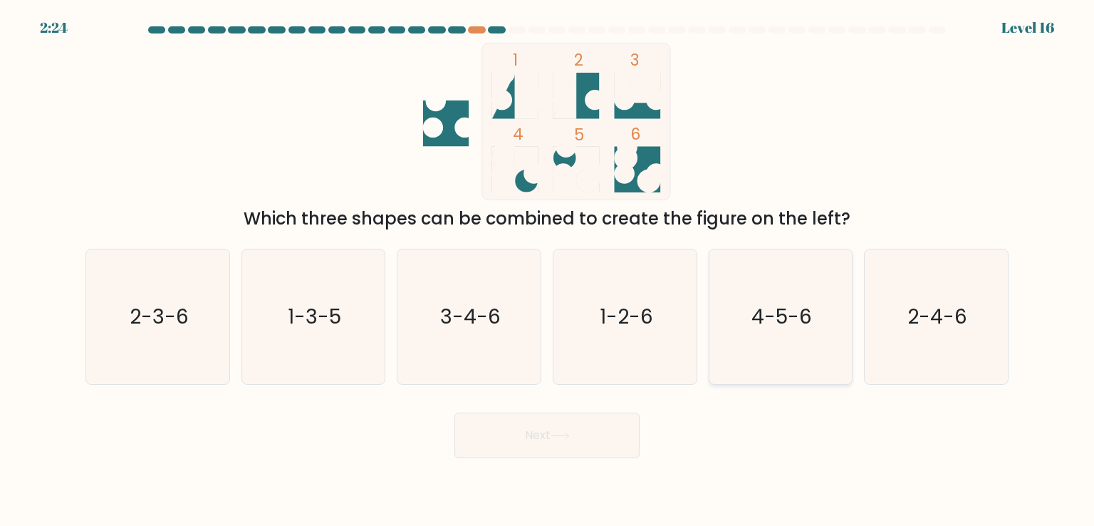
click at [744, 333] on icon "4-5-6" at bounding box center [781, 316] width 134 height 134
click at [548, 270] on input "e. 4-5-6" at bounding box center [547, 266] width 1 height 7
radio input "true"
click at [579, 429] on button "Next" at bounding box center [547, 436] width 185 height 46
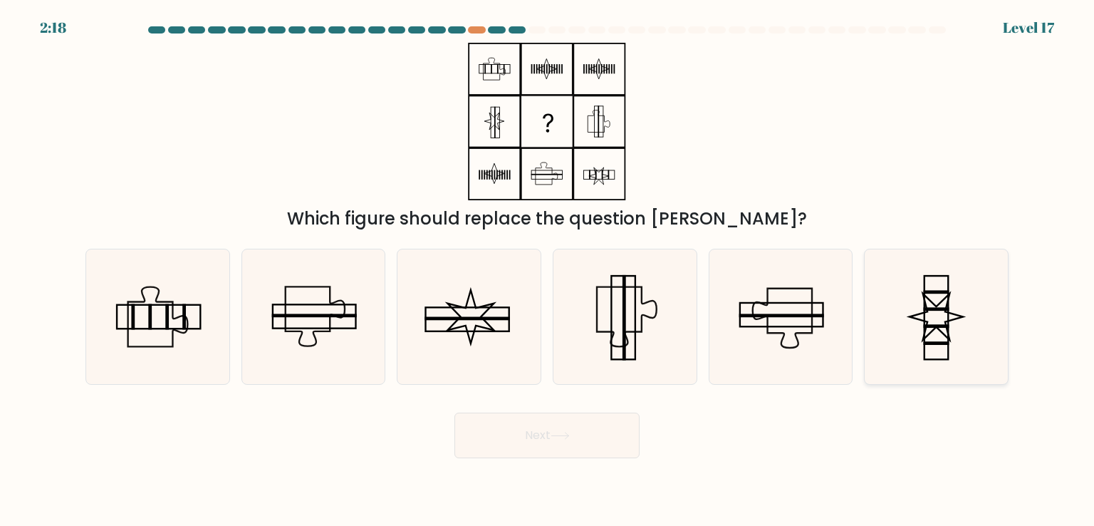
click at [925, 319] on rect at bounding box center [937, 317] width 24 height 83
click at [548, 270] on input "f." at bounding box center [547, 266] width 1 height 7
radio input "true"
click at [658, 348] on icon at bounding box center [625, 316] width 134 height 134
click at [548, 270] on input "d." at bounding box center [547, 266] width 1 height 7
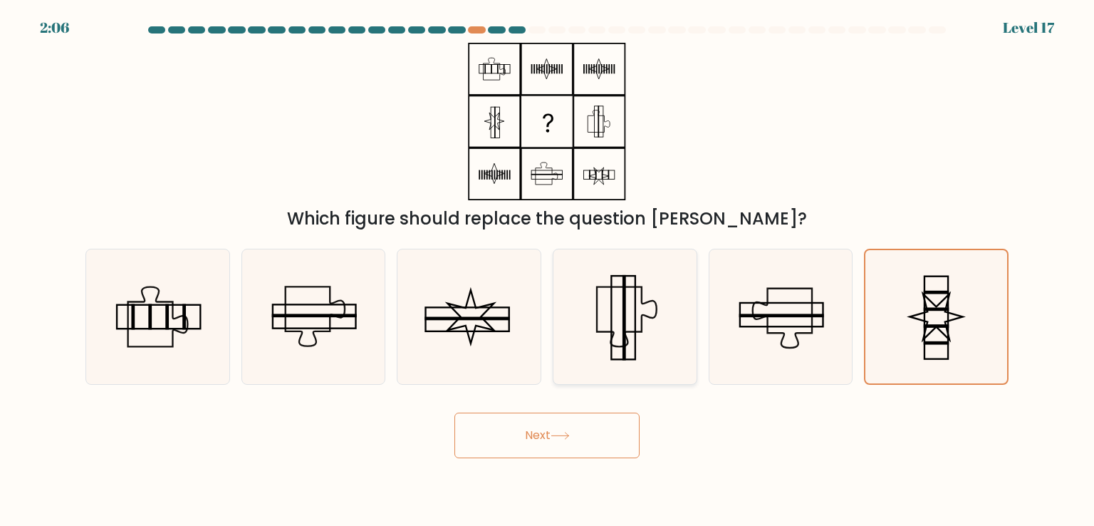
radio input "true"
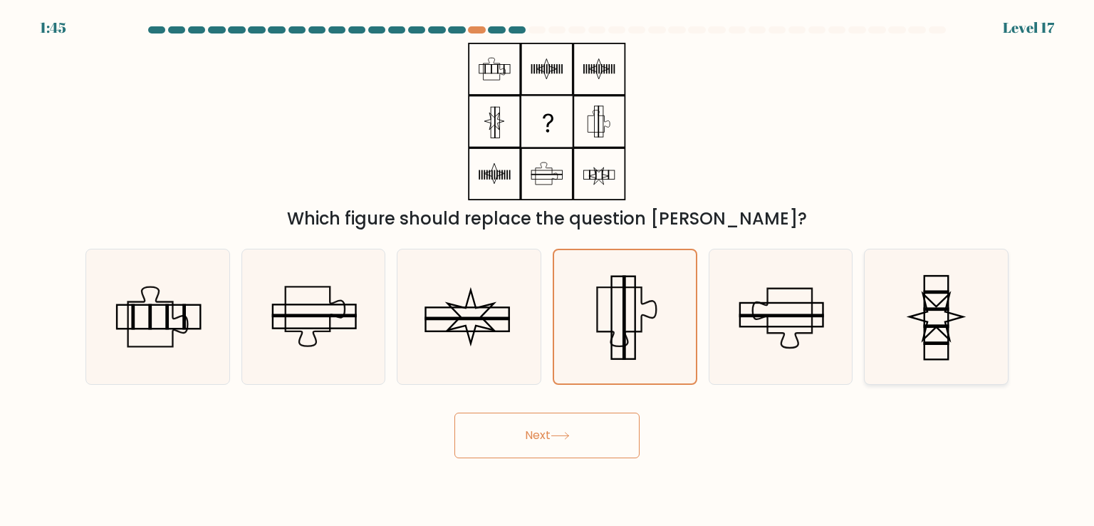
click at [911, 331] on icon at bounding box center [936, 316] width 134 height 134
click at [548, 270] on input "f." at bounding box center [547, 266] width 1 height 7
radio input "true"
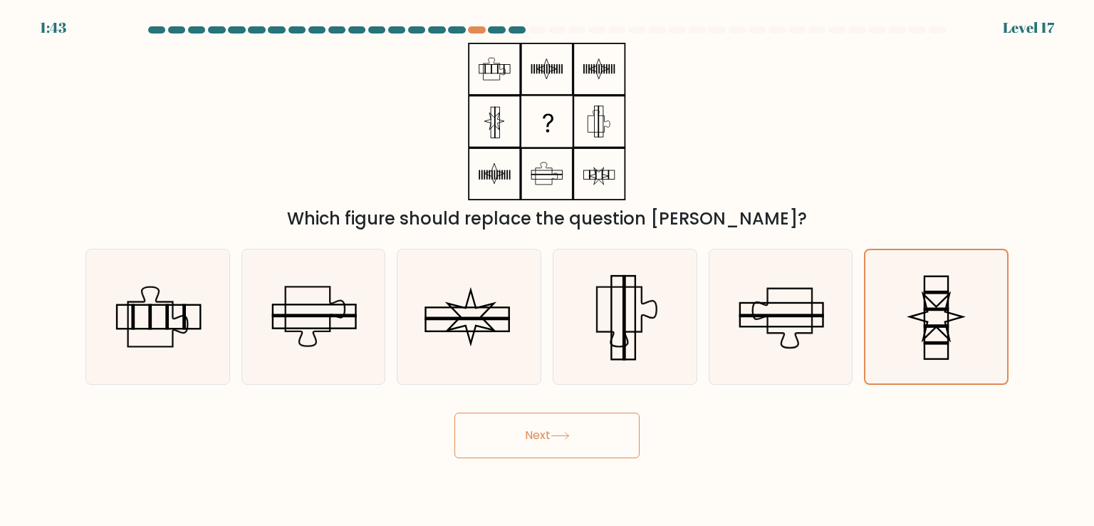
click at [519, 452] on button "Next" at bounding box center [547, 436] width 185 height 46
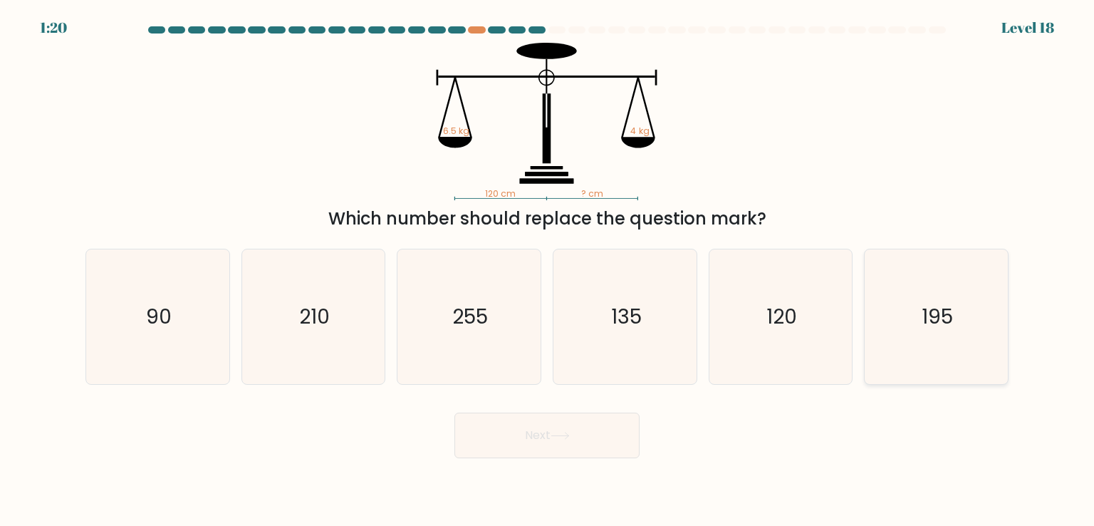
click at [924, 273] on icon "195" at bounding box center [936, 316] width 134 height 134
click at [548, 270] on input "f. 195" at bounding box center [547, 266] width 1 height 7
radio input "true"
click at [623, 432] on button "Next" at bounding box center [547, 436] width 185 height 46
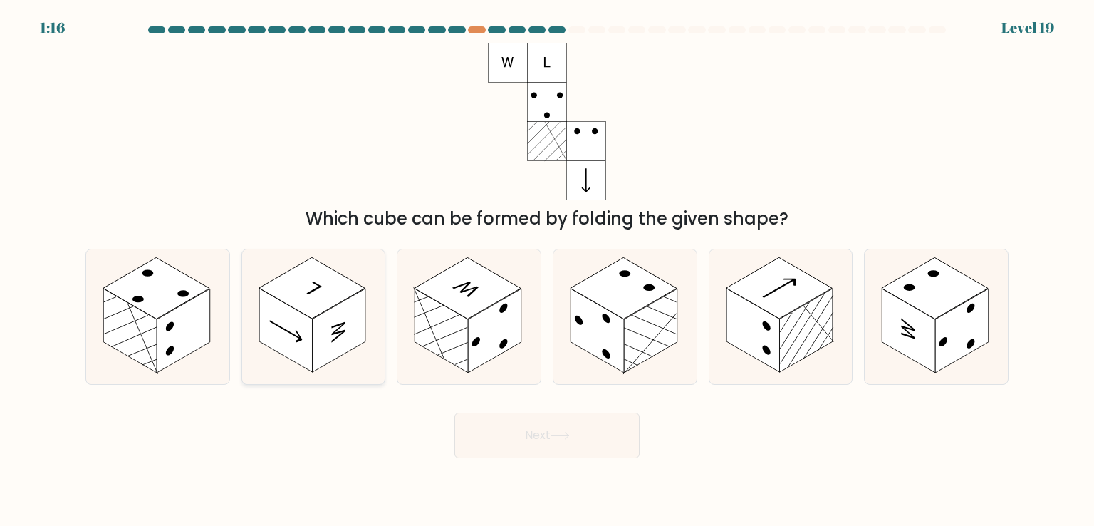
click at [351, 356] on icon at bounding box center [313, 316] width 143 height 134
click at [547, 270] on input "b." at bounding box center [547, 266] width 1 height 7
radio input "true"
click at [524, 457] on button "Next" at bounding box center [547, 436] width 185 height 46
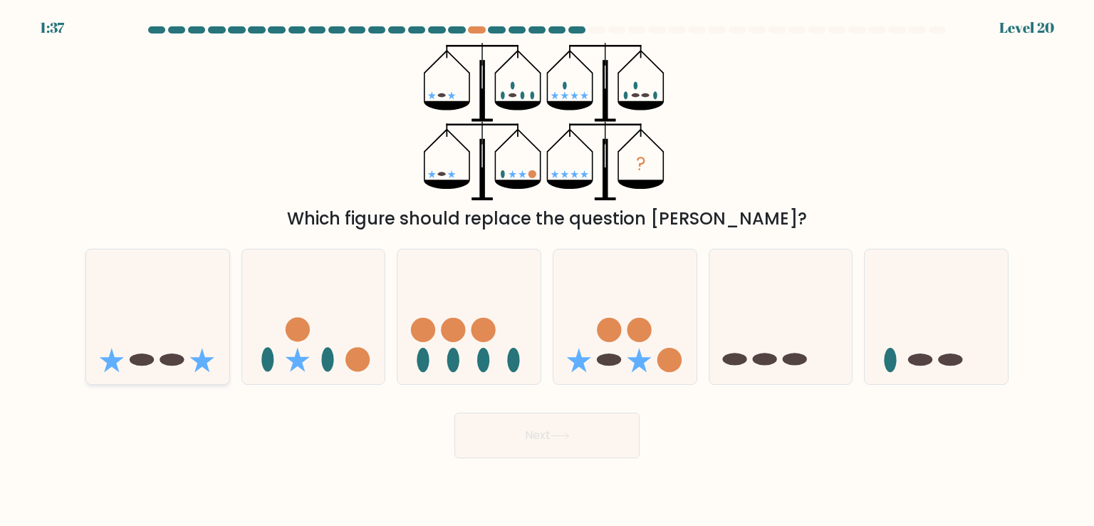
click at [118, 317] on icon at bounding box center [157, 316] width 143 height 118
click at [547, 270] on input "a." at bounding box center [547, 266] width 1 height 7
radio input "true"
click at [487, 438] on button "Next" at bounding box center [547, 436] width 185 height 46
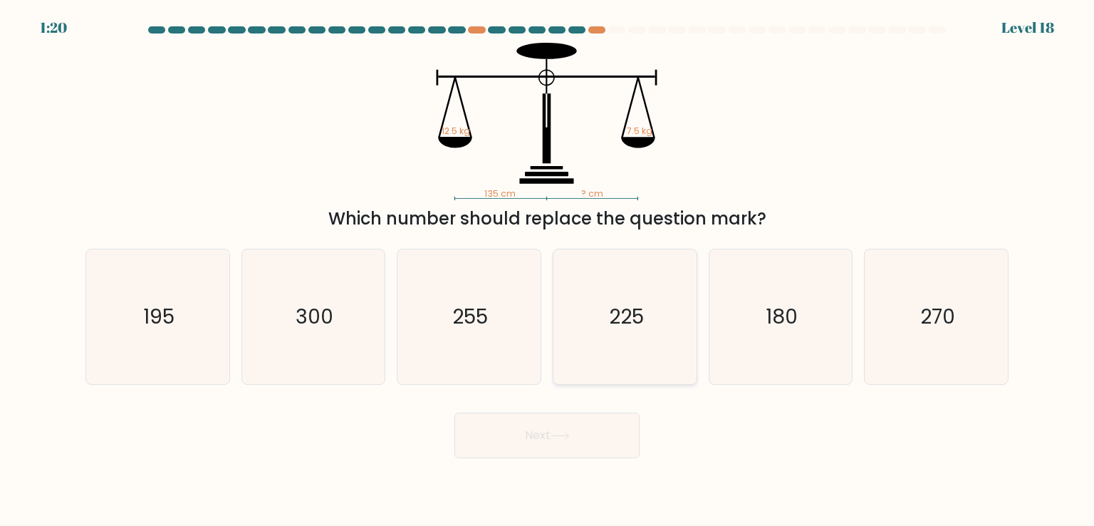
click at [621, 325] on text "225" at bounding box center [626, 316] width 35 height 29
click at [548, 270] on input "d. 225" at bounding box center [547, 266] width 1 height 7
radio input "true"
click at [578, 436] on button "Next" at bounding box center [547, 436] width 185 height 46
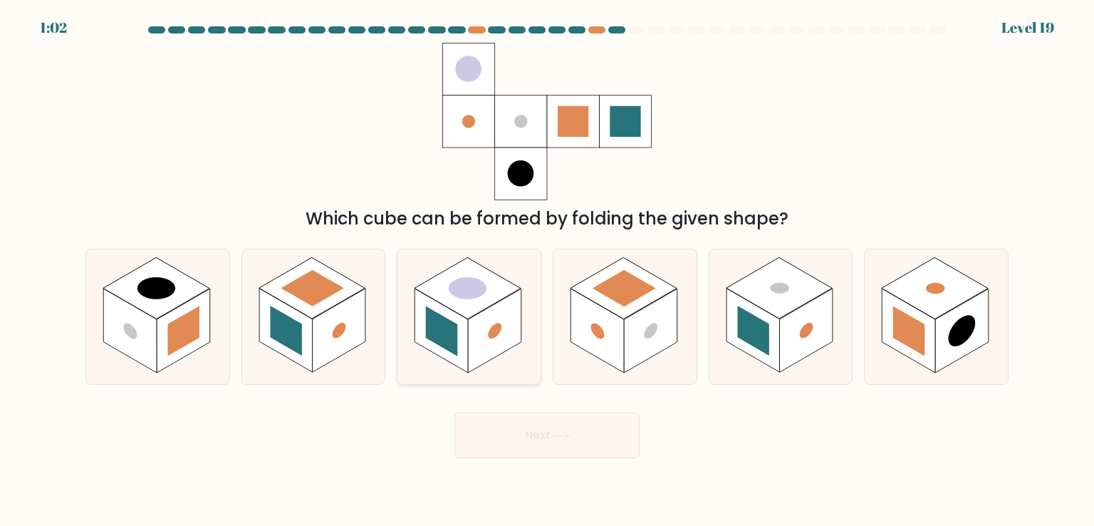
click at [469, 320] on rect at bounding box center [494, 331] width 53 height 84
click at [547, 270] on input "c." at bounding box center [547, 266] width 1 height 7
radio input "true"
click at [523, 430] on button "Next" at bounding box center [547, 436] width 185 height 46
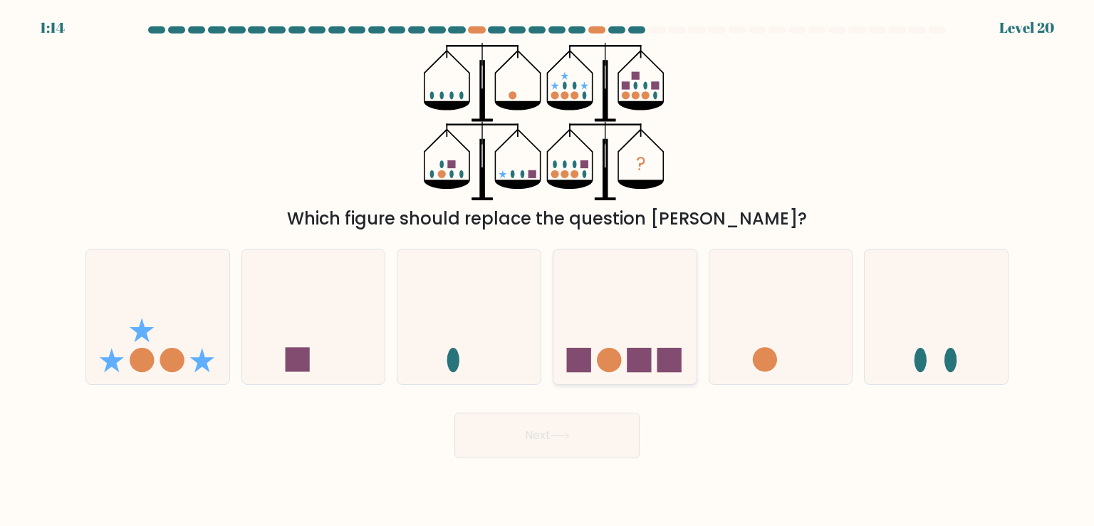
click at [633, 348] on rect at bounding box center [639, 360] width 24 height 24
click at [548, 270] on input "d." at bounding box center [547, 266] width 1 height 7
radio input "true"
click at [605, 430] on button "Next" at bounding box center [547, 436] width 185 height 46
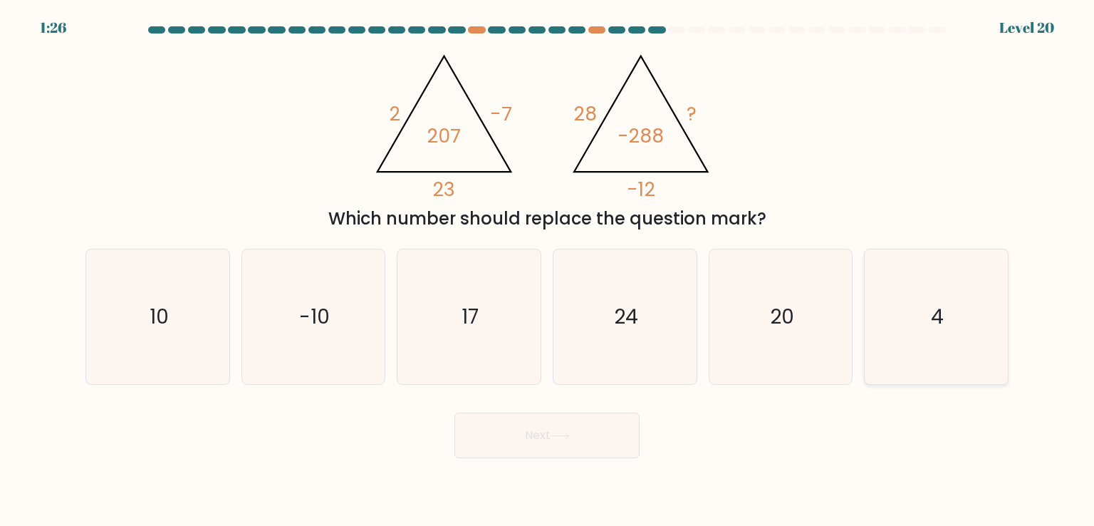
click at [896, 309] on icon "4" at bounding box center [936, 316] width 134 height 134
click at [548, 270] on input "f. 4" at bounding box center [547, 266] width 1 height 7
radio input "true"
click at [573, 400] on form at bounding box center [547, 242] width 1094 height 432
click at [561, 423] on button "Next" at bounding box center [547, 436] width 185 height 46
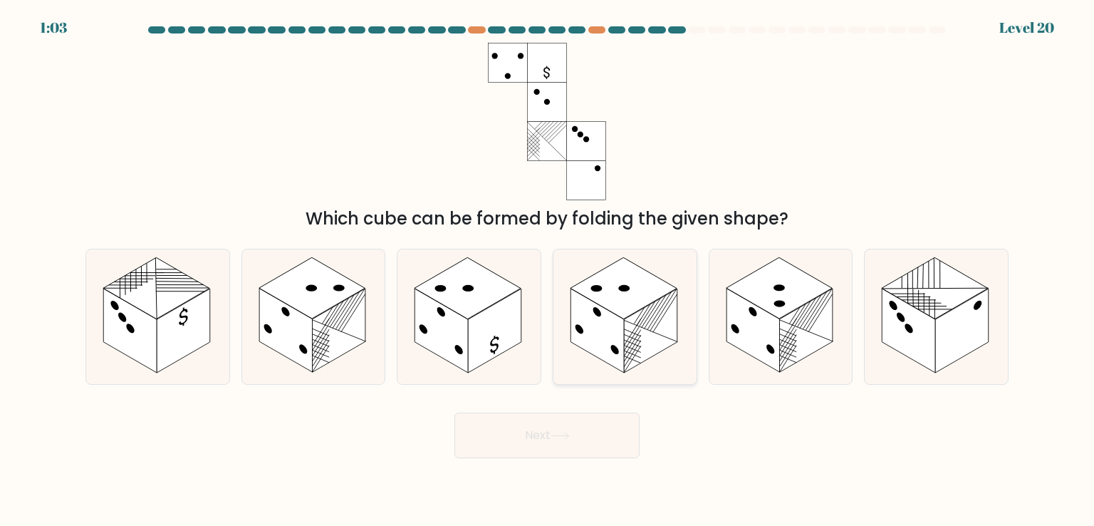
click at [643, 313] on rect at bounding box center [650, 331] width 53 height 84
click at [548, 270] on input "d." at bounding box center [547, 266] width 1 height 7
radio input "true"
click at [565, 466] on body "0:58 Level 20" at bounding box center [547, 263] width 1094 height 526
click at [563, 428] on button "Next" at bounding box center [547, 436] width 185 height 46
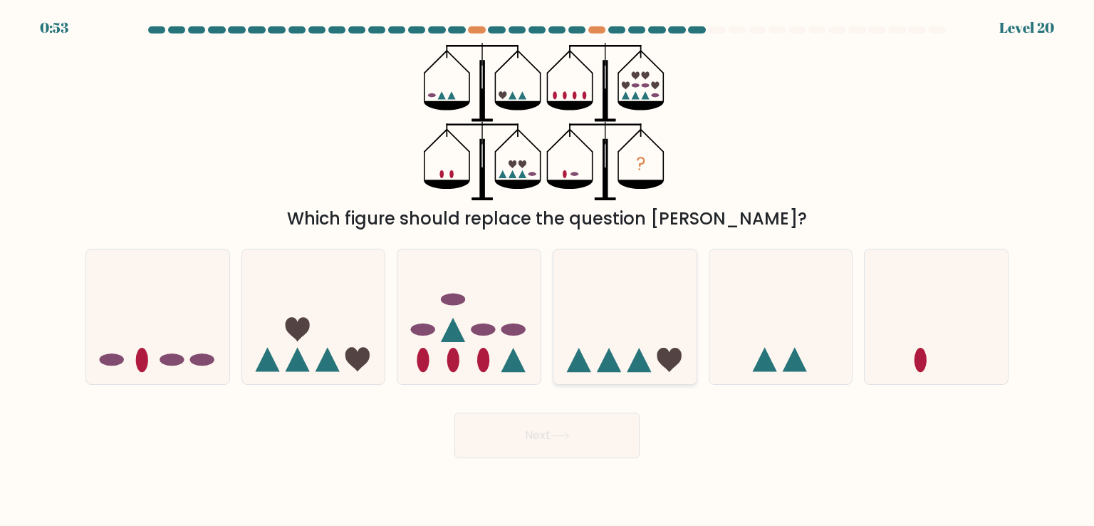
click at [673, 365] on icon at bounding box center [669, 360] width 24 height 24
click at [548, 270] on input "d." at bounding box center [547, 266] width 1 height 7
radio input "true"
click at [607, 431] on button "Next" at bounding box center [547, 436] width 185 height 46
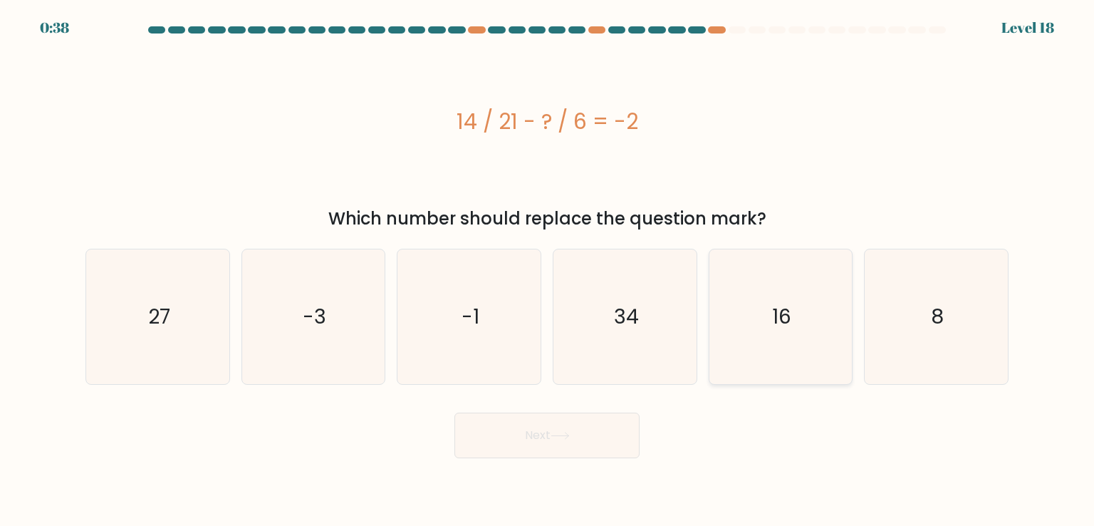
click at [775, 326] on text "16" at bounding box center [781, 316] width 19 height 29
click at [548, 270] on input "e. 16" at bounding box center [547, 266] width 1 height 7
radio input "true"
click at [593, 433] on button "Next" at bounding box center [547, 436] width 185 height 46
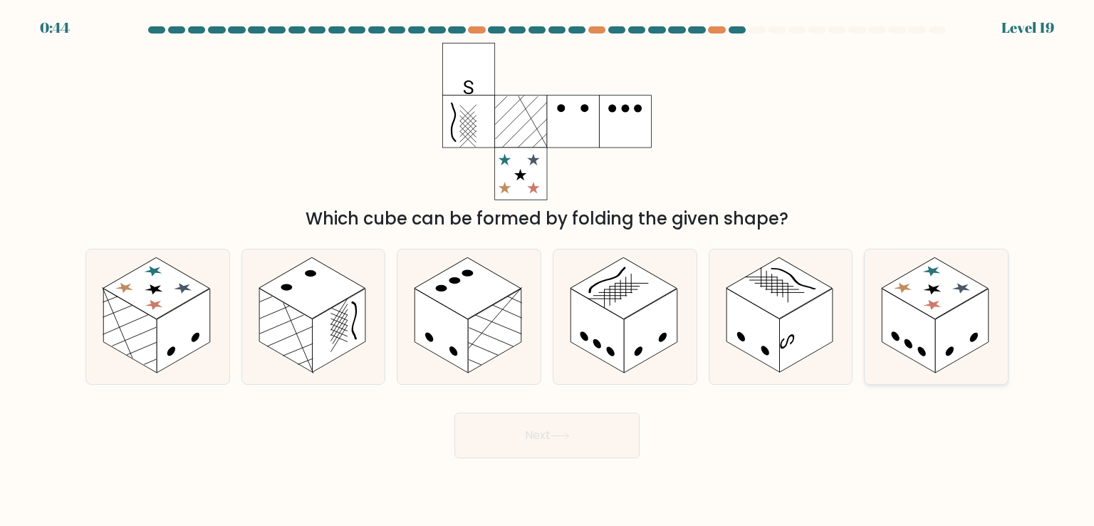
click at [916, 332] on rect at bounding box center [908, 331] width 53 height 84
click at [548, 270] on input "f." at bounding box center [547, 266] width 1 height 7
radio input "true"
click at [571, 444] on button "Next" at bounding box center [547, 436] width 185 height 46
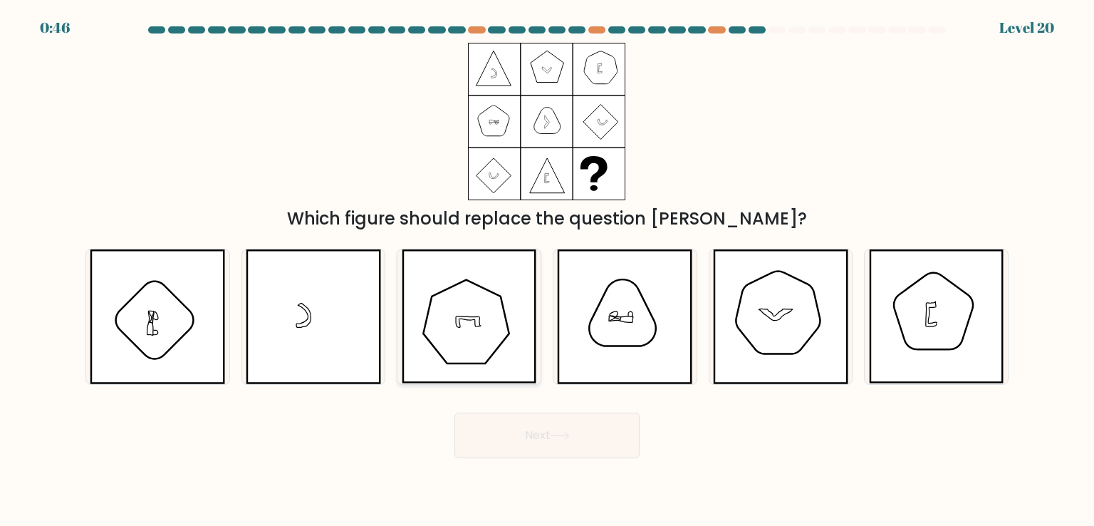
click at [487, 316] on icon at bounding box center [469, 316] width 135 height 134
click at [547, 270] on input "c." at bounding box center [547, 266] width 1 height 7
radio input "true"
click at [578, 438] on button "Next" at bounding box center [547, 436] width 185 height 46
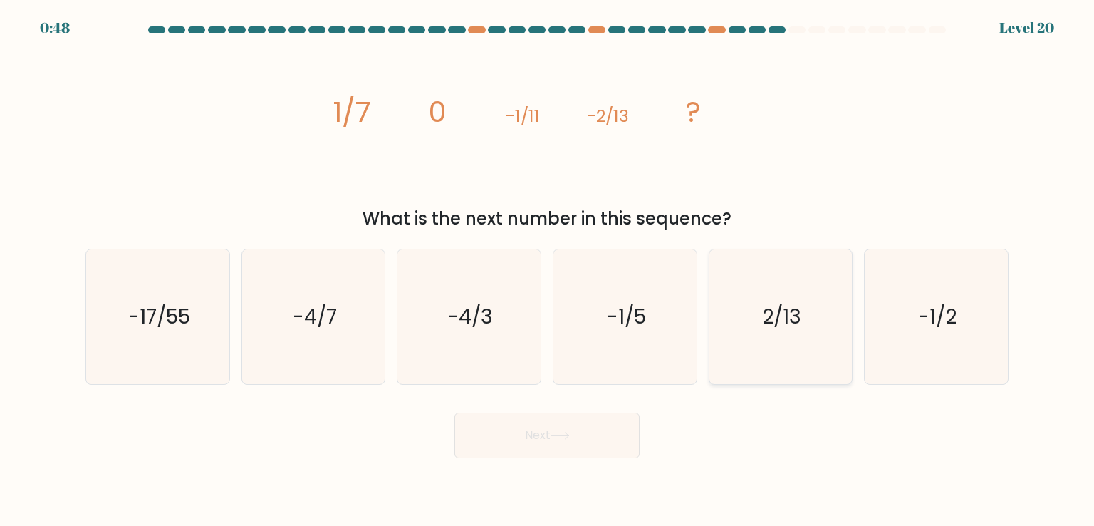
click at [770, 318] on text "2/13" at bounding box center [781, 316] width 39 height 29
click at [548, 270] on input "e. 2/13" at bounding box center [547, 266] width 1 height 7
radio input "true"
click at [604, 430] on button "Next" at bounding box center [547, 436] width 185 height 46
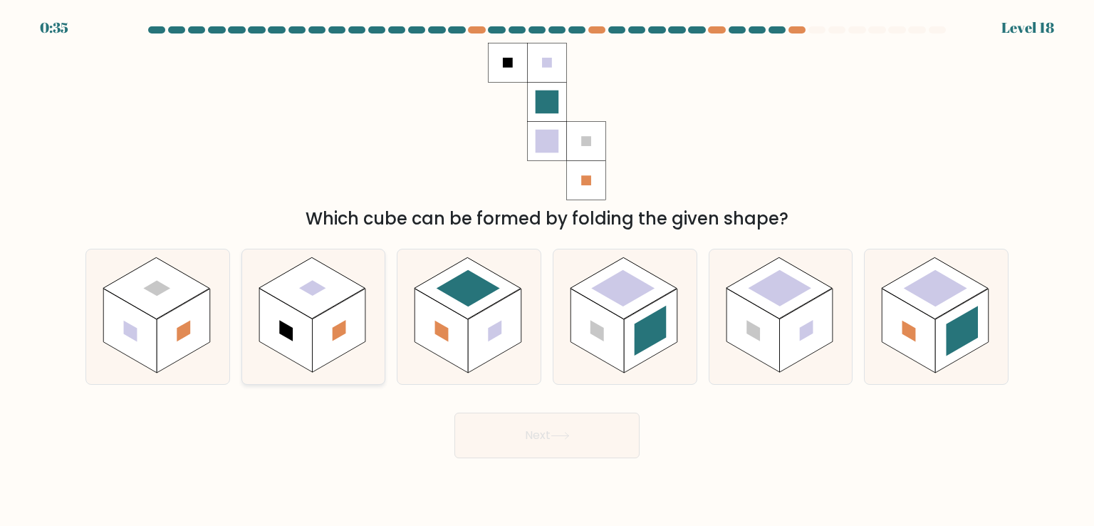
click at [315, 347] on rect at bounding box center [338, 331] width 53 height 84
click at [547, 270] on input "b." at bounding box center [547, 266] width 1 height 7
radio input "true"
click at [565, 422] on button "Next" at bounding box center [547, 436] width 185 height 46
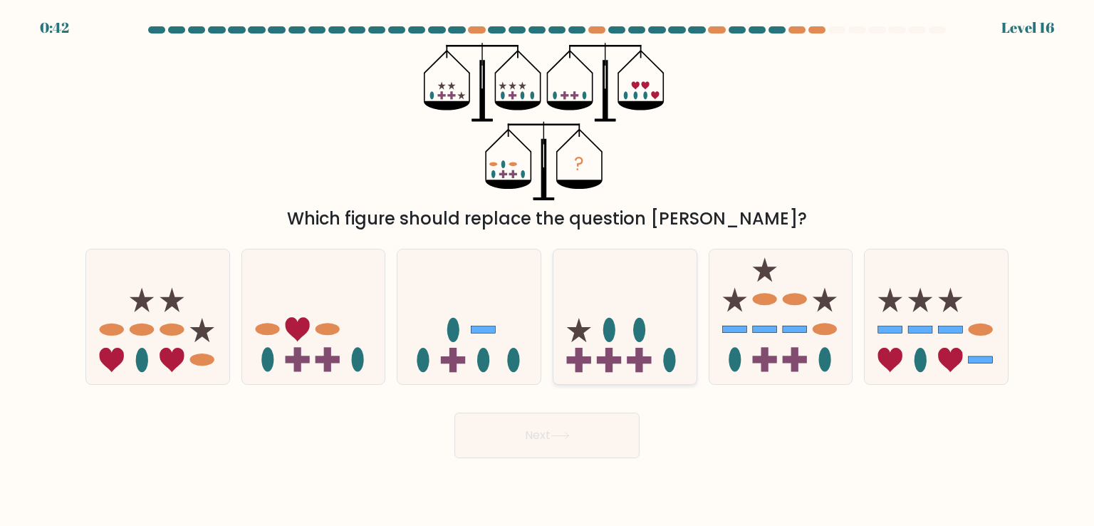
click at [613, 352] on icon at bounding box center [625, 316] width 143 height 118
click at [548, 270] on input "d." at bounding box center [547, 266] width 1 height 7
radio input "true"
click at [579, 433] on button "Next" at bounding box center [547, 436] width 185 height 46
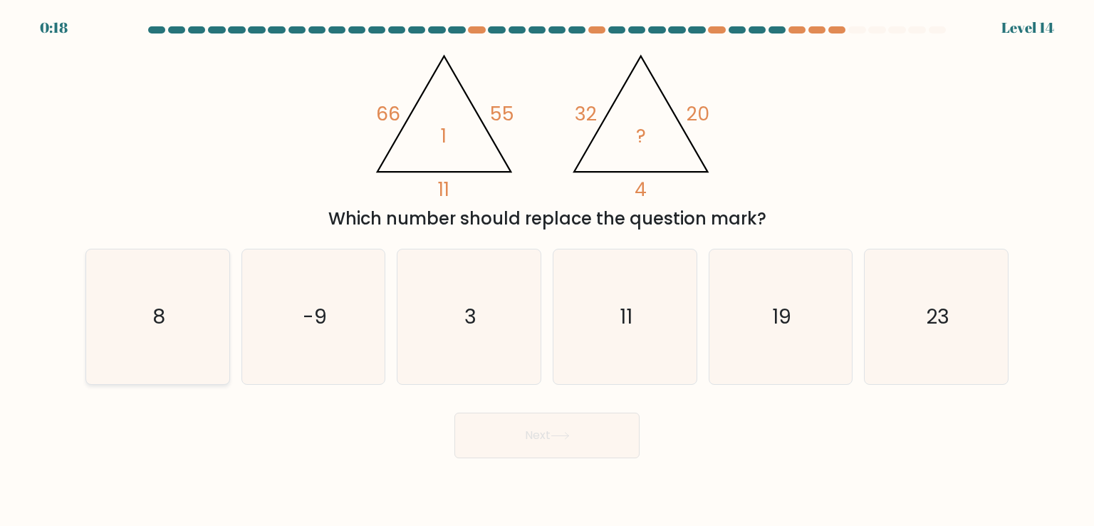
click at [165, 319] on text "8" at bounding box center [158, 316] width 13 height 29
click at [547, 270] on input "a. 8" at bounding box center [547, 266] width 1 height 7
radio input "true"
click at [539, 424] on button "Next" at bounding box center [547, 436] width 185 height 46
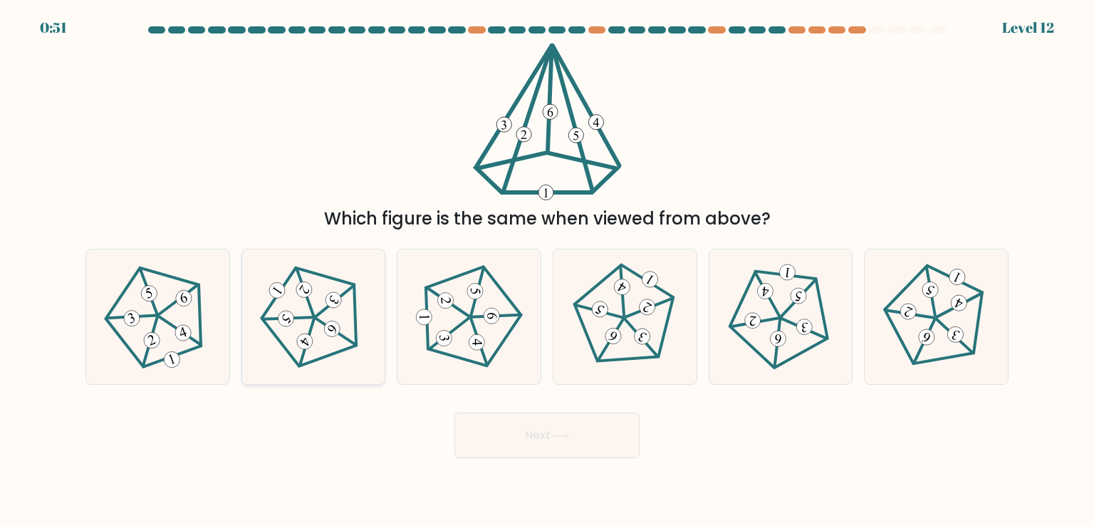
click at [342, 338] on icon at bounding box center [314, 317] width 108 height 108
click at [547, 270] on input "b." at bounding box center [547, 266] width 1 height 7
radio input "true"
click at [522, 440] on button "Next" at bounding box center [547, 436] width 185 height 46
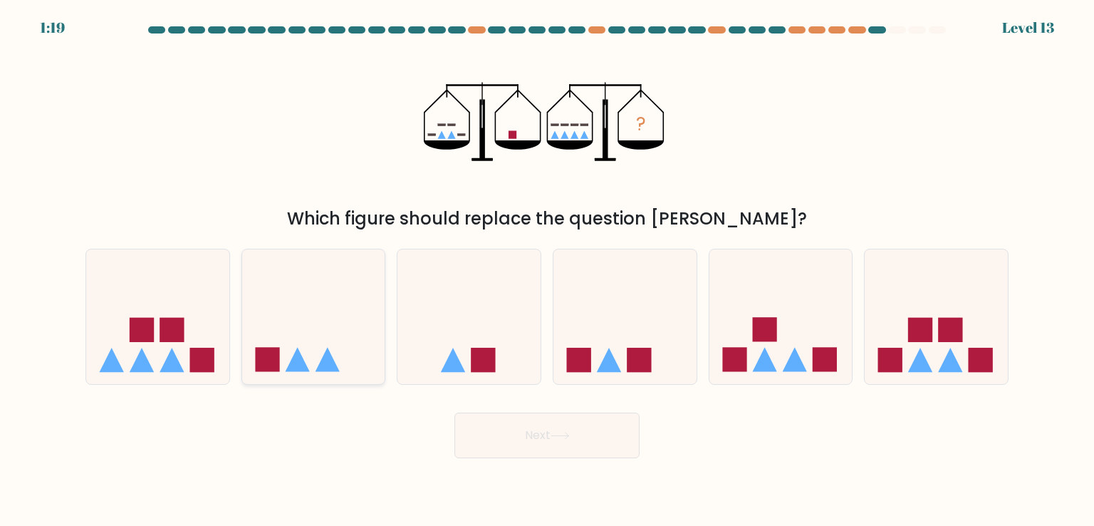
click at [304, 341] on icon at bounding box center [313, 316] width 143 height 118
click at [547, 270] on input "b." at bounding box center [547, 266] width 1 height 7
radio input "true"
click at [565, 435] on icon at bounding box center [560, 436] width 19 height 8
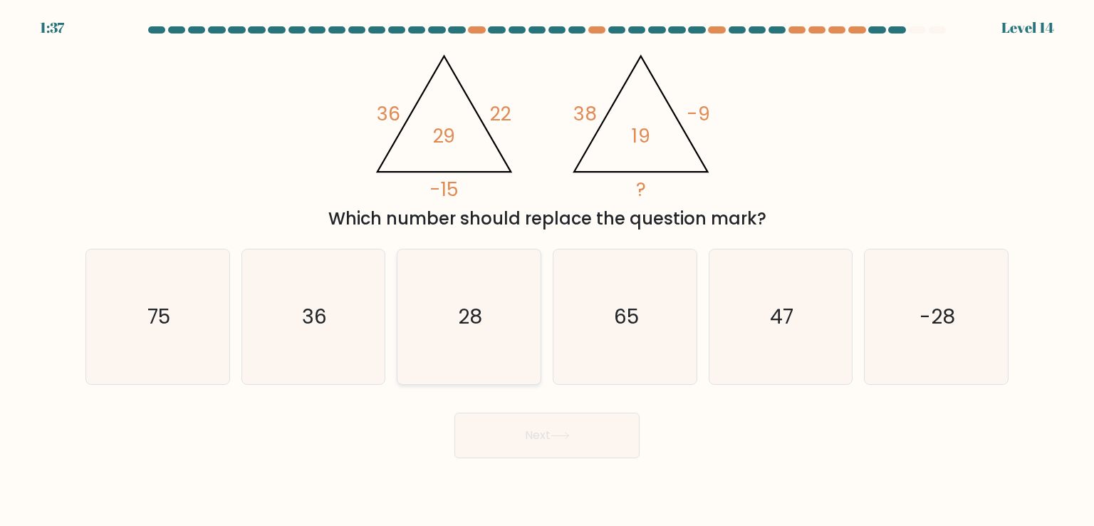
click at [468, 319] on text "28" at bounding box center [471, 316] width 24 height 29
click at [547, 270] on input "c. 28" at bounding box center [547, 266] width 1 height 7
radio input "true"
click at [468, 319] on text "28" at bounding box center [470, 317] width 24 height 28
click at [547, 270] on input "c. 28" at bounding box center [547, 266] width 1 height 7
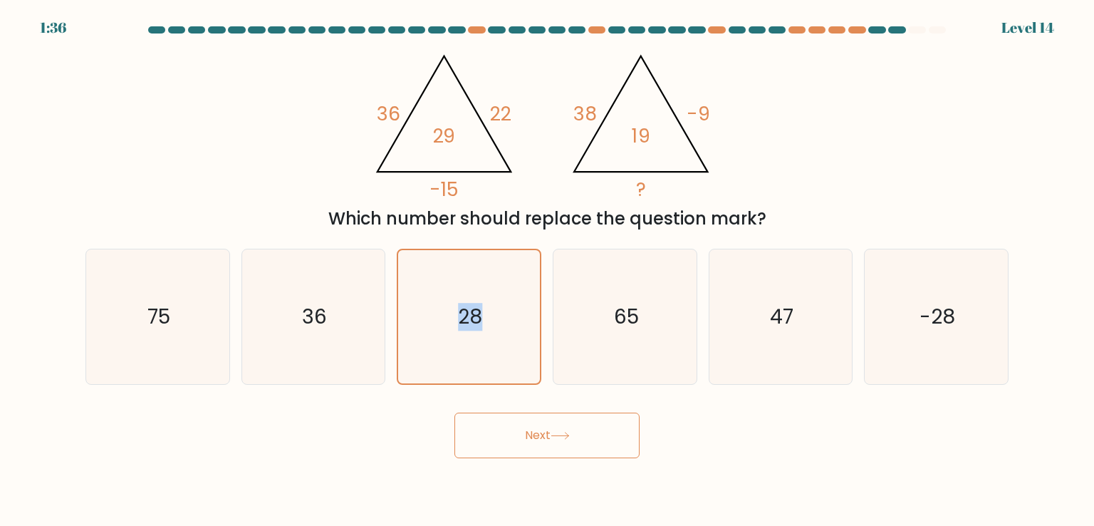
click at [494, 454] on button "Next" at bounding box center [547, 436] width 185 height 46
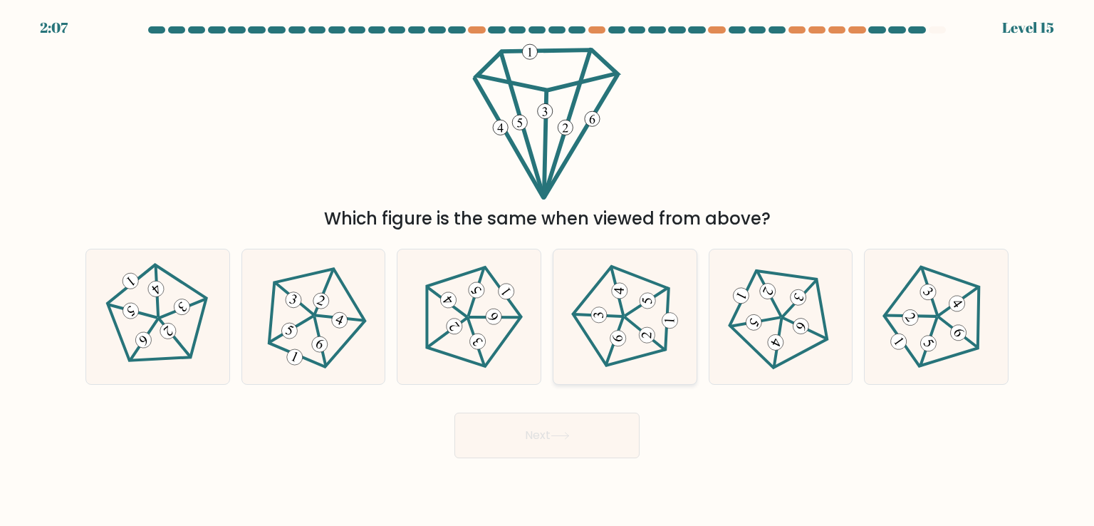
click at [647, 343] on icon at bounding box center [625, 317] width 108 height 108
click at [548, 270] on input "d." at bounding box center [547, 266] width 1 height 7
radio input "true"
click at [598, 428] on button "Next" at bounding box center [547, 436] width 185 height 46
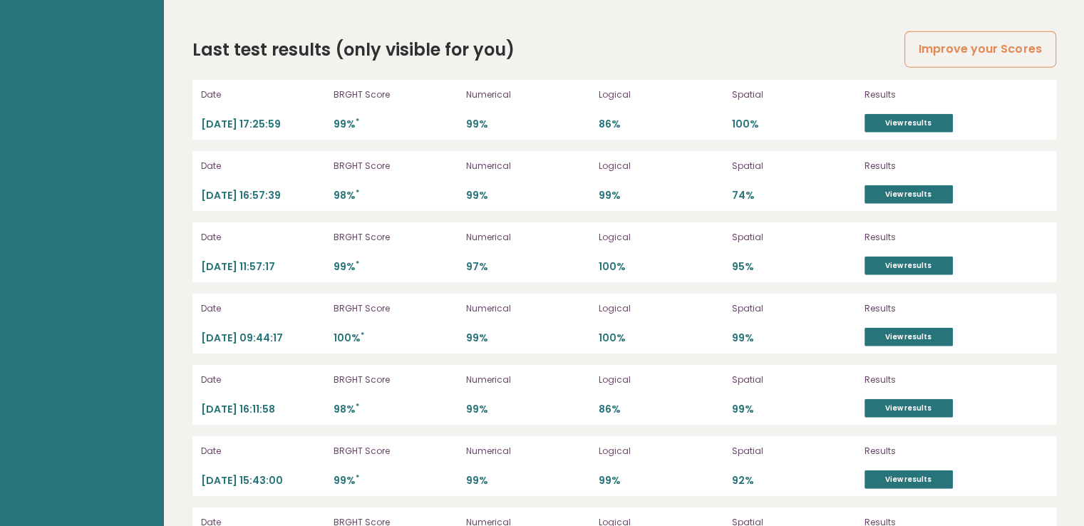
scroll to position [3491, 0]
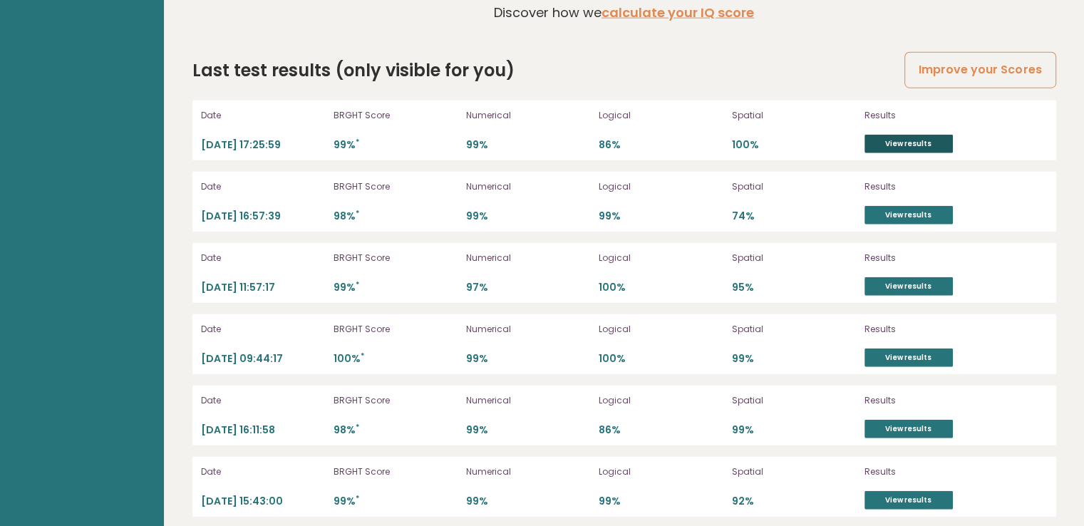
click at [891, 136] on link "View results" at bounding box center [908, 144] width 88 height 19
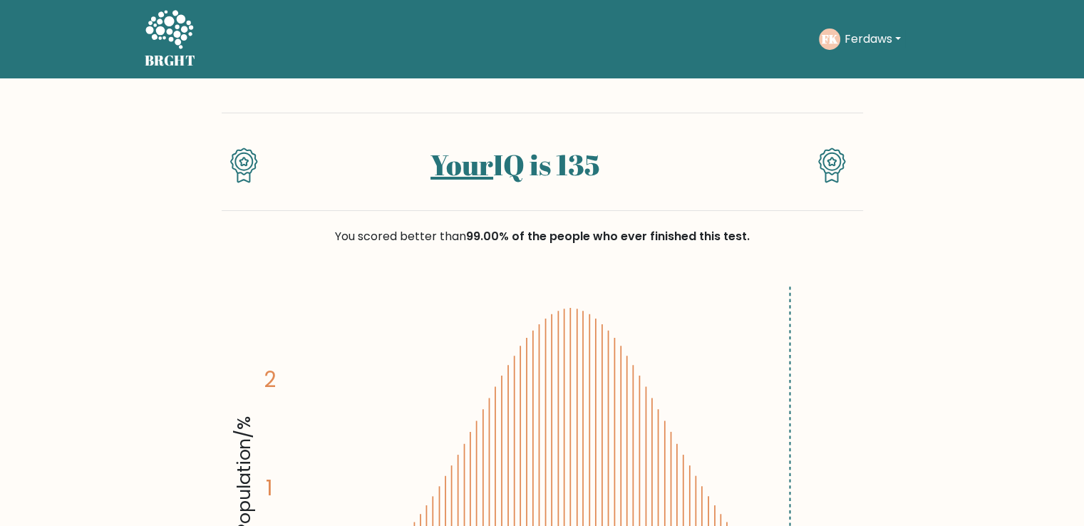
click at [448, 155] on link "Your" at bounding box center [461, 164] width 63 height 38
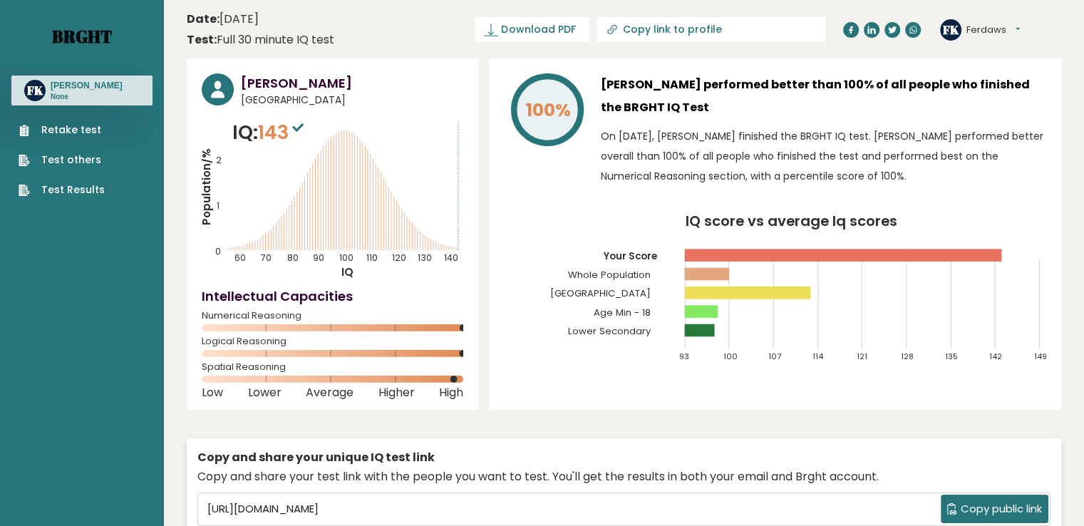
click at [63, 32] on link "Brght" at bounding box center [82, 36] width 60 height 23
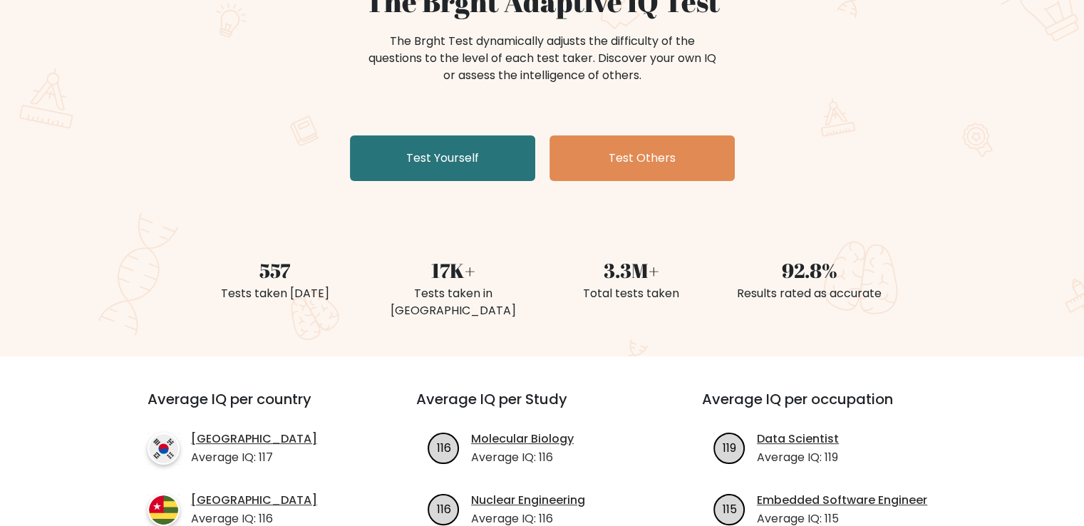
scroll to position [356, 0]
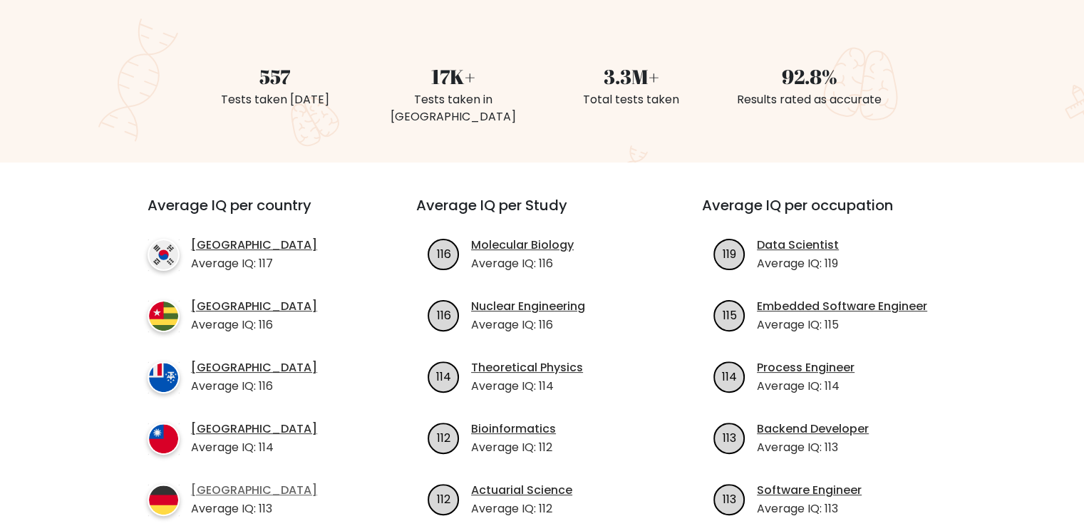
click at [215, 482] on link "[GEOGRAPHIC_DATA]" at bounding box center [254, 490] width 126 height 17
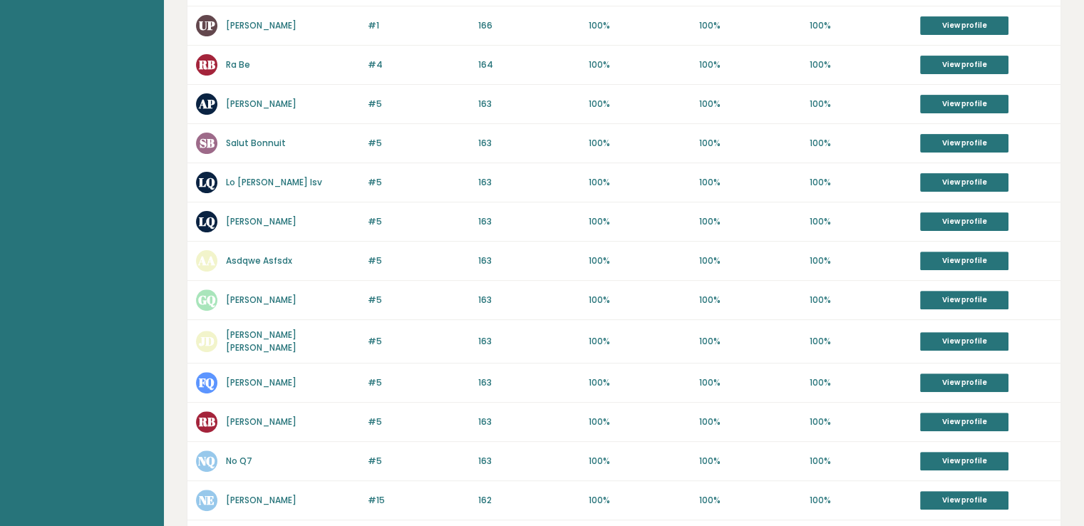
scroll to position [570, 0]
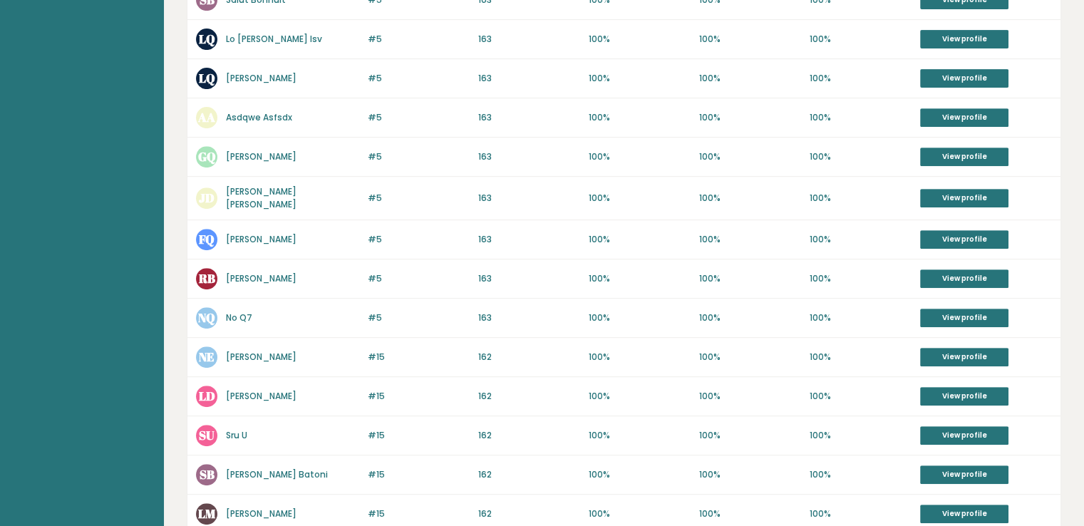
click at [249, 351] on link "[PERSON_NAME]" at bounding box center [261, 357] width 71 height 12
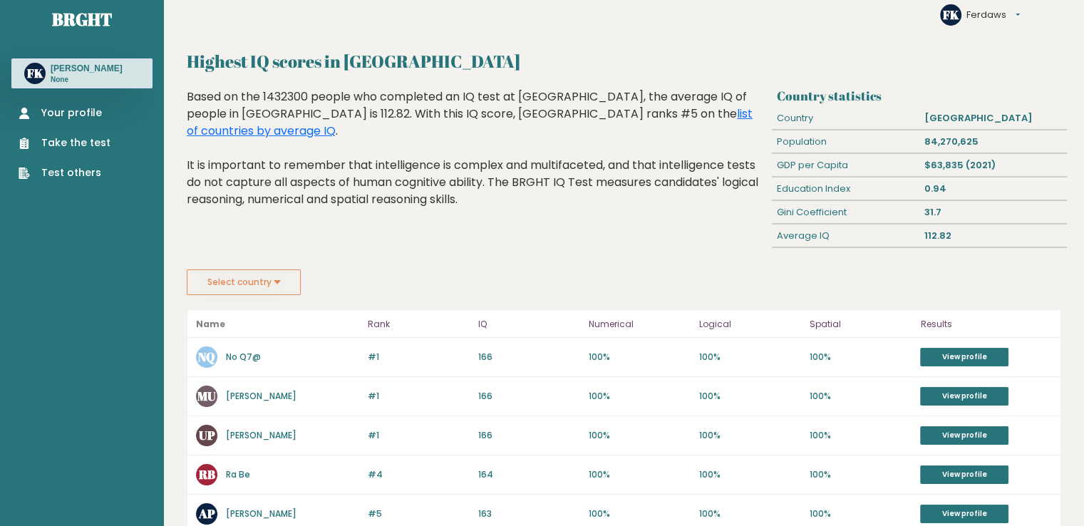
scroll to position [0, 0]
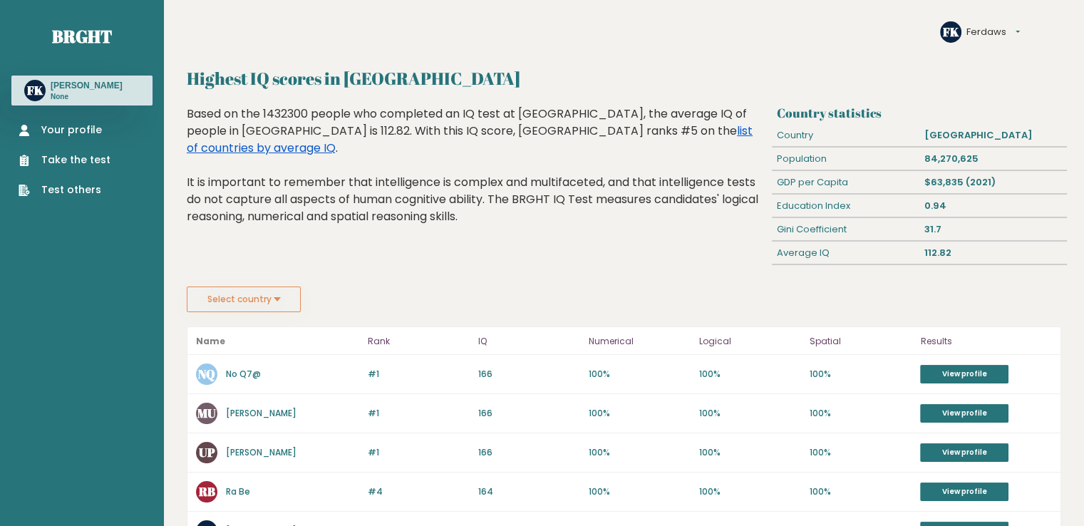
click at [665, 138] on link "list of countries by average IQ" at bounding box center [470, 139] width 566 height 33
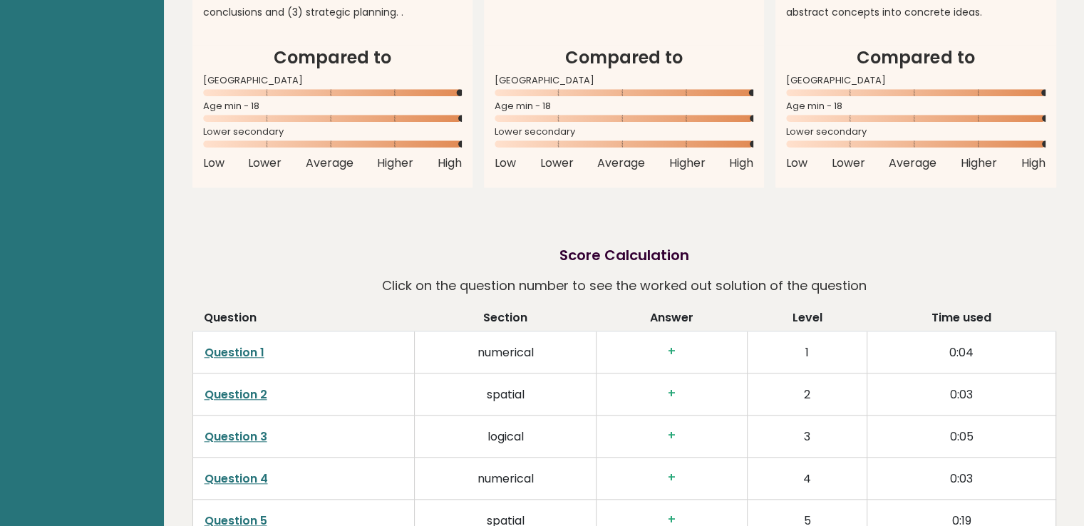
scroll to position [1255, 0]
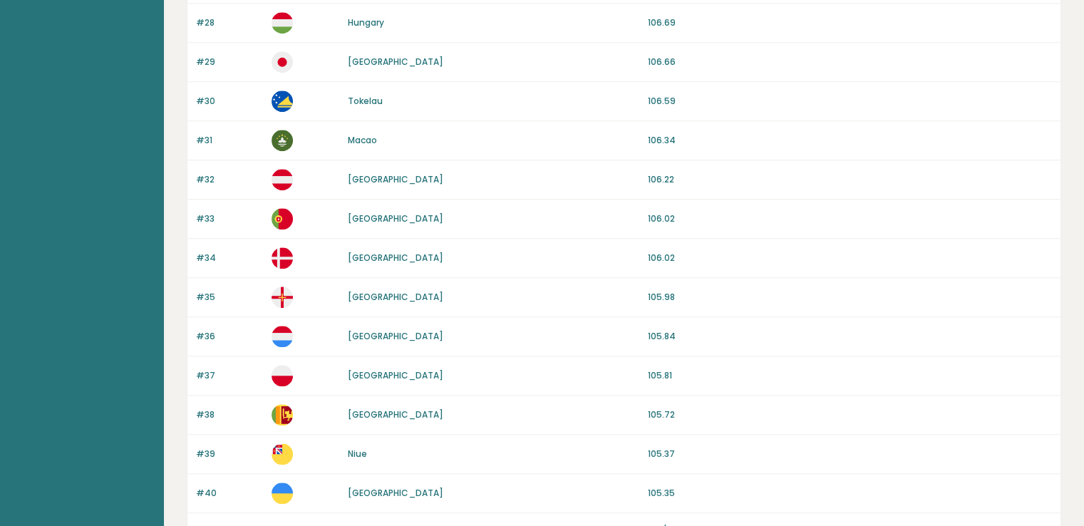
scroll to position [1340, 0]
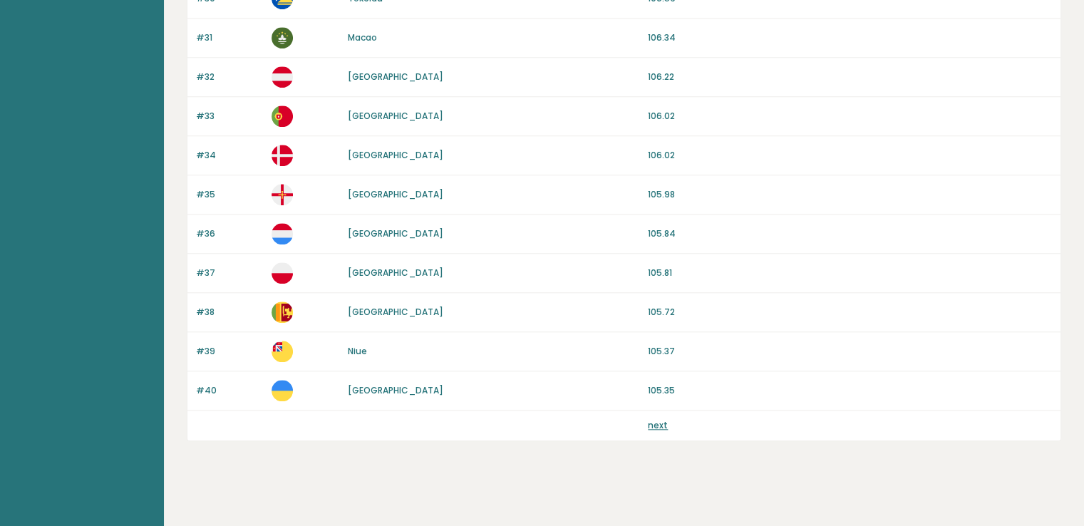
click at [359, 384] on link "[GEOGRAPHIC_DATA]" at bounding box center [395, 390] width 95 height 12
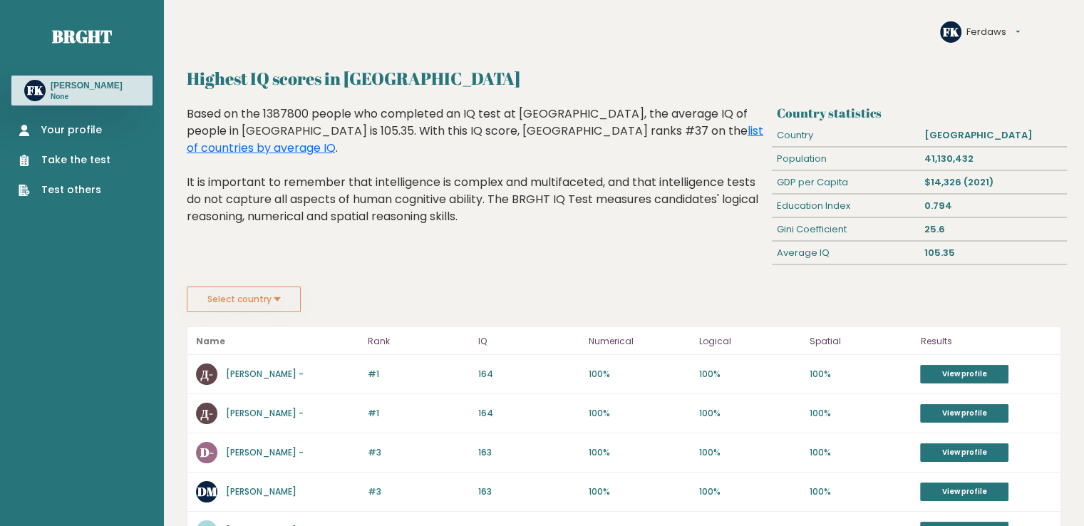
click at [961, 177] on div "$14,326 (2021)" at bounding box center [992, 182] width 147 height 23
click at [938, 174] on div "$14,326 (2021)" at bounding box center [992, 182] width 147 height 23
click at [915, 171] on div "GDP per Capita $14,326 (2021)" at bounding box center [919, 183] width 295 height 24
click at [946, 164] on div "41,130,432" at bounding box center [992, 158] width 147 height 23
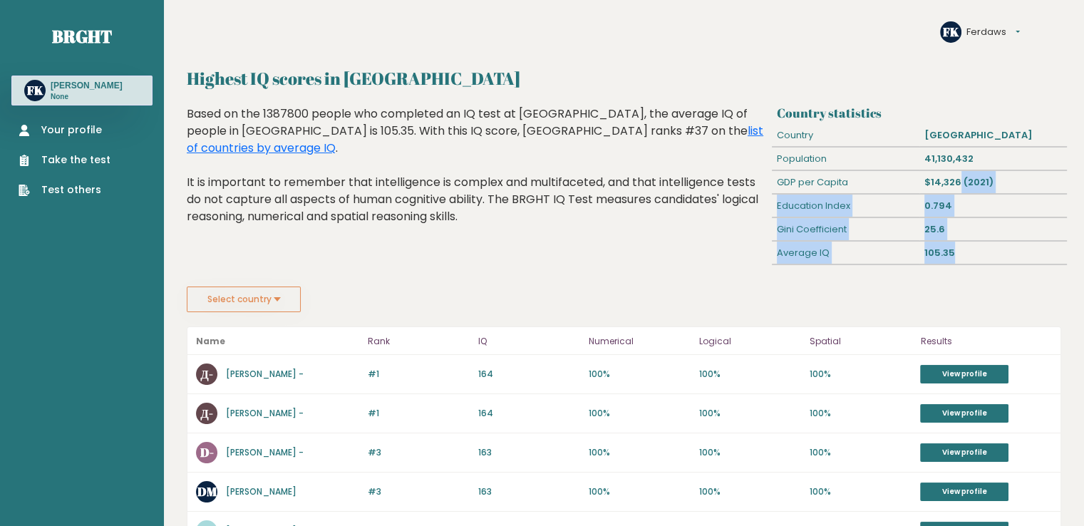
drag, startPoint x: 995, startPoint y: 261, endPoint x: 942, endPoint y: 151, distance: 122.4
click at [946, 157] on div "Country statistics Country Ukraine Population 41,130,432 GDP per Capita $14,326…" at bounding box center [919, 195] width 295 height 181
click at [943, 152] on div "41,130,432" at bounding box center [992, 158] width 147 height 23
click at [941, 150] on div "41,130,432" at bounding box center [992, 158] width 147 height 23
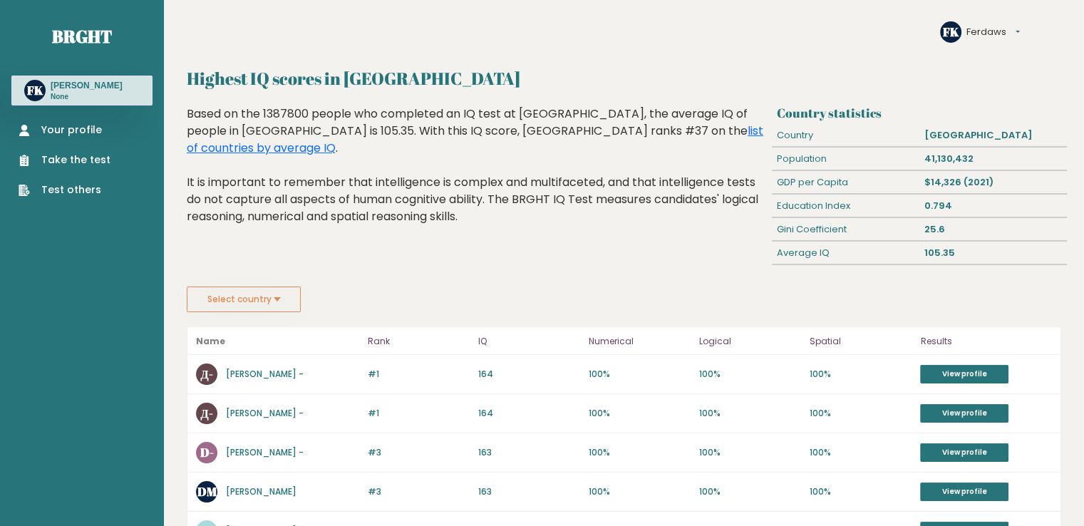
click at [941, 150] on div "41,130,432" at bounding box center [992, 158] width 147 height 23
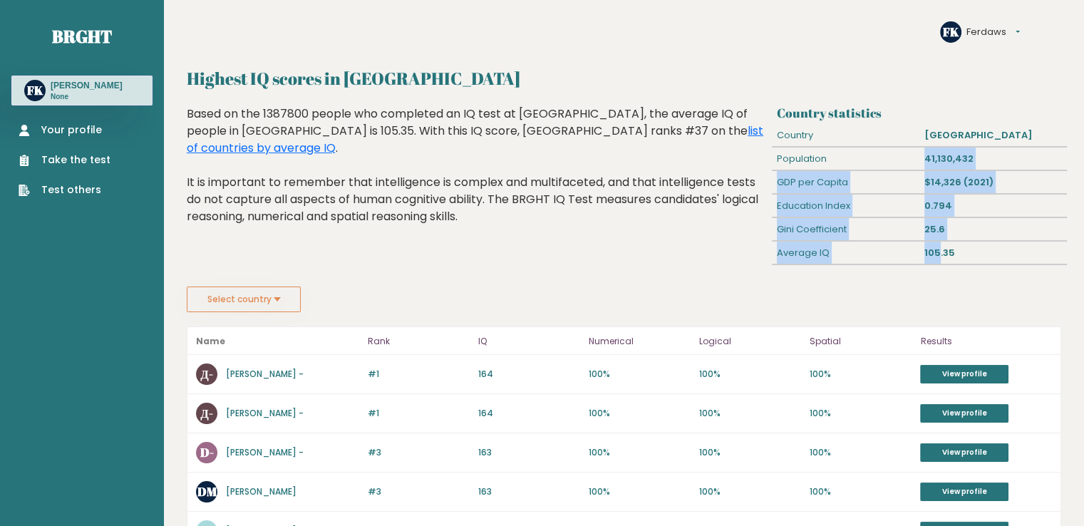
drag, startPoint x: 913, startPoint y: 155, endPoint x: 939, endPoint y: 250, distance: 98.4
click at [939, 250] on div "Country statistics Country Ukraine Population 41,130,432 GDP per Capita $14,326…" at bounding box center [919, 195] width 295 height 181
click at [939, 250] on div "105.35" at bounding box center [992, 253] width 147 height 23
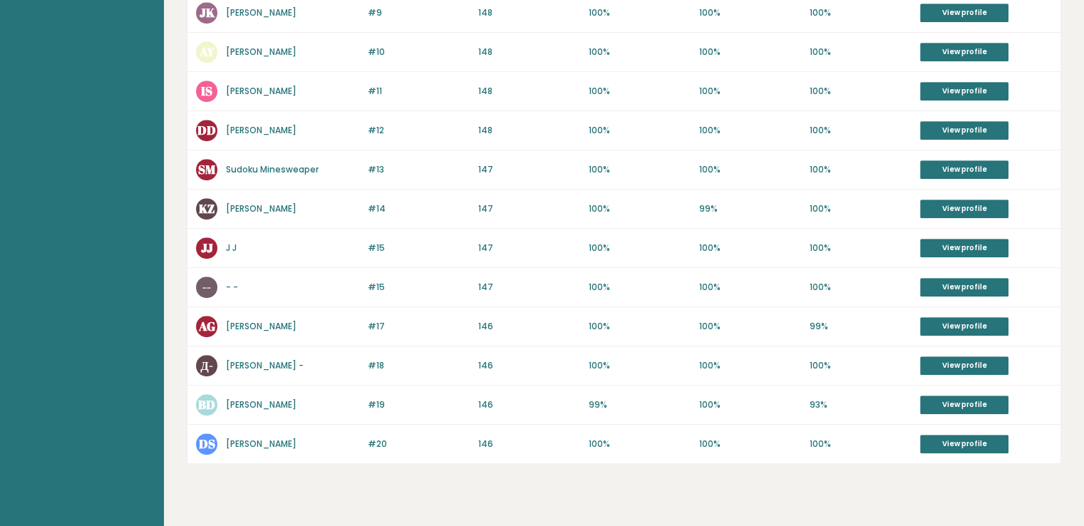
scroll to position [699, 0]
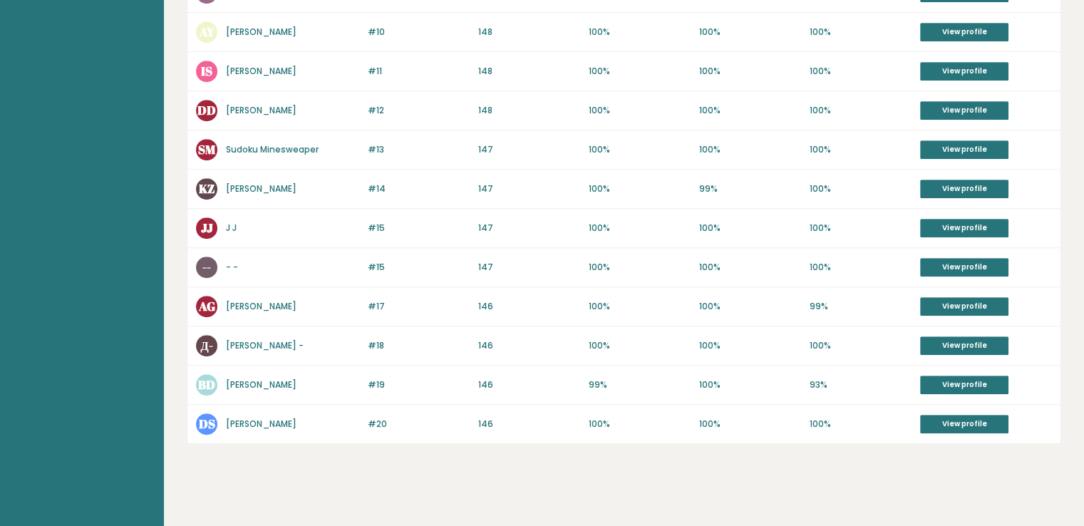
click at [482, 418] on p "146" at bounding box center [529, 424] width 102 height 13
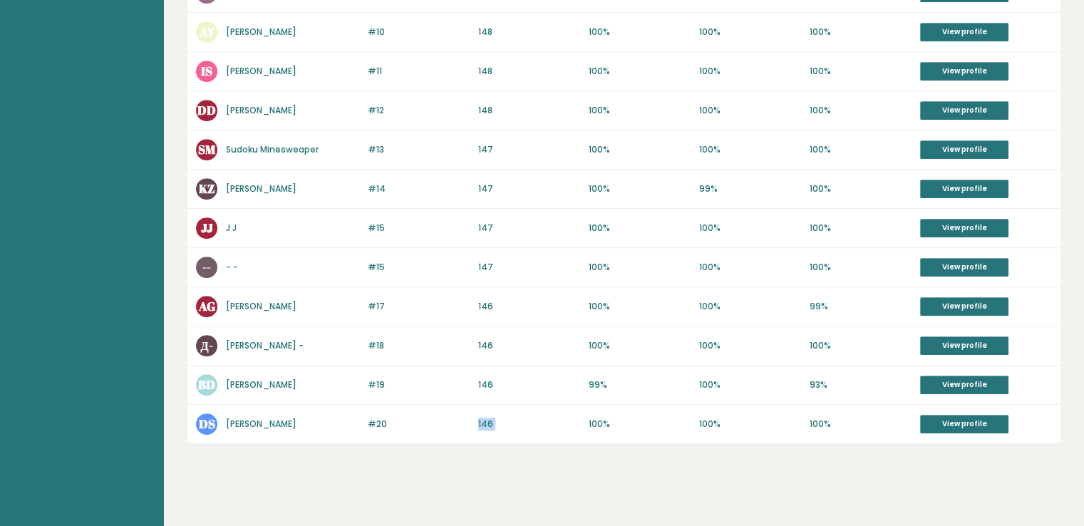
click at [482, 418] on p "146" at bounding box center [529, 424] width 102 height 13
click at [405, 378] on p "#19" at bounding box center [419, 384] width 102 height 13
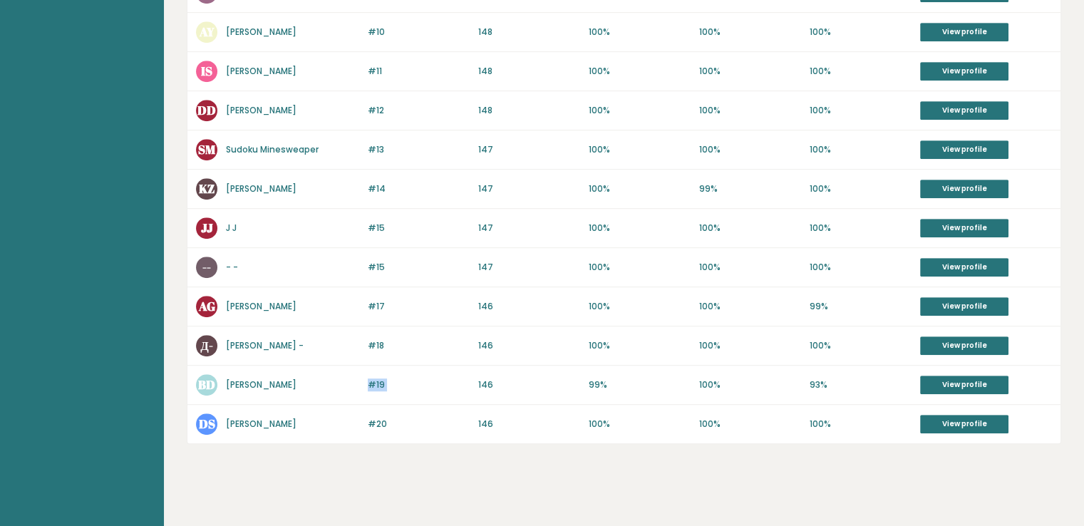
click at [405, 378] on p "#19" at bounding box center [419, 384] width 102 height 13
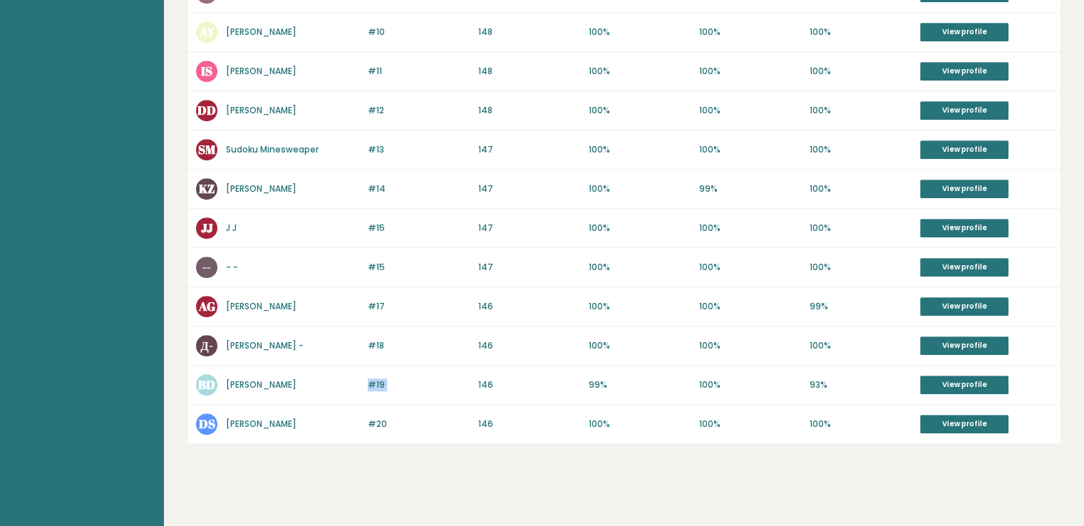
click at [405, 378] on p "#19" at bounding box center [419, 384] width 102 height 13
click at [491, 379] on p "146" at bounding box center [529, 384] width 102 height 13
click at [940, 377] on link "View profile" at bounding box center [964, 385] width 88 height 19
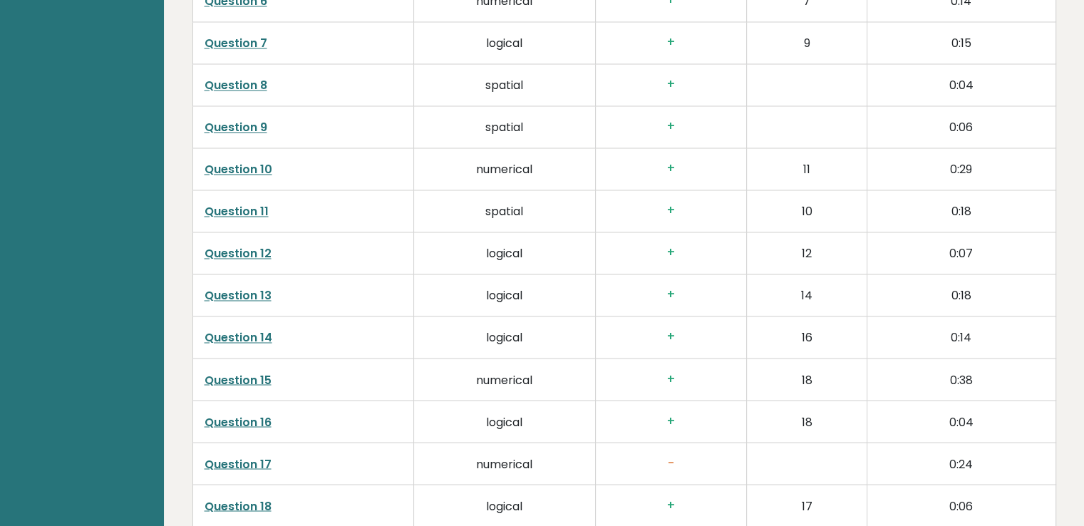
scroll to position [2287, 0]
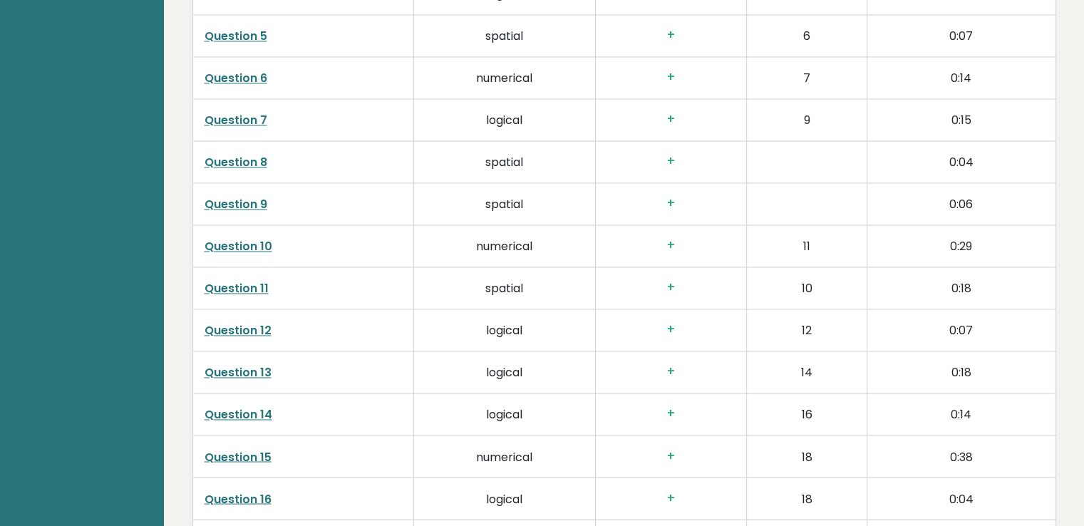
click at [829, 137] on td "9" at bounding box center [807, 120] width 120 height 42
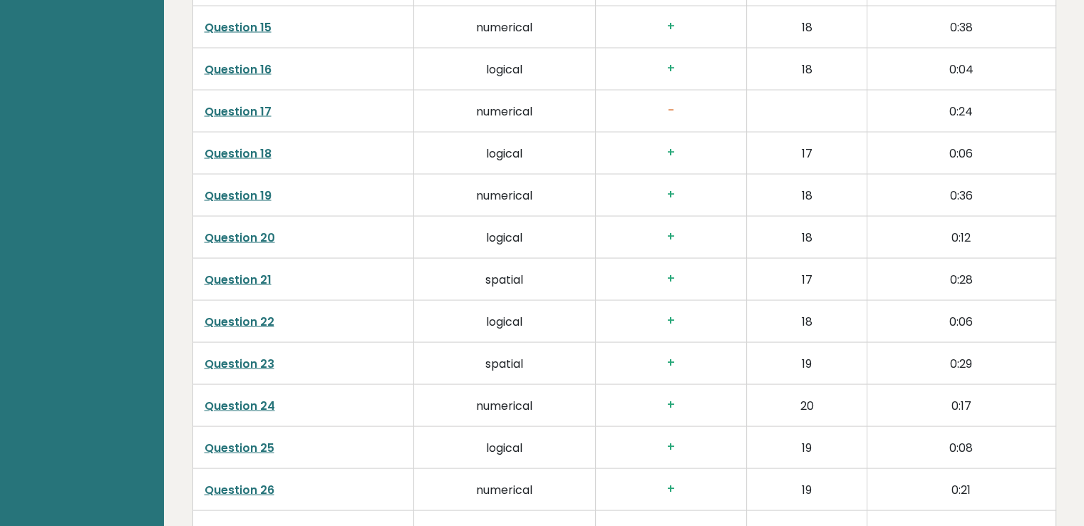
scroll to position [3065, 0]
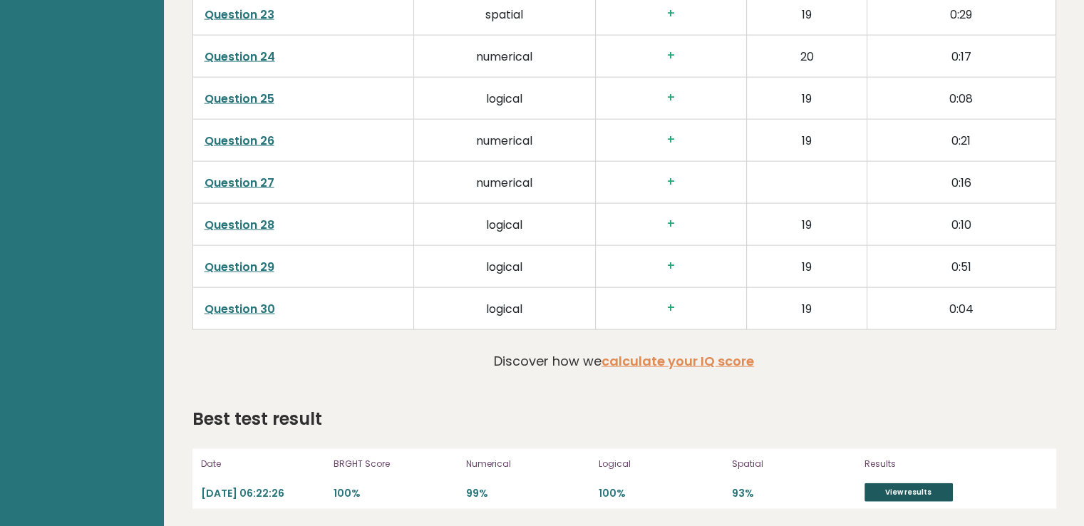
click at [907, 494] on link "View results" at bounding box center [908, 492] width 88 height 19
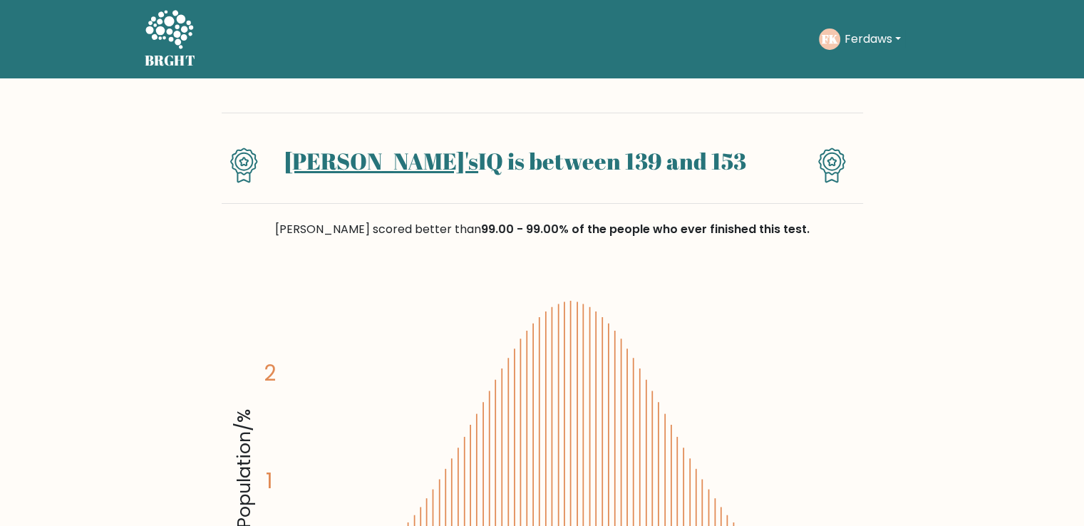
click at [383, 174] on link "[PERSON_NAME]'s" at bounding box center [381, 160] width 194 height 31
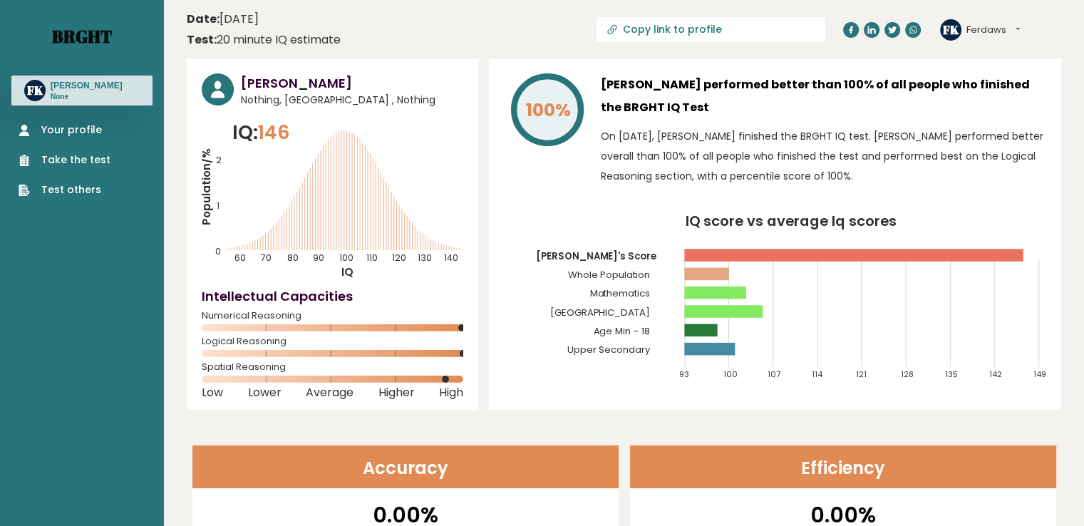
click at [93, 42] on link "Brght" at bounding box center [82, 36] width 60 height 23
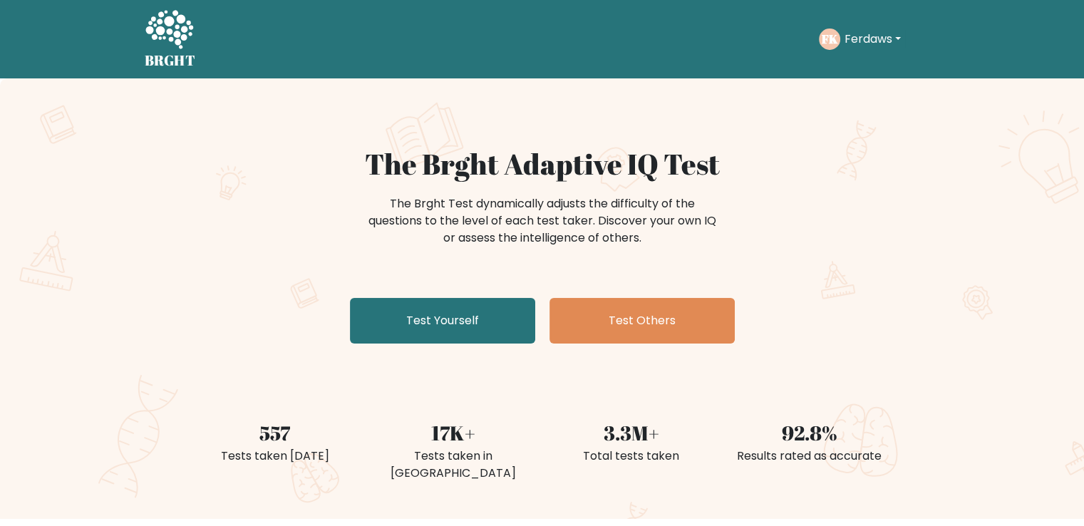
click at [875, 38] on button "Ferdaws" at bounding box center [872, 39] width 65 height 19
click at [918, 42] on div "FK Ferdaws Dashboard Profile Settings Logout" at bounding box center [879, 39] width 121 height 33
click at [905, 41] on button "Ferdaws" at bounding box center [872, 39] width 65 height 19
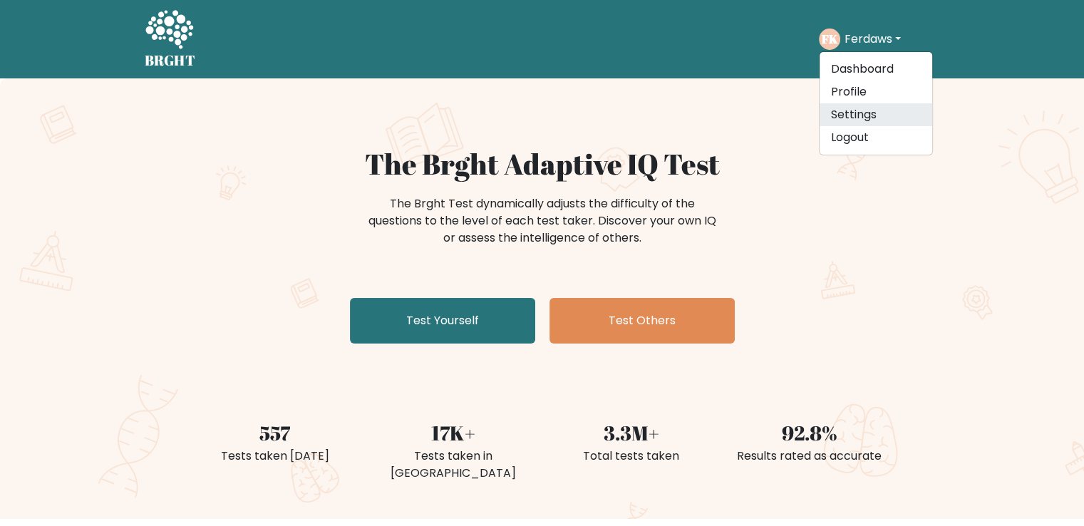
click at [867, 108] on link "Settings" at bounding box center [875, 114] width 113 height 23
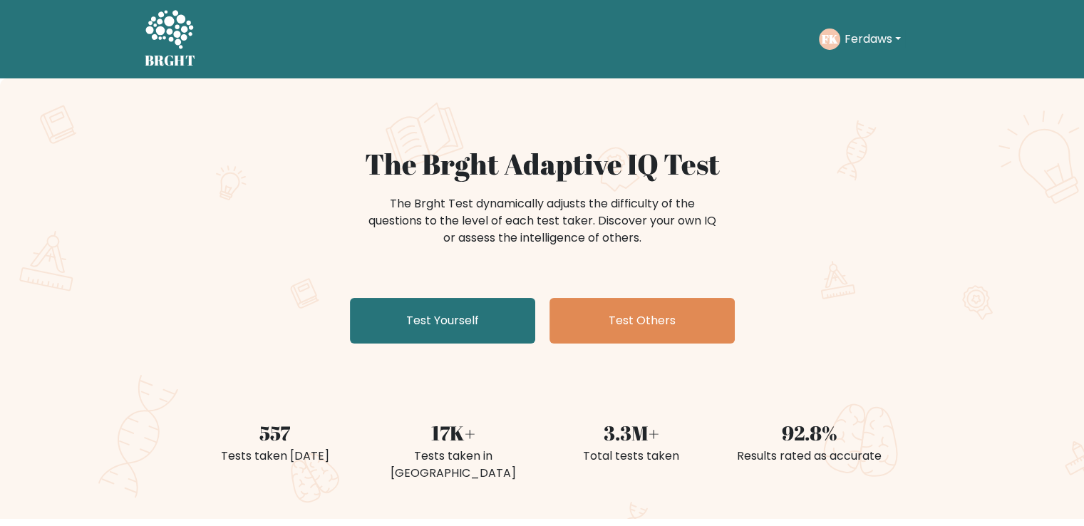
click at [866, 44] on button "Ferdaws" at bounding box center [872, 39] width 65 height 19
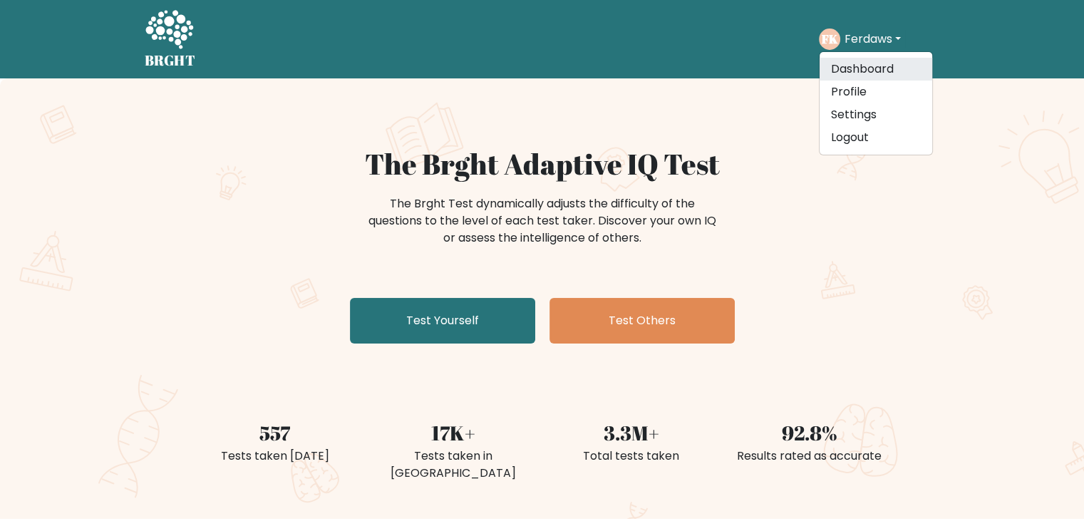
click at [865, 69] on link "Dashboard" at bounding box center [875, 69] width 113 height 23
click at [865, 69] on div "BRGHT BRGHT Take the test FK Ferdaws Dashboard Profile Settings Logout Dashboar…" at bounding box center [542, 39] width 812 height 67
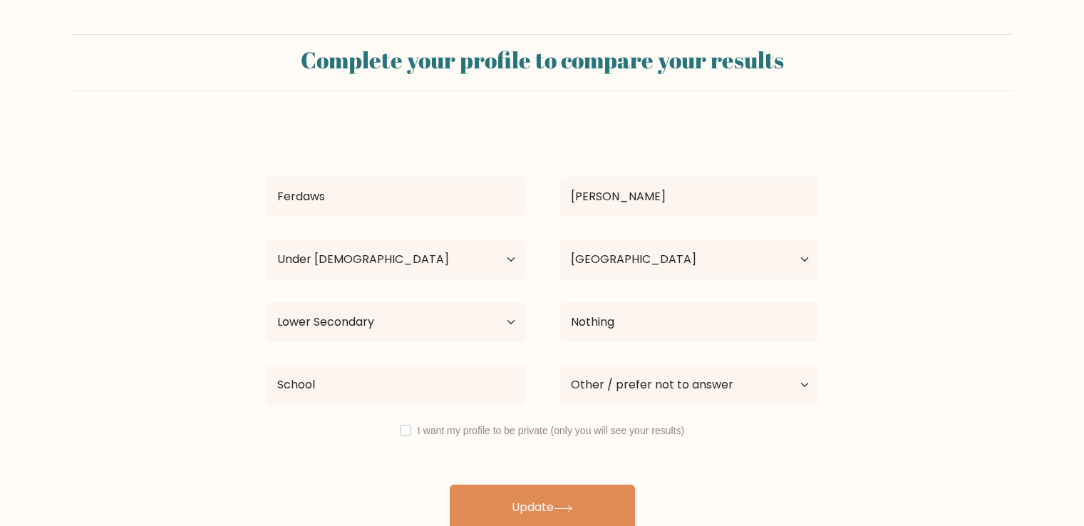
select select "min_18"
select select "DE"
select select "lower_secondary"
select select "other"
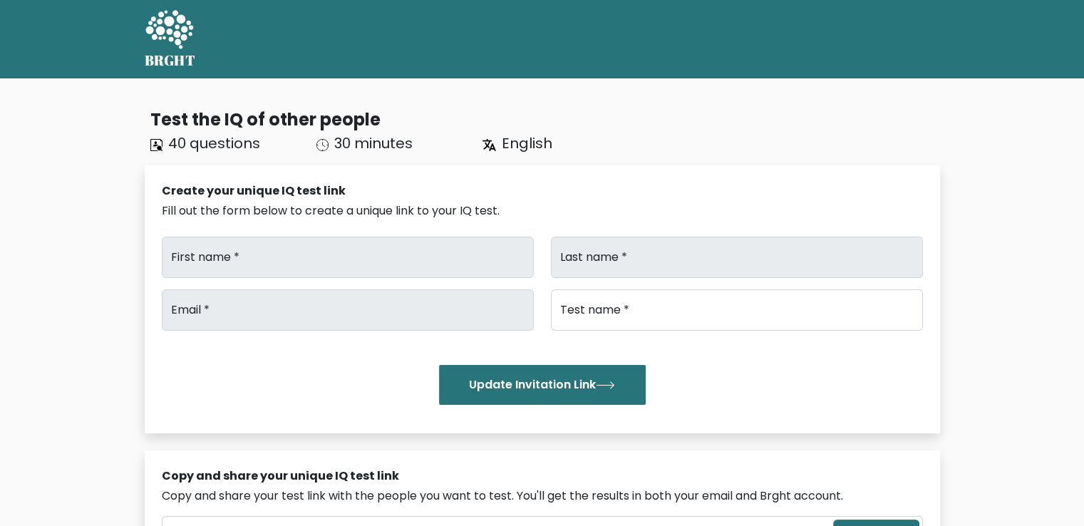
type input "Ferdaws"
type input "[PERSON_NAME]"
type input "[EMAIL_ADDRESS][DOMAIN_NAME]"
type input "Brght Intelligence Test"
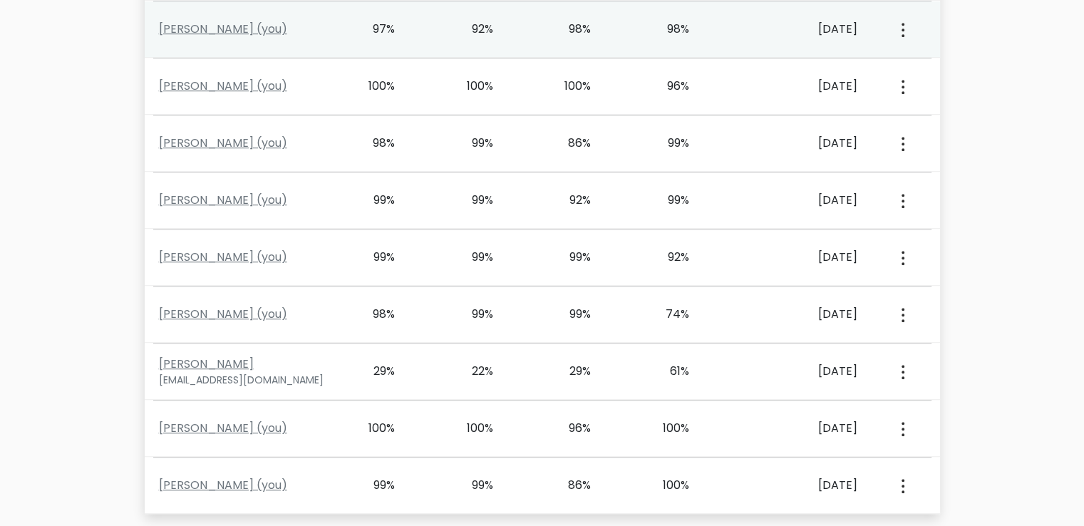
scroll to position [800, 0]
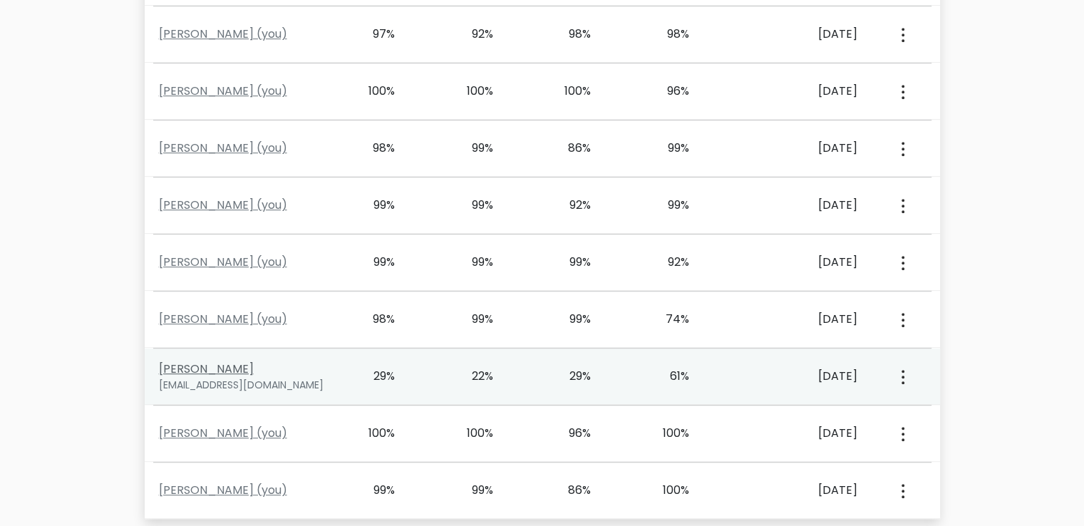
click at [180, 361] on link "[PERSON_NAME]" at bounding box center [206, 369] width 95 height 16
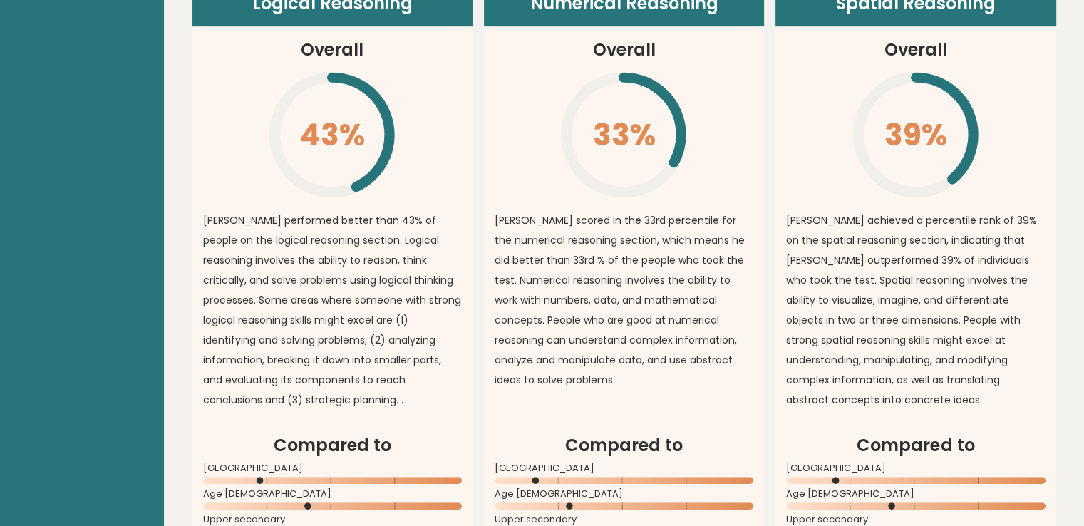
scroll to position [1140, 0]
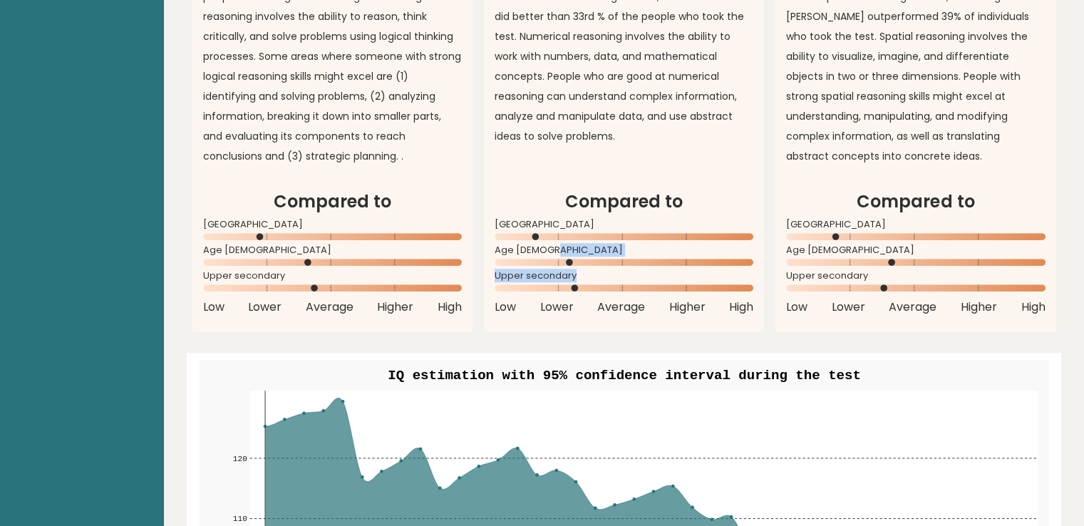
drag, startPoint x: 581, startPoint y: 255, endPoint x: 543, endPoint y: 287, distance: 50.1
click at [543, 287] on div "Compared to [GEOGRAPHIC_DATA] Age [DEMOGRAPHIC_DATA] Upper secondary Low Lower …" at bounding box center [623, 252] width 259 height 127
click at [543, 286] on rect at bounding box center [623, 287] width 259 height 7
drag, startPoint x: 611, startPoint y: 247, endPoint x: 615, endPoint y: 317, distance: 69.9
click at [615, 315] on div "Compared to [GEOGRAPHIC_DATA] Age [DEMOGRAPHIC_DATA] Upper secondary Low Lower …" at bounding box center [623, 252] width 259 height 127
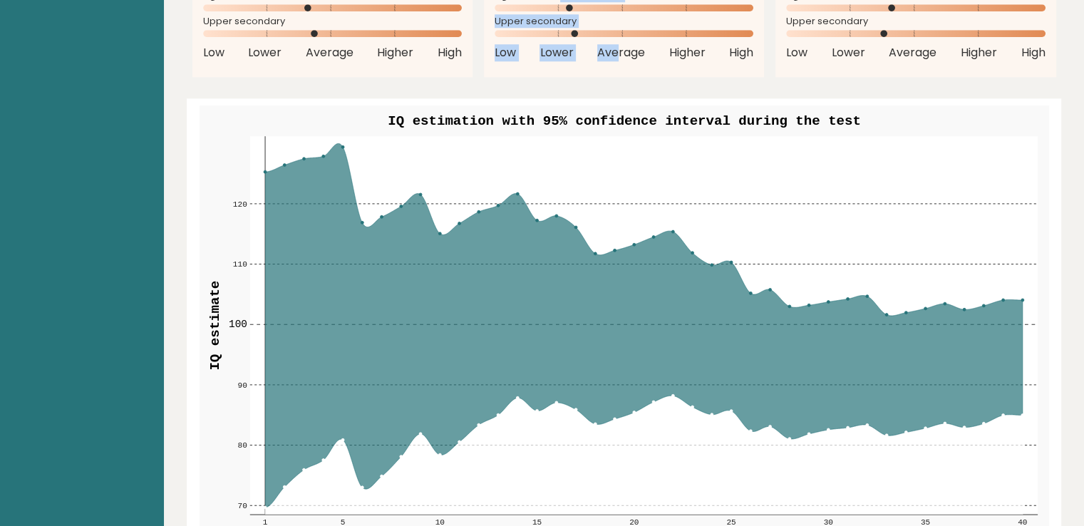
scroll to position [1568, 0]
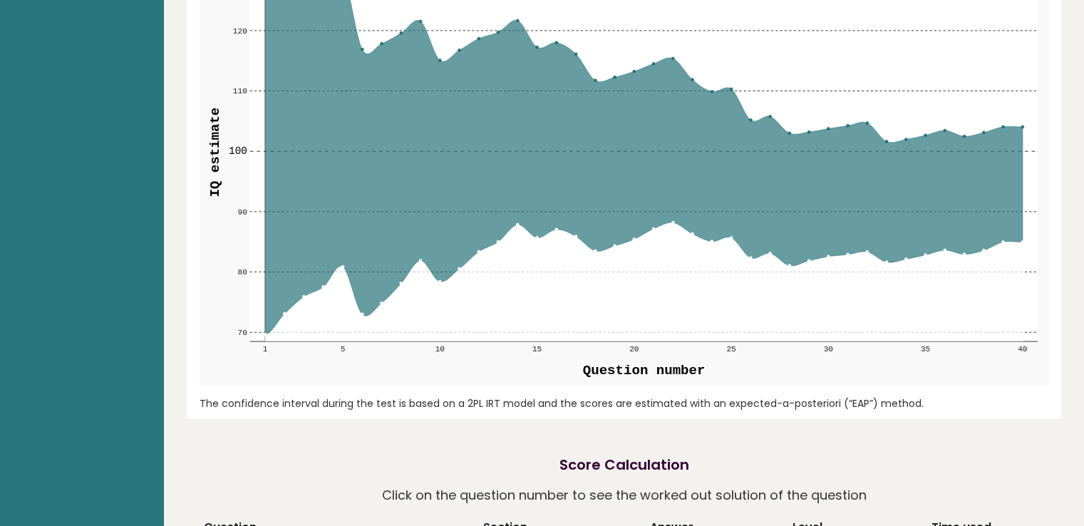
click at [695, 200] on icon at bounding box center [642, 151] width 757 height 363
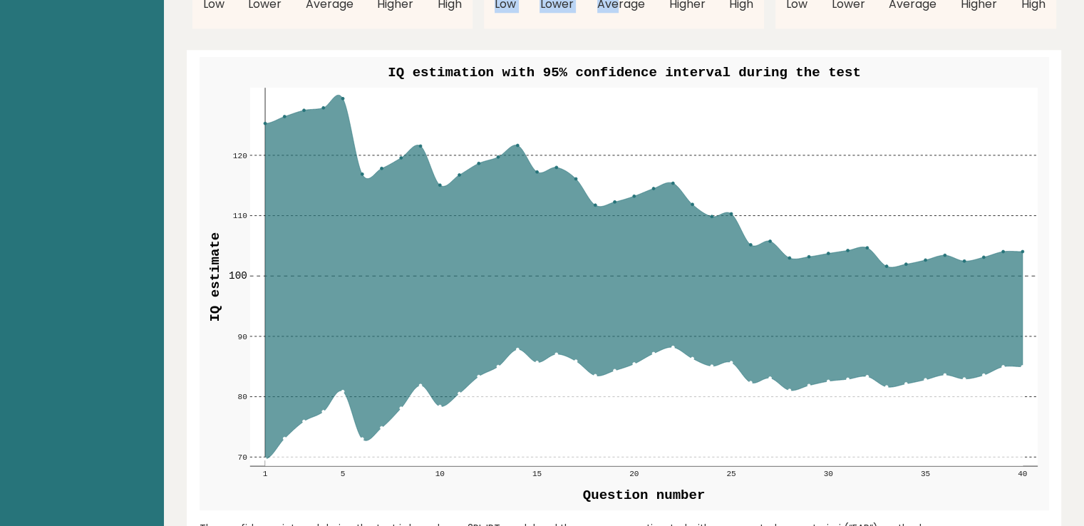
scroll to position [1425, 0]
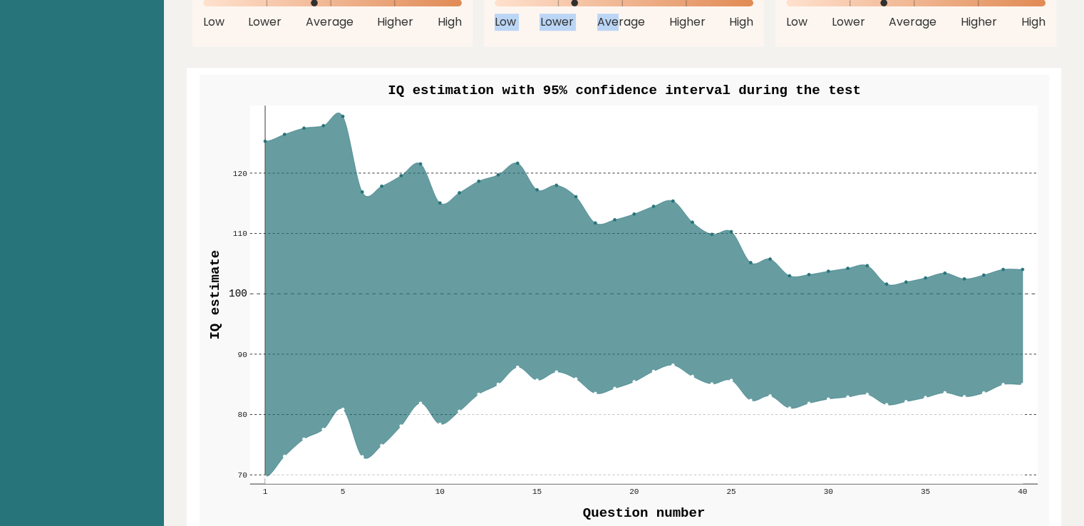
drag, startPoint x: 339, startPoint y: 113, endPoint x: 353, endPoint y: 128, distance: 20.7
click at [353, 128] on rect at bounding box center [642, 294] width 787 height 378
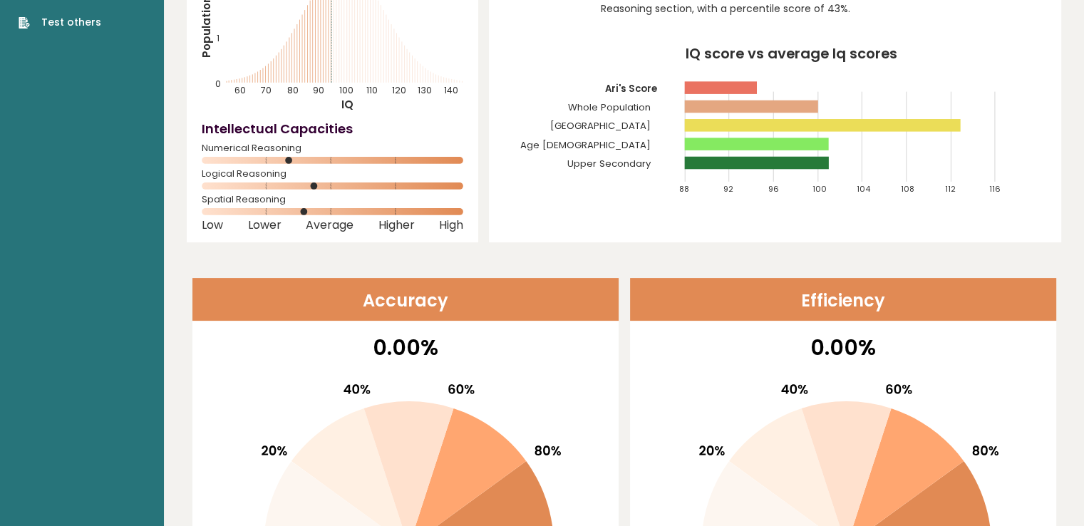
scroll to position [0, 0]
